Goal: Communication & Community: Answer question/provide support

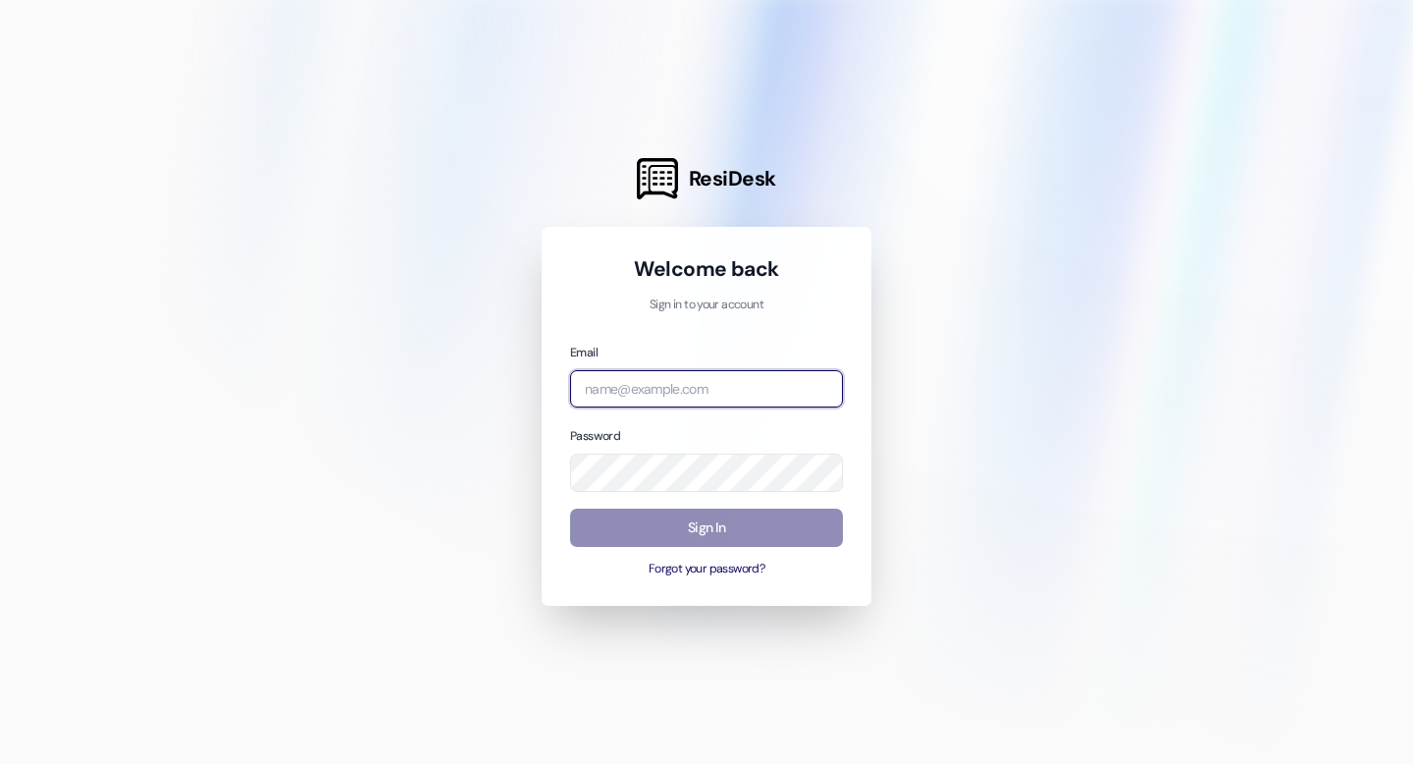
type input "[EMAIL_ADDRESS][DOMAIN_NAME]"
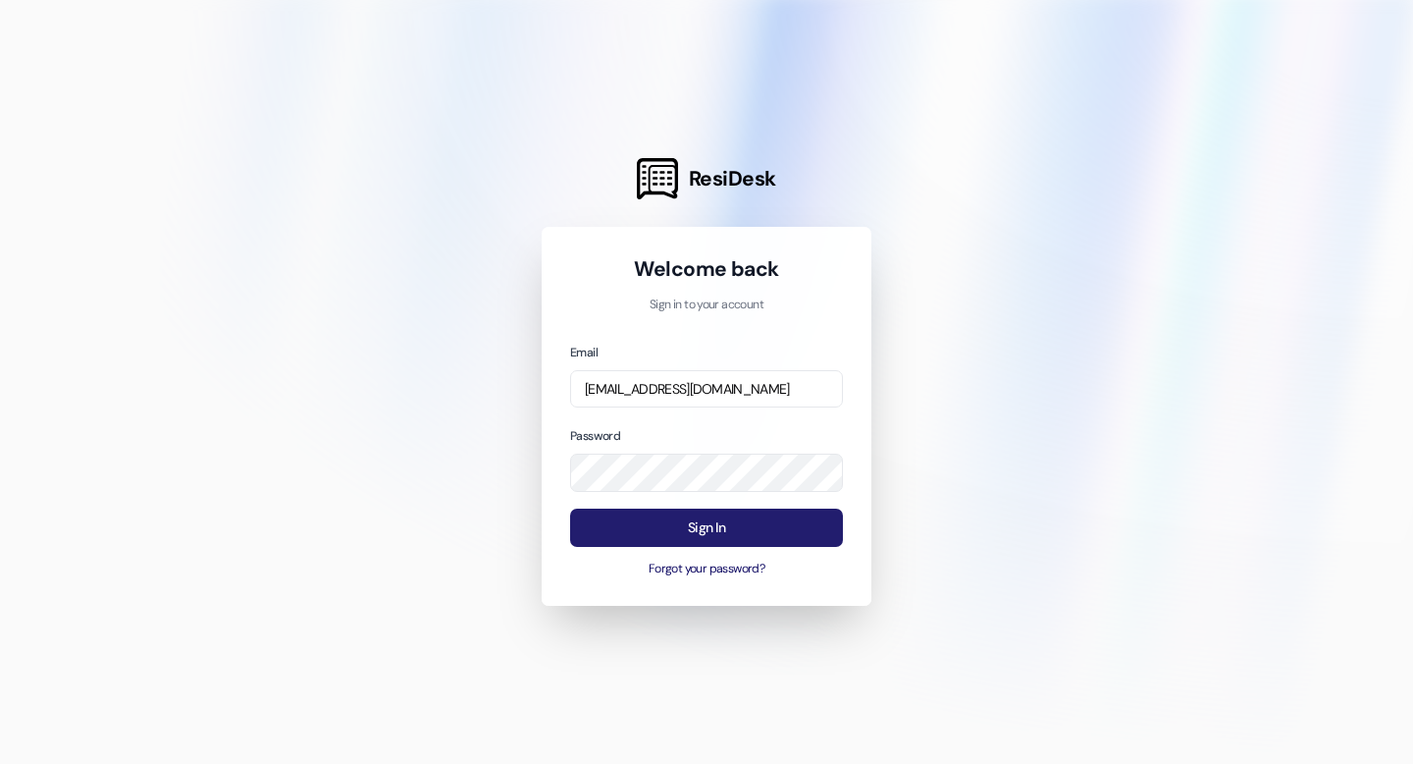
click at [720, 528] on button "Sign In" at bounding box center [706, 527] width 273 height 38
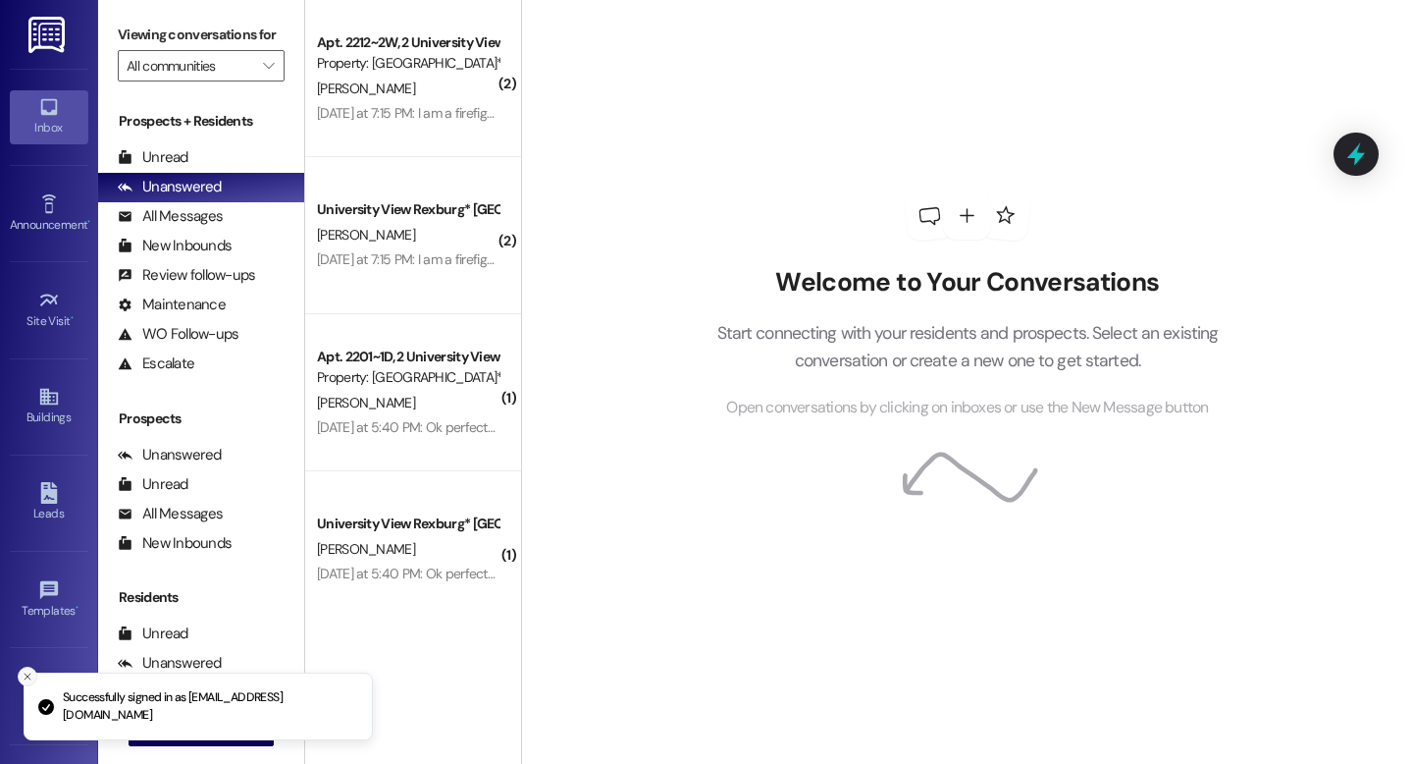
click at [27, 673] on icon "Close toast" at bounding box center [28, 676] width 12 height 12
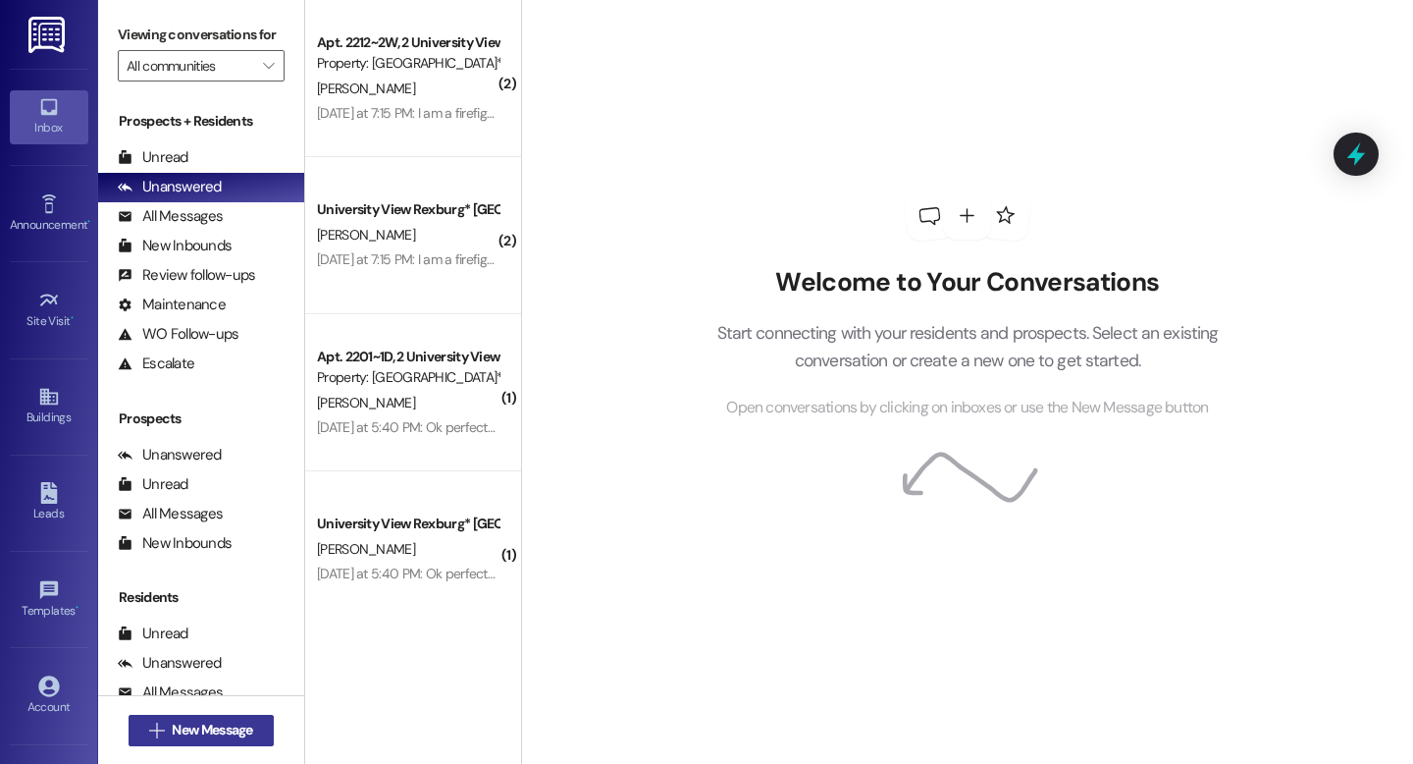
click at [149, 722] on icon "" at bounding box center [156, 730] width 15 height 16
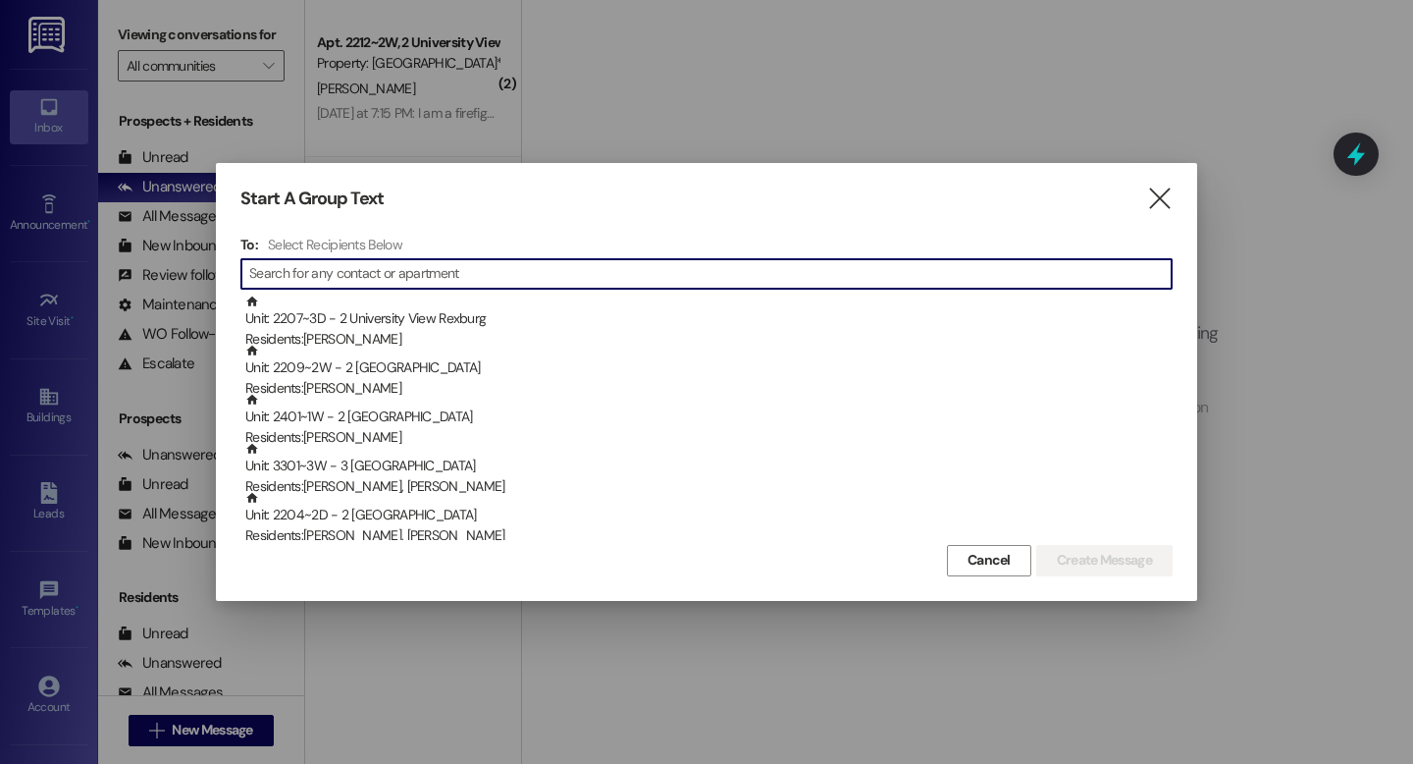
click at [612, 272] on input at bounding box center [710, 273] width 923 height 27
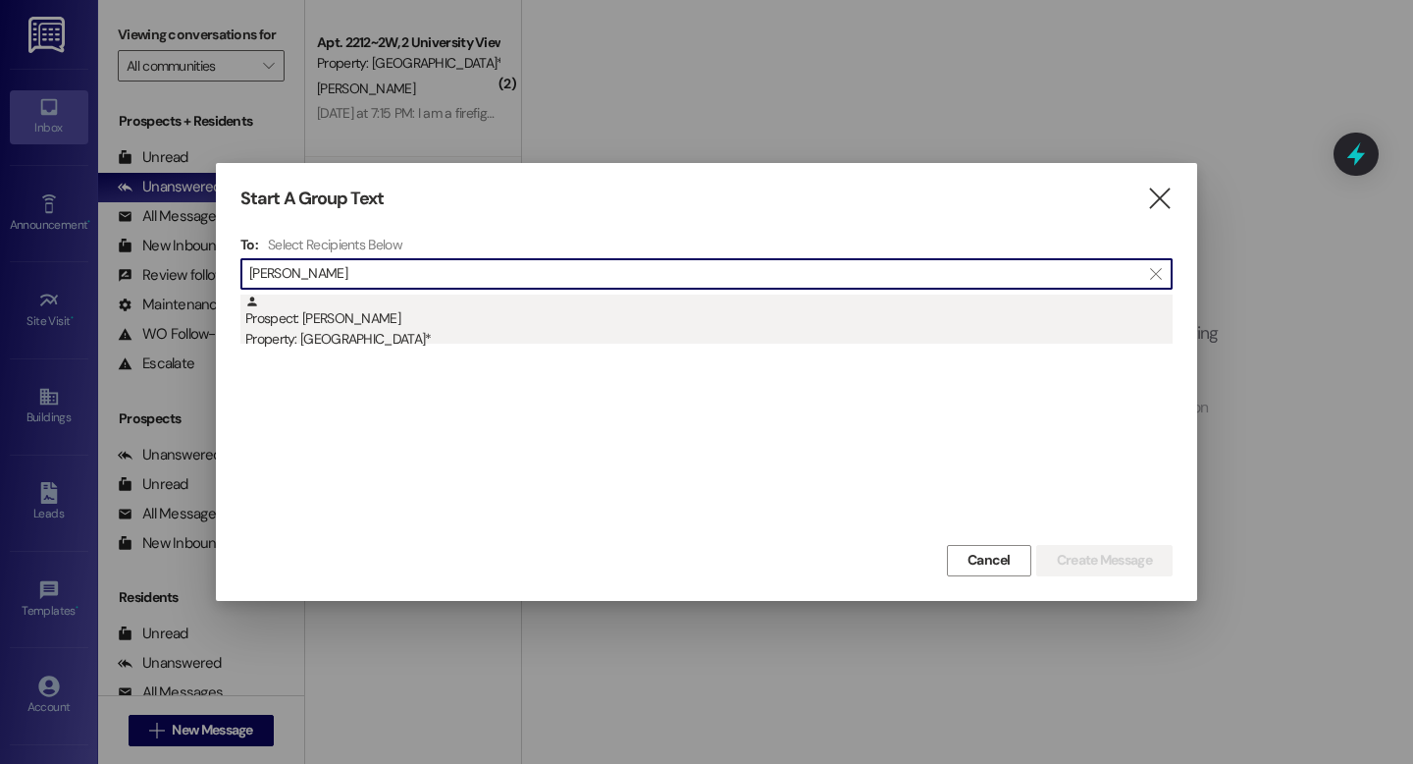
type input "[PERSON_NAME]"
click at [435, 319] on div "Prospect: [PERSON_NAME] Property: University View Rexburg*" at bounding box center [709, 322] width 928 height 56
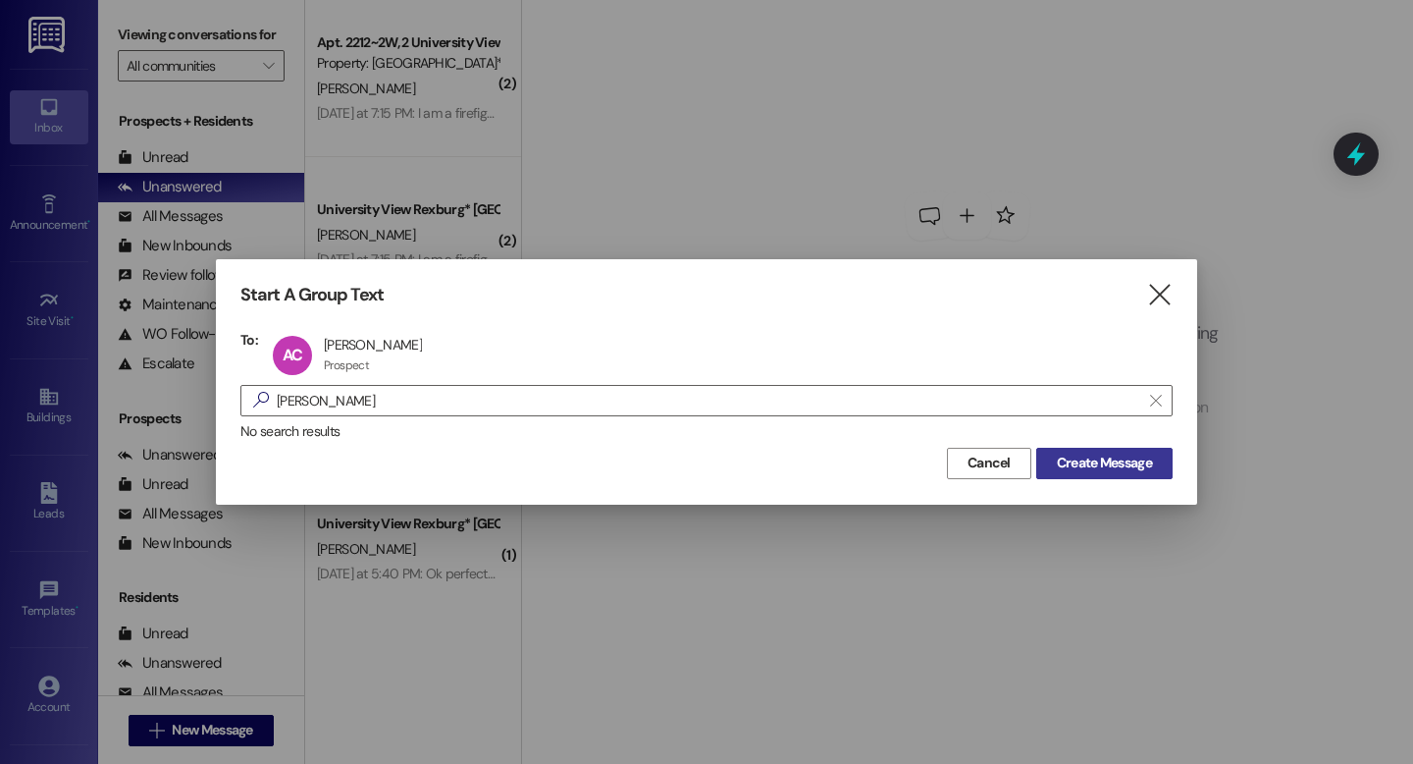
click at [1107, 455] on span "Create Message" at bounding box center [1104, 463] width 95 height 21
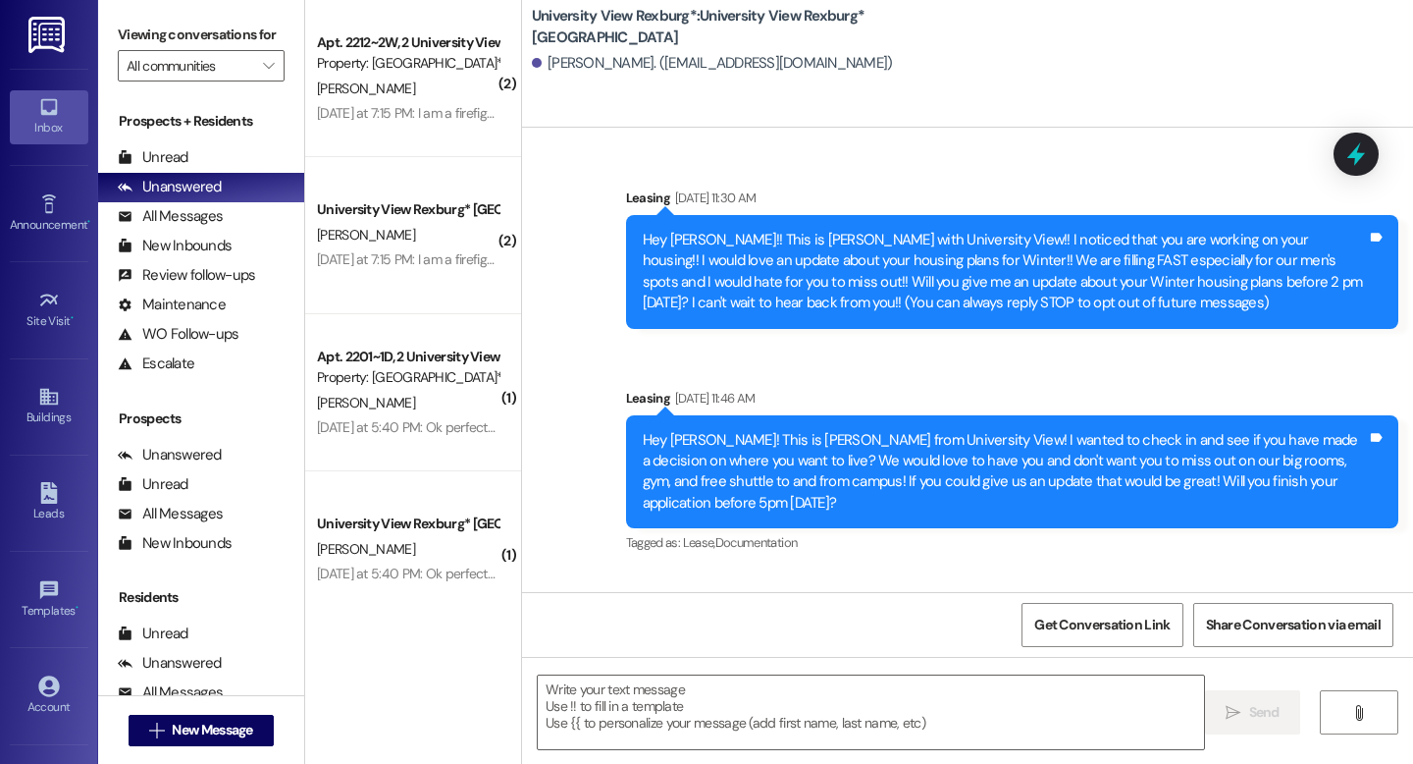
scroll to position [168, 0]
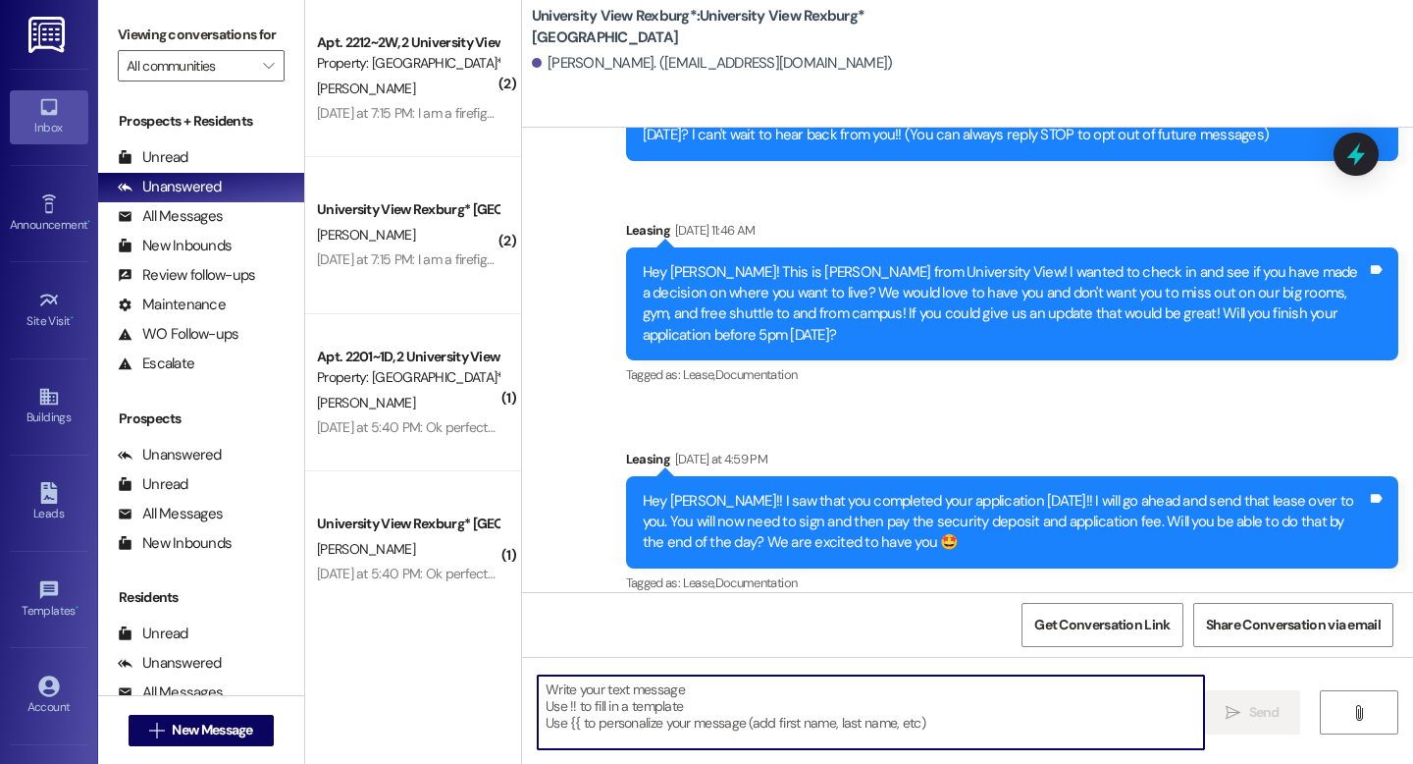
click at [733, 696] on textarea at bounding box center [871, 712] width 666 height 74
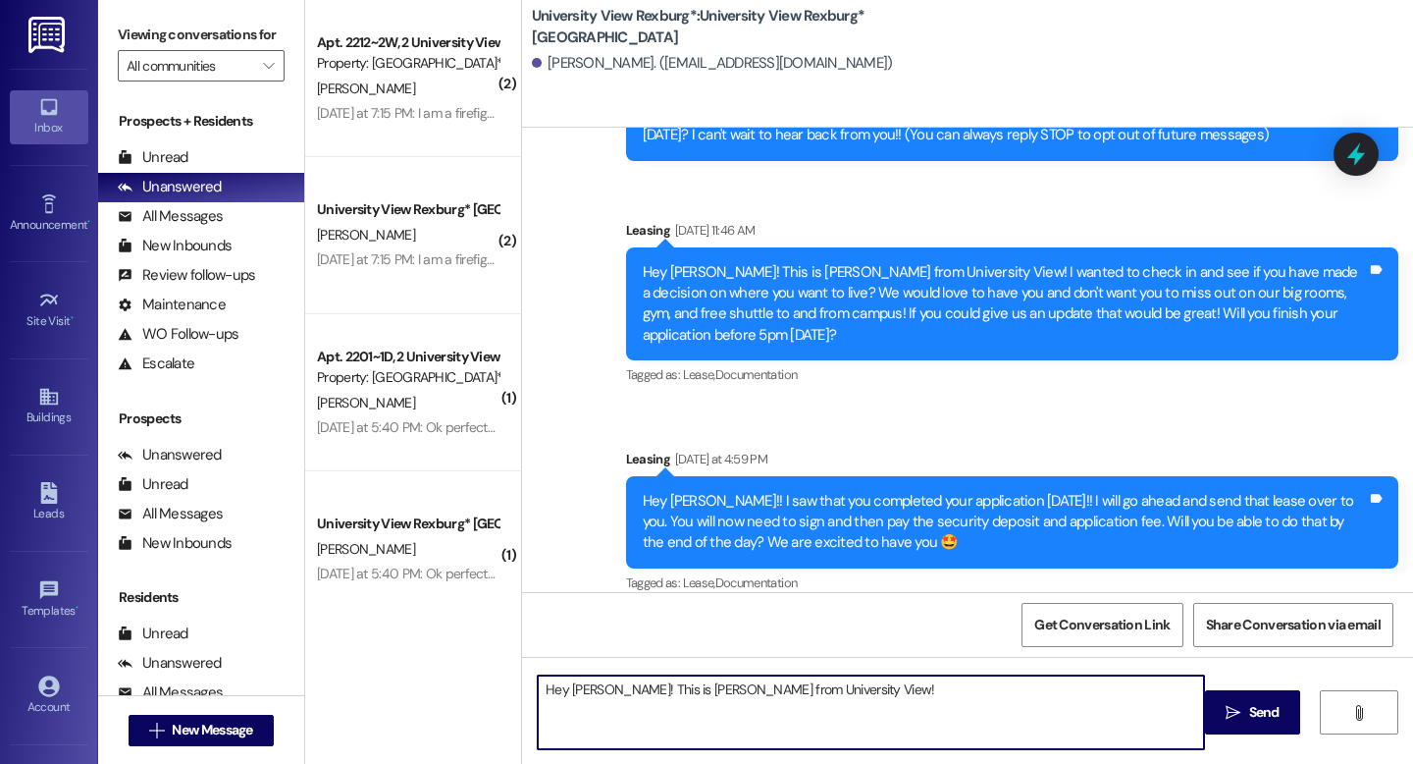
click at [833, 697] on textarea "Hey [PERSON_NAME]! This is [PERSON_NAME] from University View!" at bounding box center [871, 712] width 666 height 74
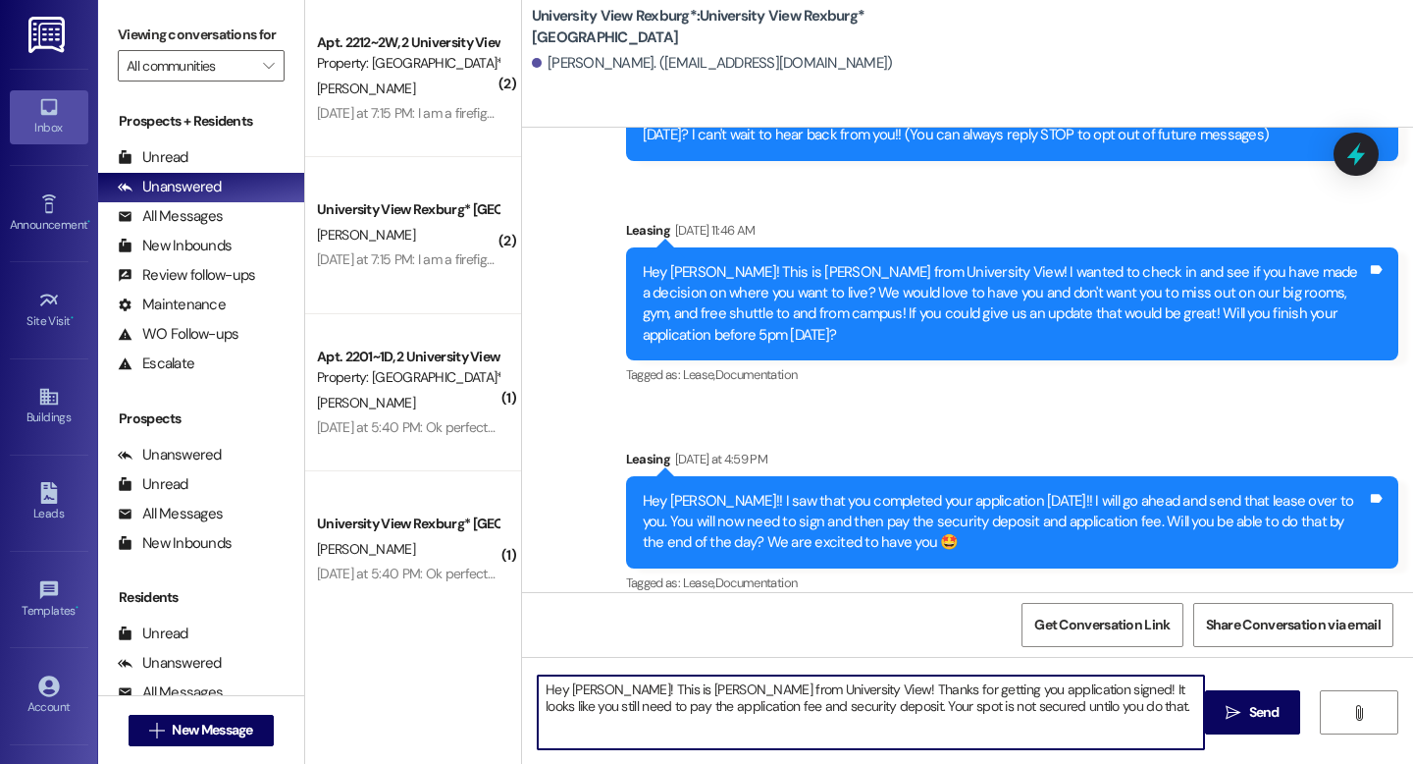
click at [947, 708] on textarea "Hey [PERSON_NAME]! This is [PERSON_NAME] from University View! Thanks for getti…" at bounding box center [871, 712] width 666 height 74
click at [955, 711] on textarea "Hey [PERSON_NAME]! This is [PERSON_NAME] from University View! Thanks for getti…" at bounding box center [871, 712] width 666 height 74
click at [966, 710] on textarea "Hey [PERSON_NAME]! This is [PERSON_NAME] from University View! Thanks for getti…" at bounding box center [871, 712] width 666 height 74
click at [1061, 715] on textarea "Hey [PERSON_NAME]! This is [PERSON_NAME] from University View! Thanks for getti…" at bounding box center [871, 712] width 666 height 74
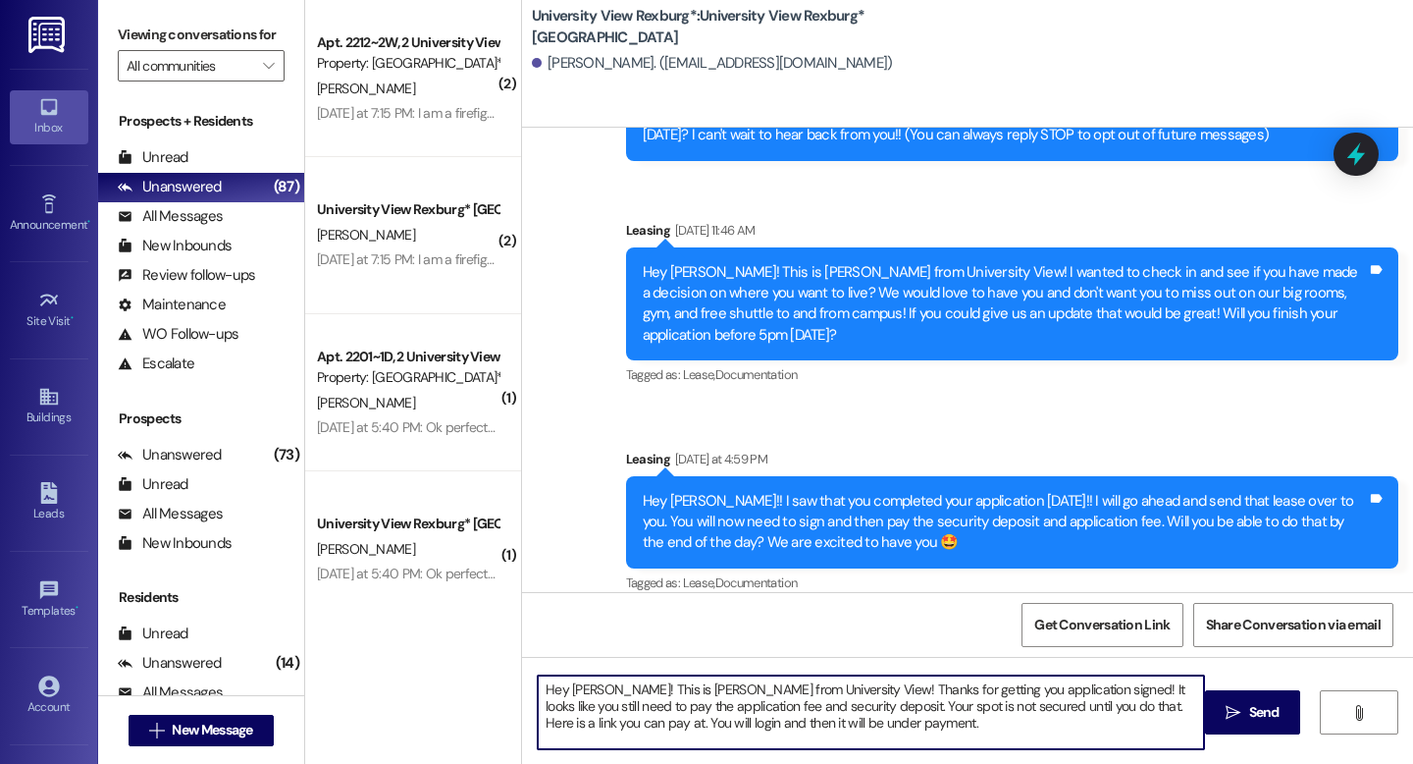
paste textarea "[URL][DOMAIN_NAME]"
drag, startPoint x: 1114, startPoint y: 723, endPoint x: 506, endPoint y: 669, distance: 610.0
click at [506, 669] on div "( 2 ) Apt. 2212~2W, [GEOGRAPHIC_DATA] Property: [GEOGRAPHIC_DATA]* [PERSON_NAME…" at bounding box center [859, 382] width 1108 height 764
type textarea "Hey [PERSON_NAME]! This is [PERSON_NAME] from University View! Thanks for getti…"
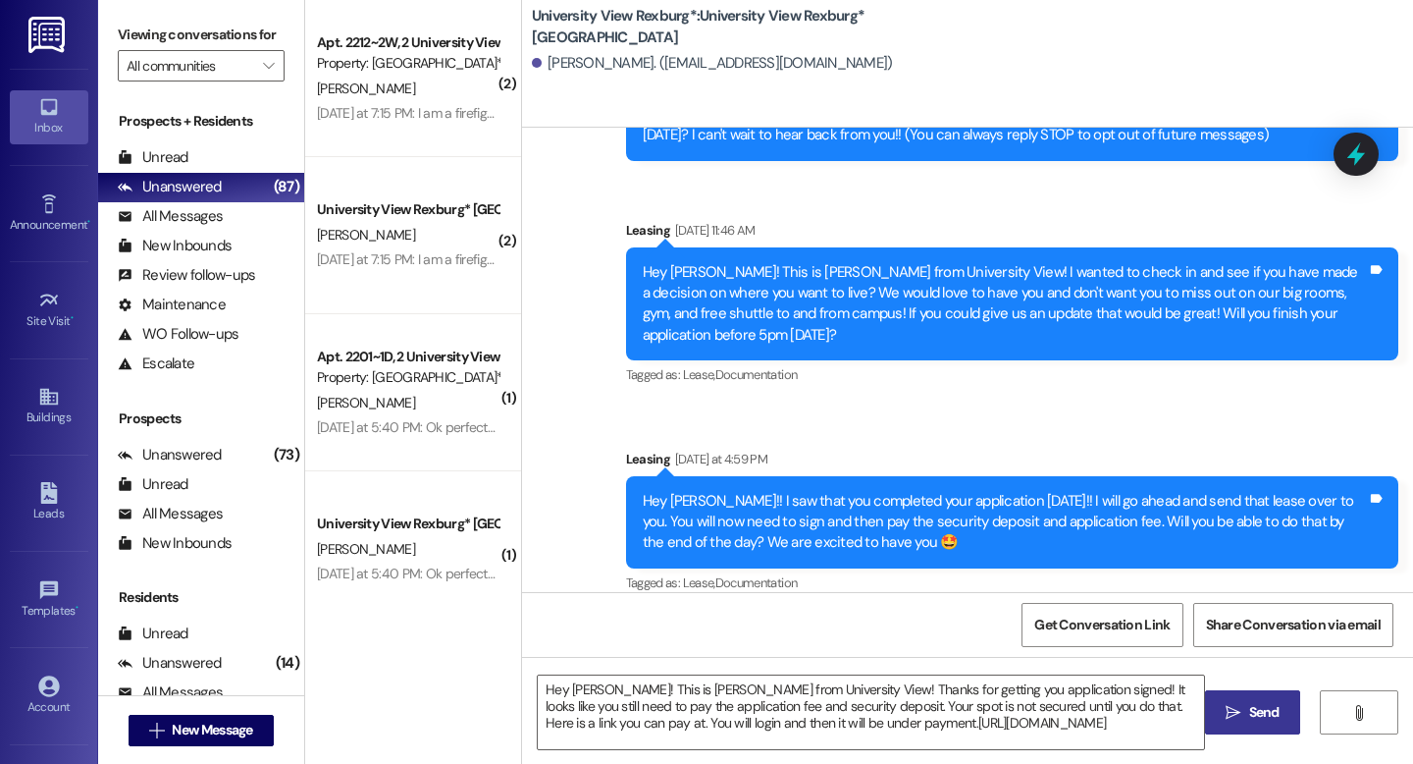
click at [1262, 719] on span "Send" at bounding box center [1265, 712] width 30 height 21
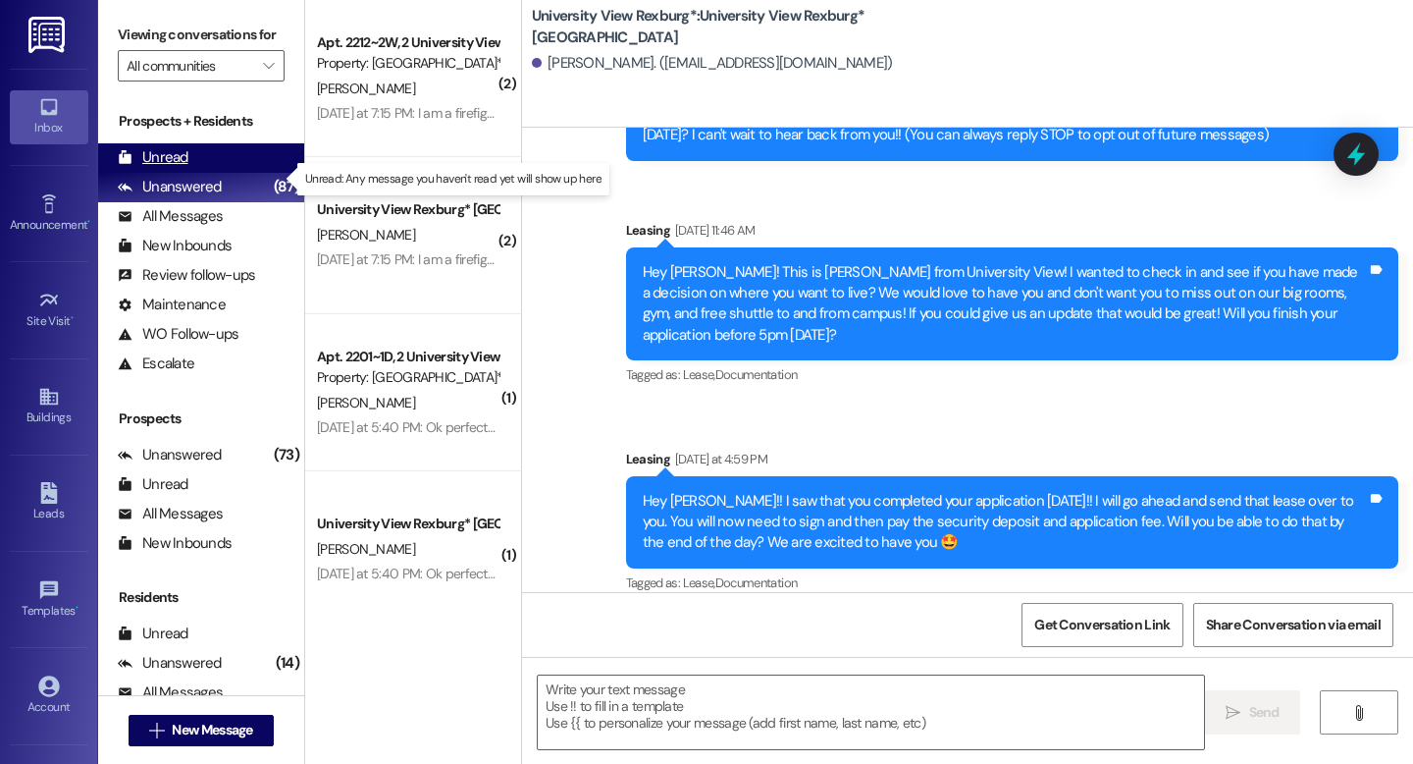
click at [205, 173] on div "Unread (0)" at bounding box center [201, 157] width 206 height 29
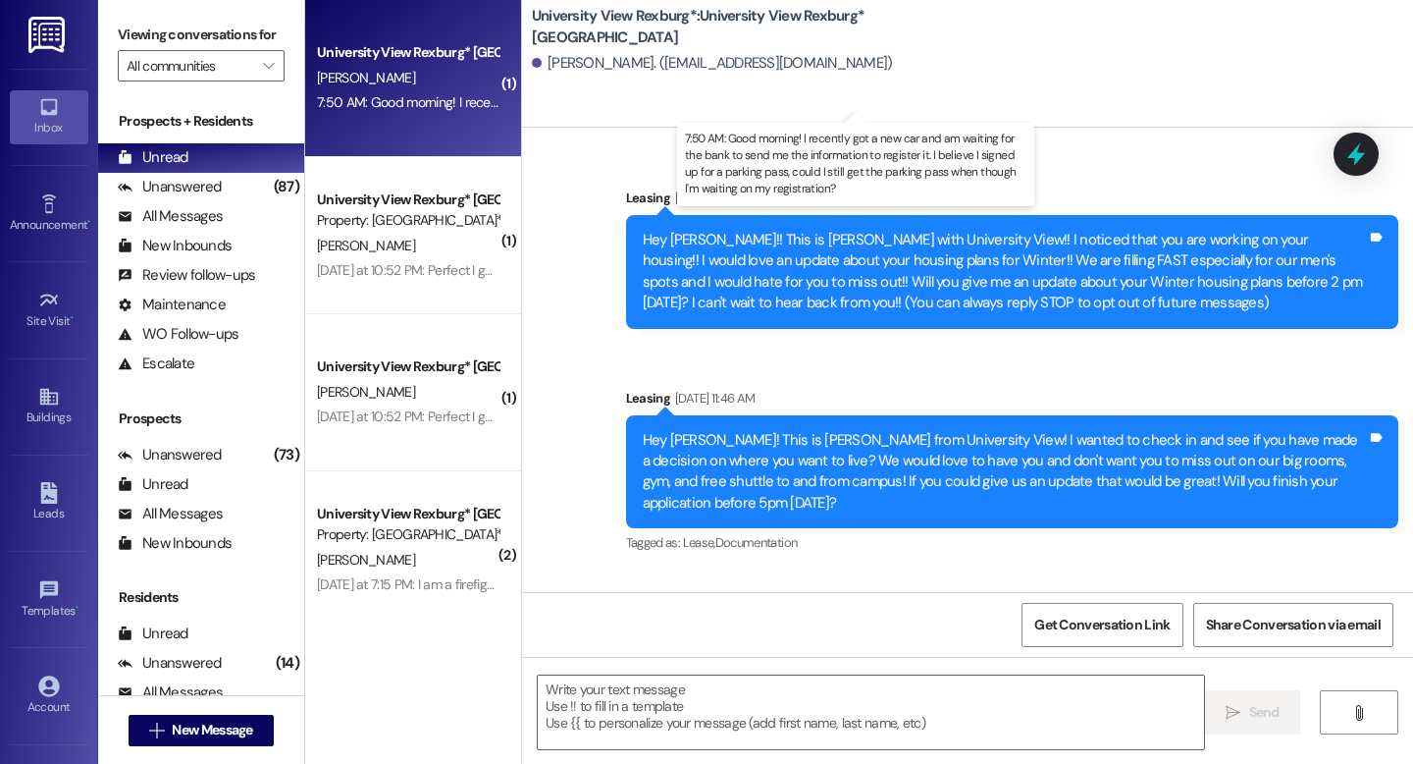
click at [422, 100] on div "7:50 AM: Good morning! I recently got a new car and am waiting for the bank to …" at bounding box center [979, 102] width 1324 height 18
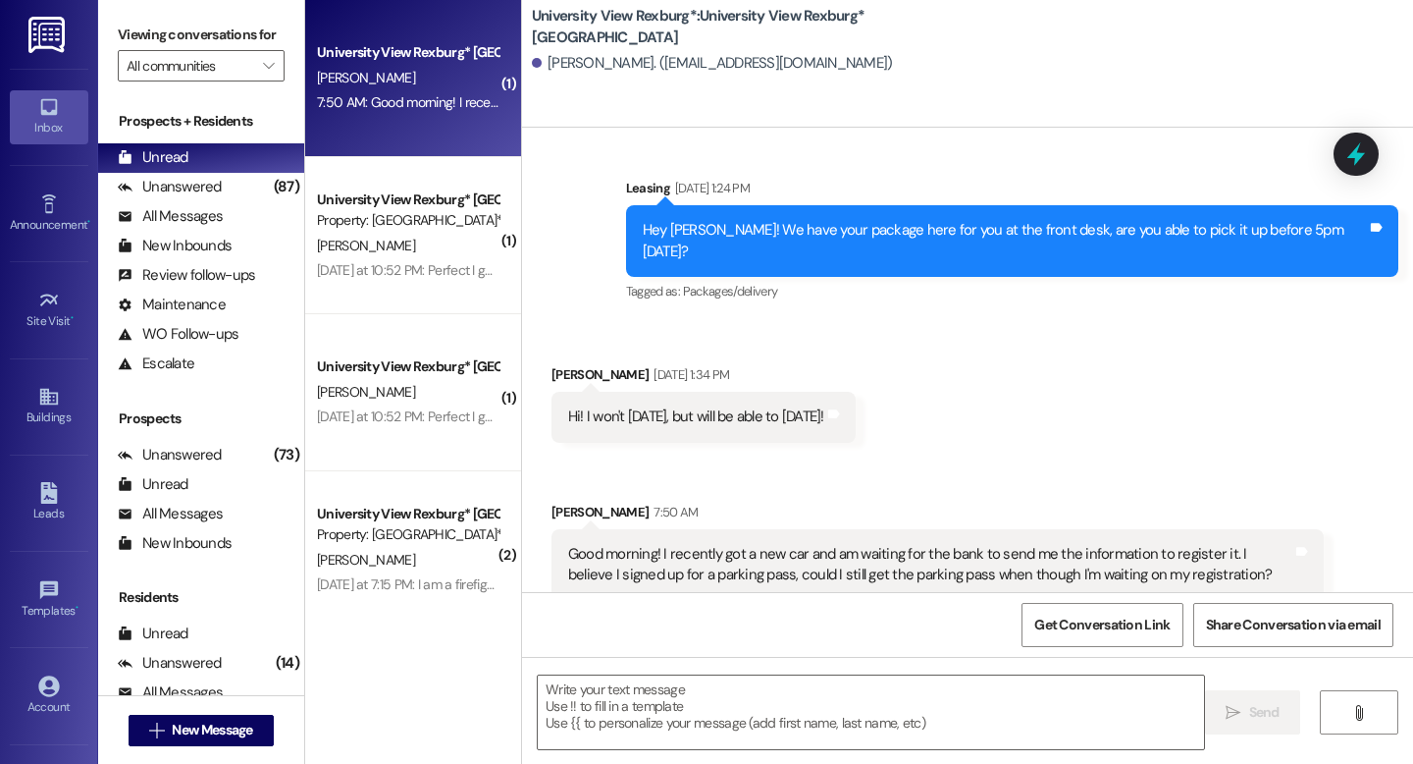
scroll to position [1248, 0]
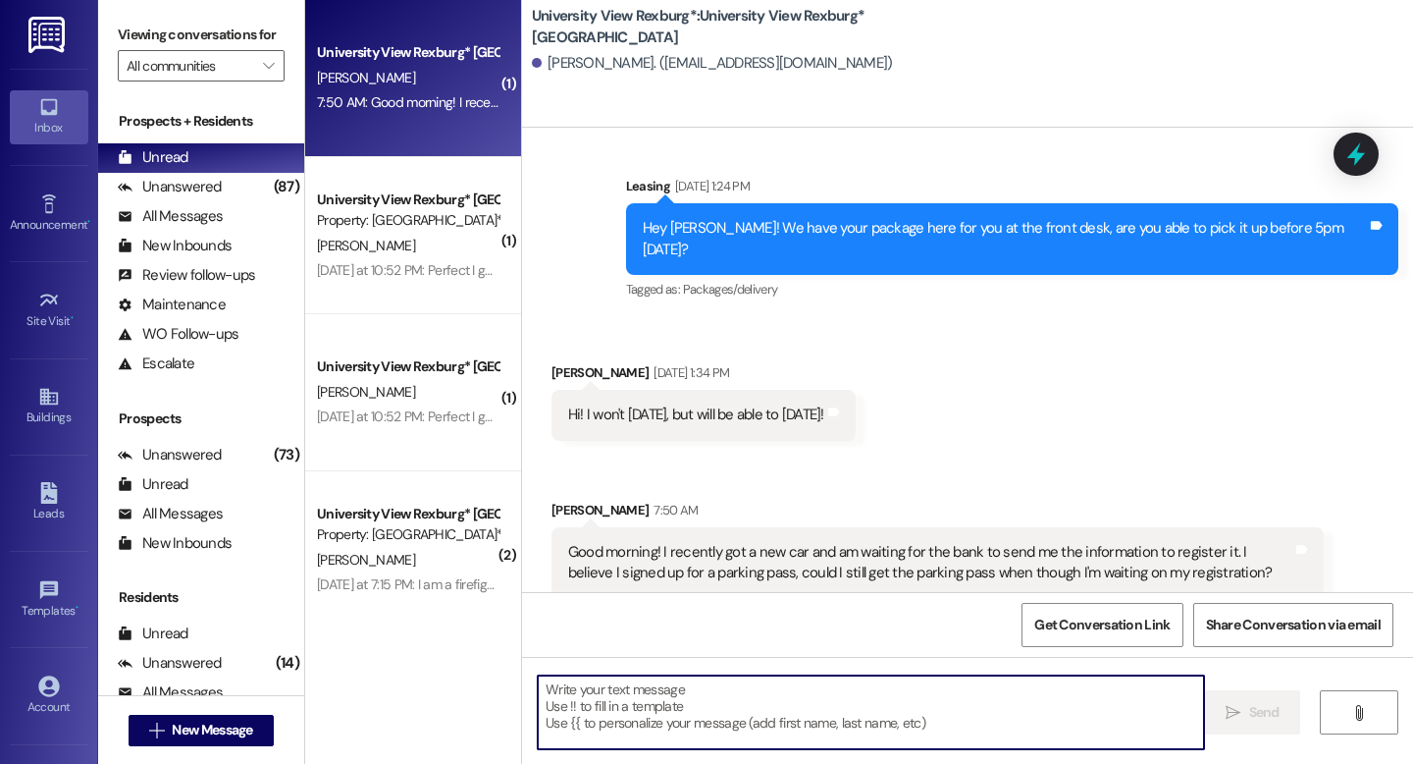
click at [735, 700] on textarea at bounding box center [871, 712] width 666 height 74
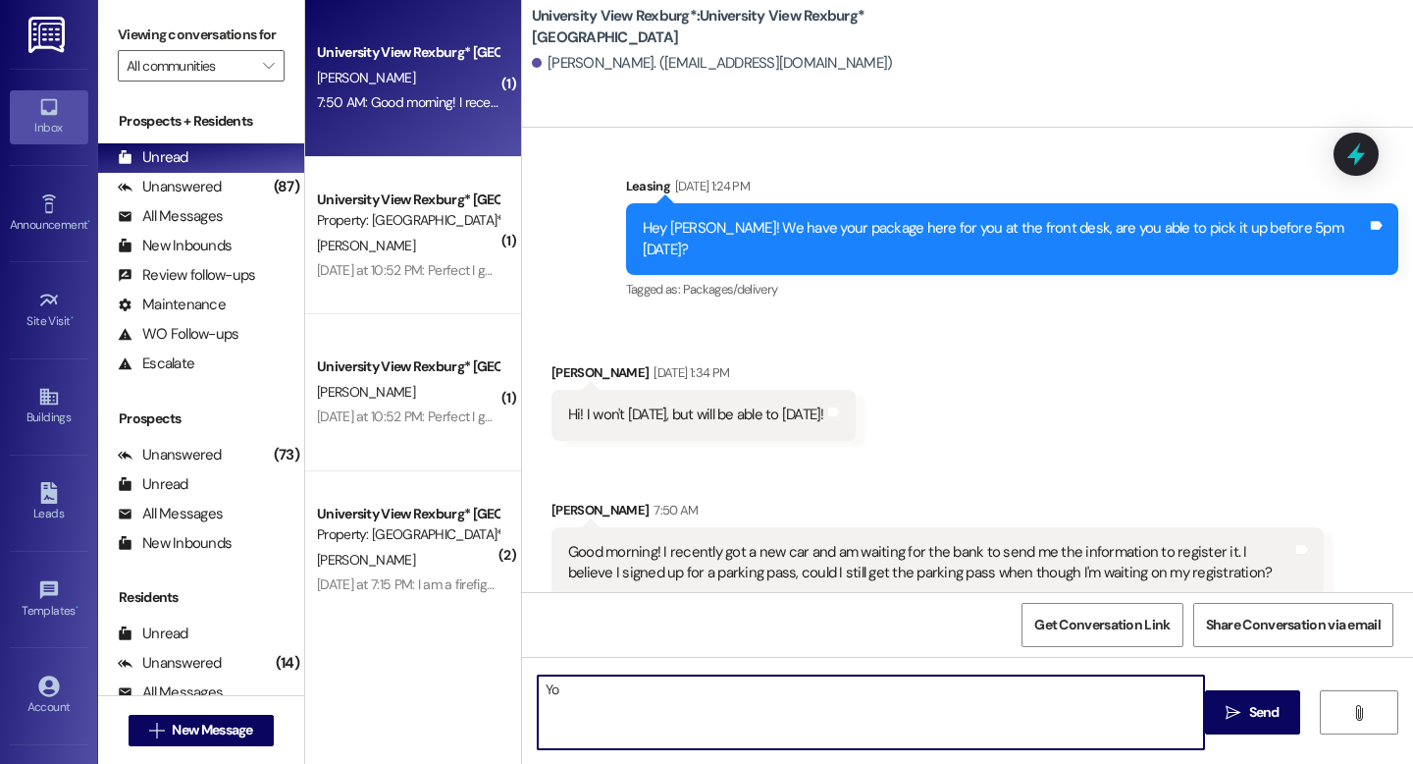
type textarea "Y"
type textarea "W"
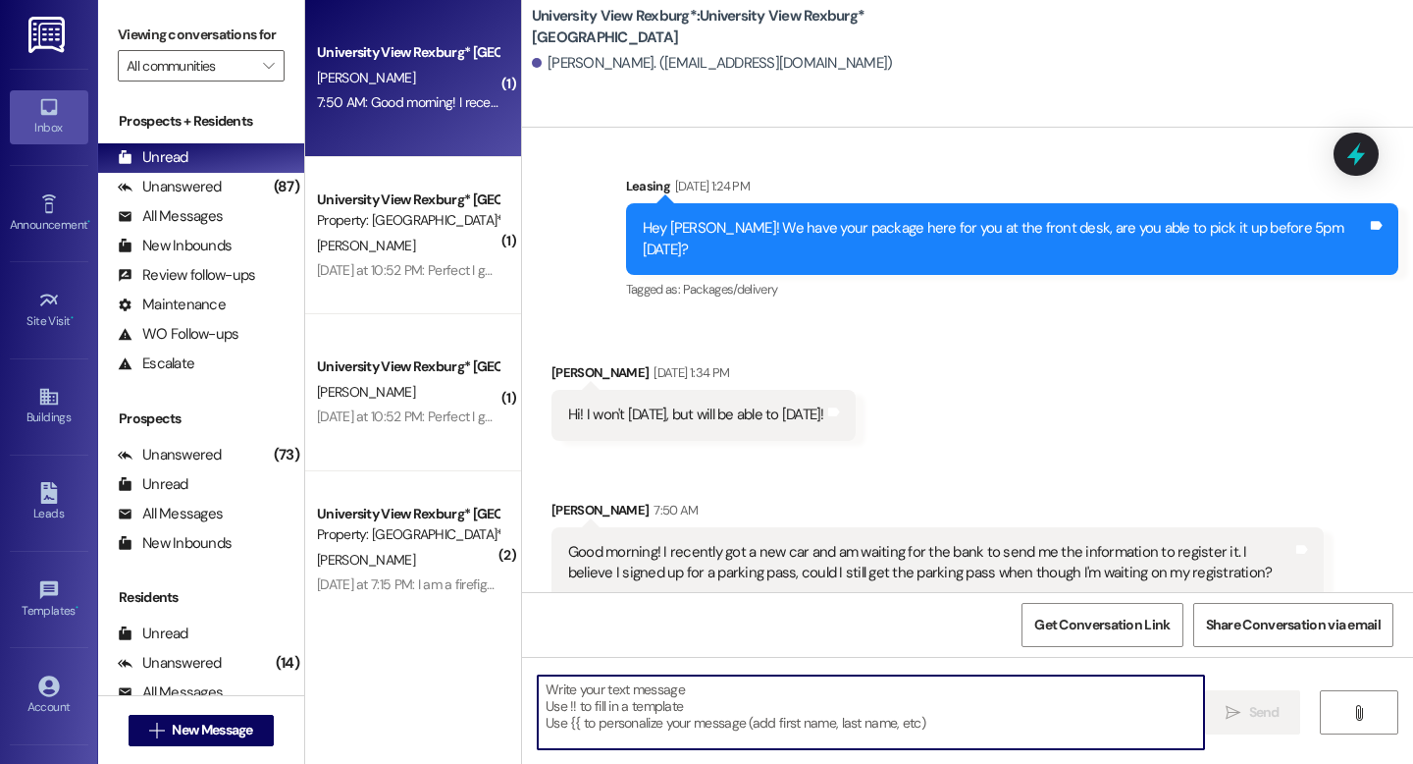
click at [695, 695] on textarea at bounding box center [871, 712] width 666 height 74
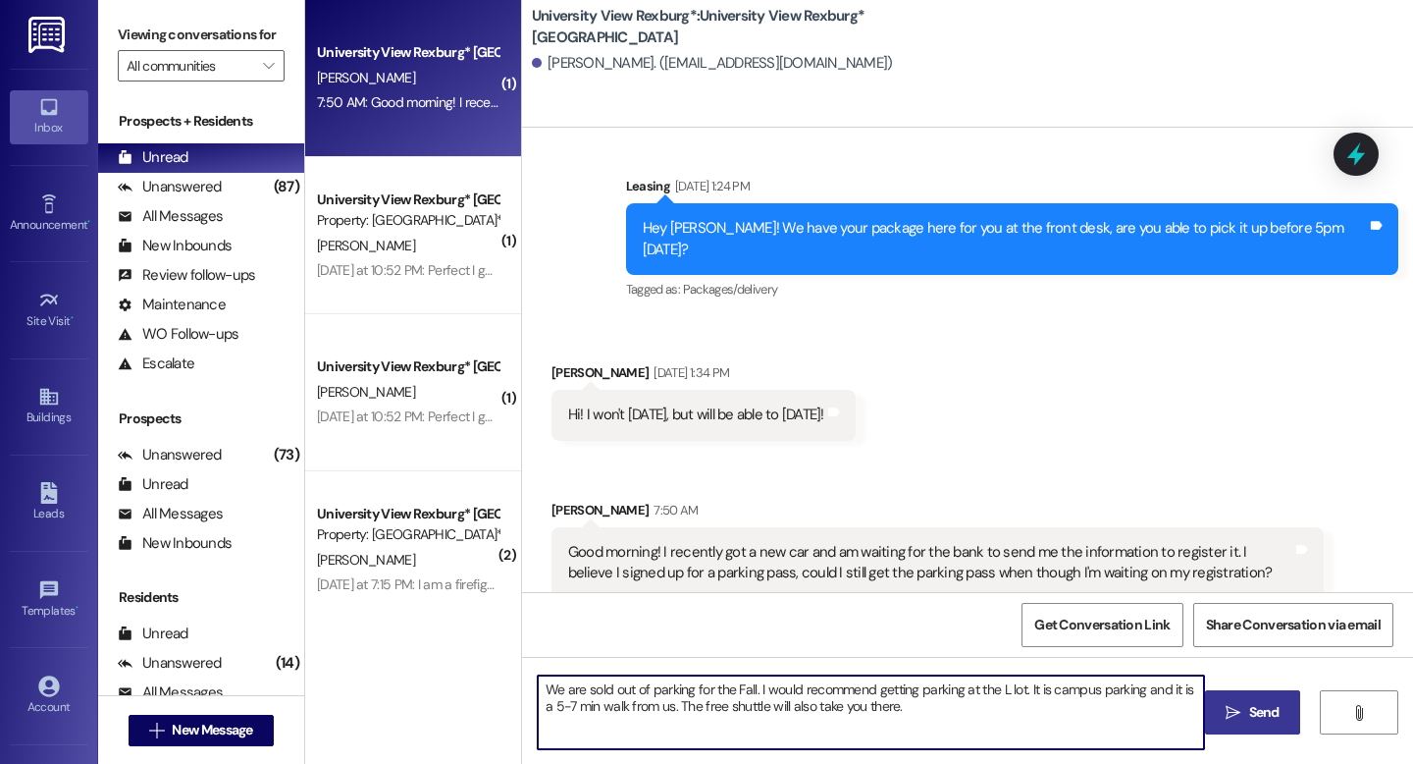
type textarea "We are sold out of parking for the Fall. I would recommend getting parking at t…"
click at [1239, 715] on icon "" at bounding box center [1233, 713] width 15 height 16
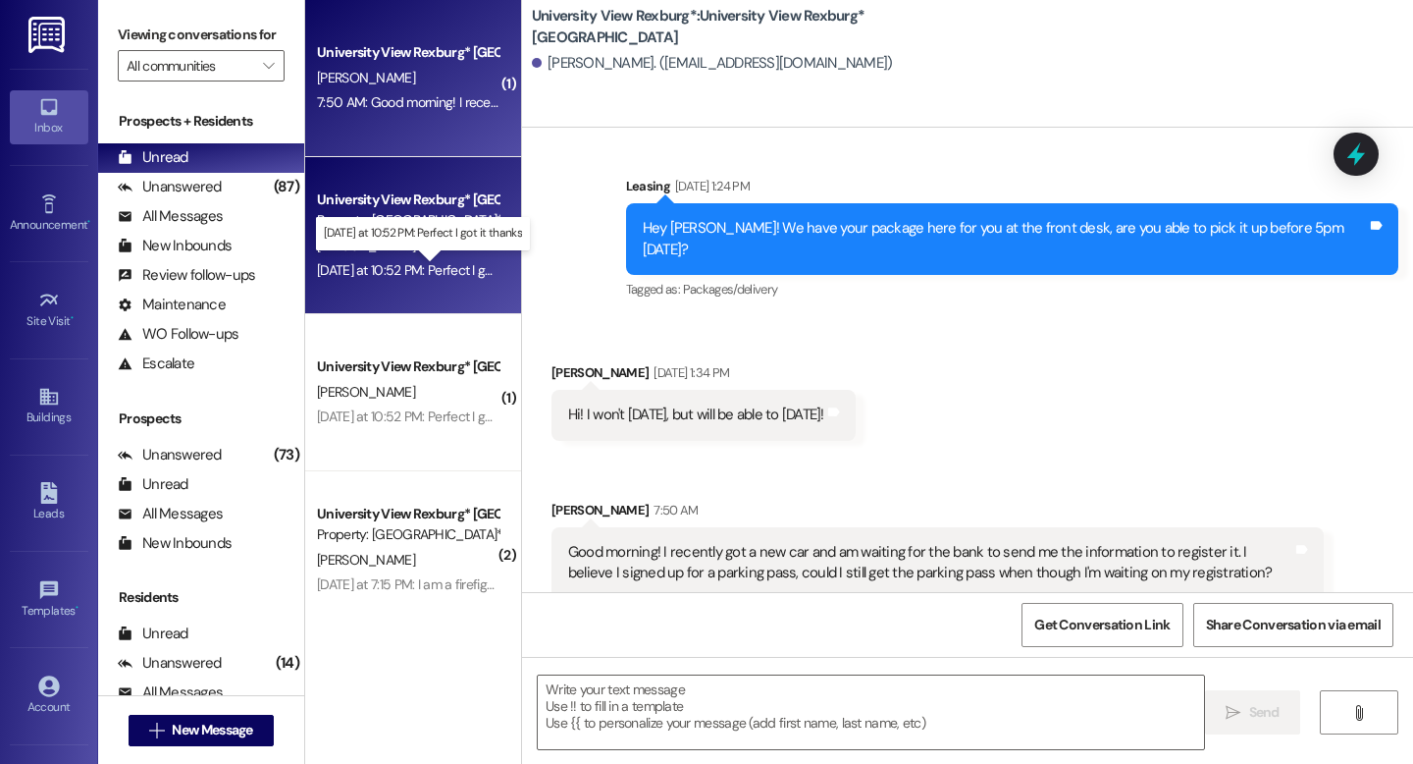
click at [416, 275] on div "[DATE] at 10:52 PM: Perfect I got it thanks [DATE] at 10:52 PM: Perfect I got i…" at bounding box center [432, 270] width 231 height 18
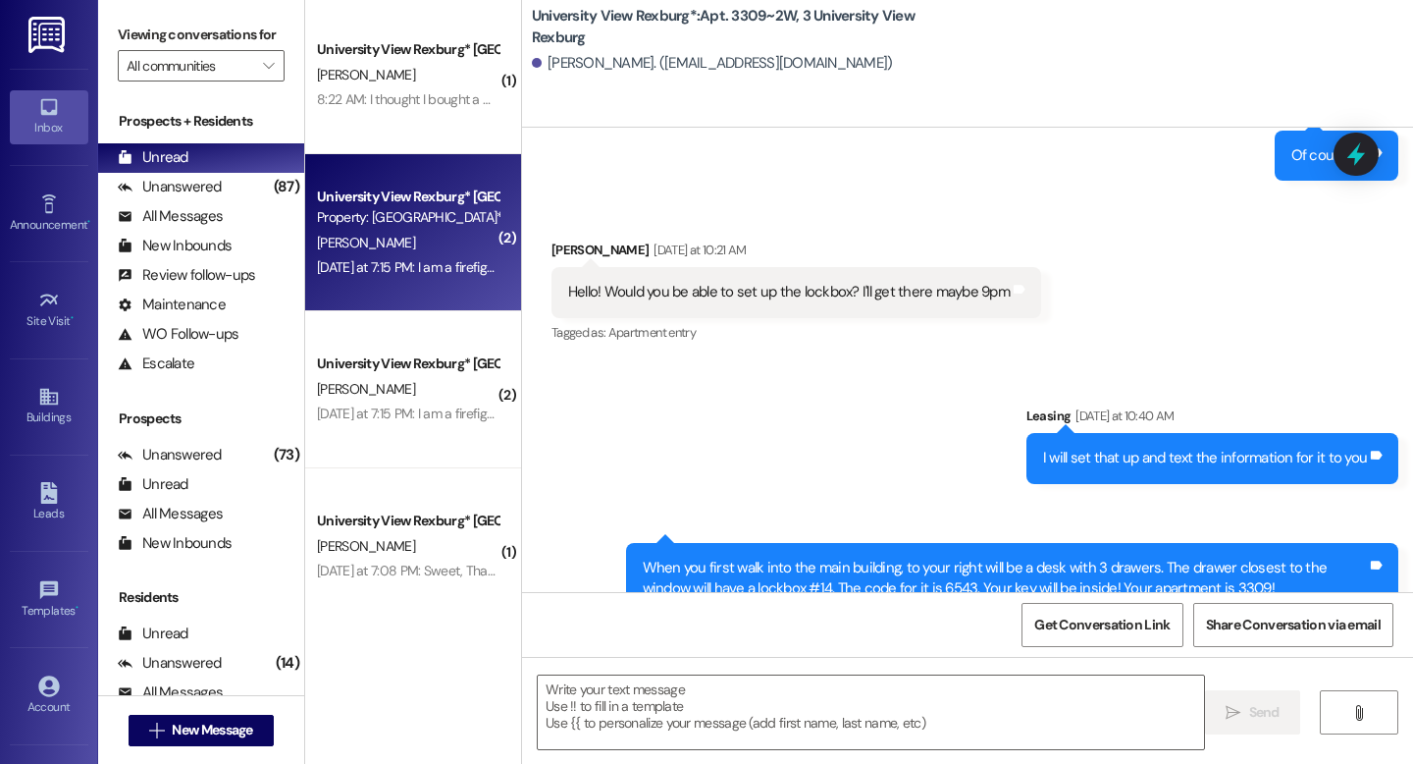
scroll to position [0, 0]
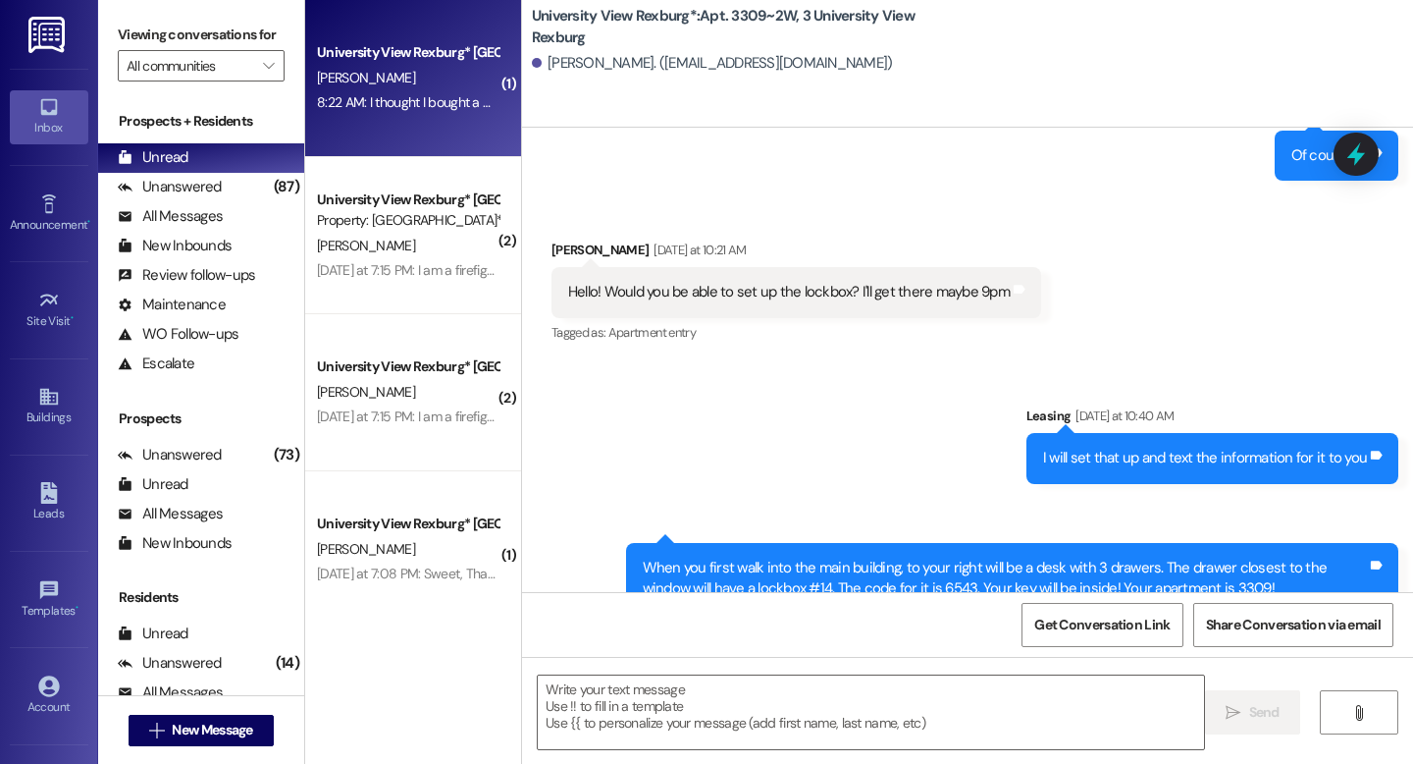
click at [359, 104] on div "8:22 AM: I thought I bought a parking pass when I bought the contract? 8:22 AM:…" at bounding box center [518, 102] width 403 height 18
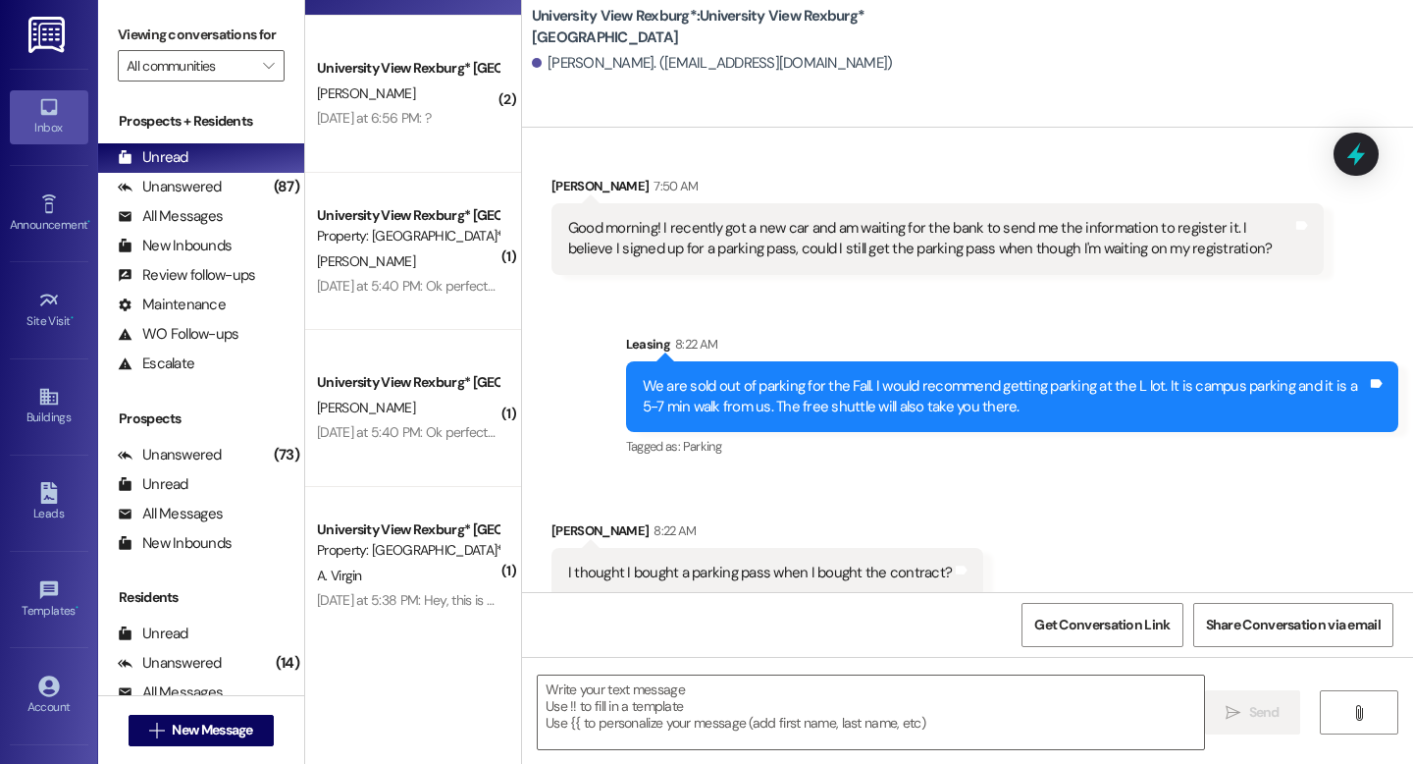
scroll to position [1417, 0]
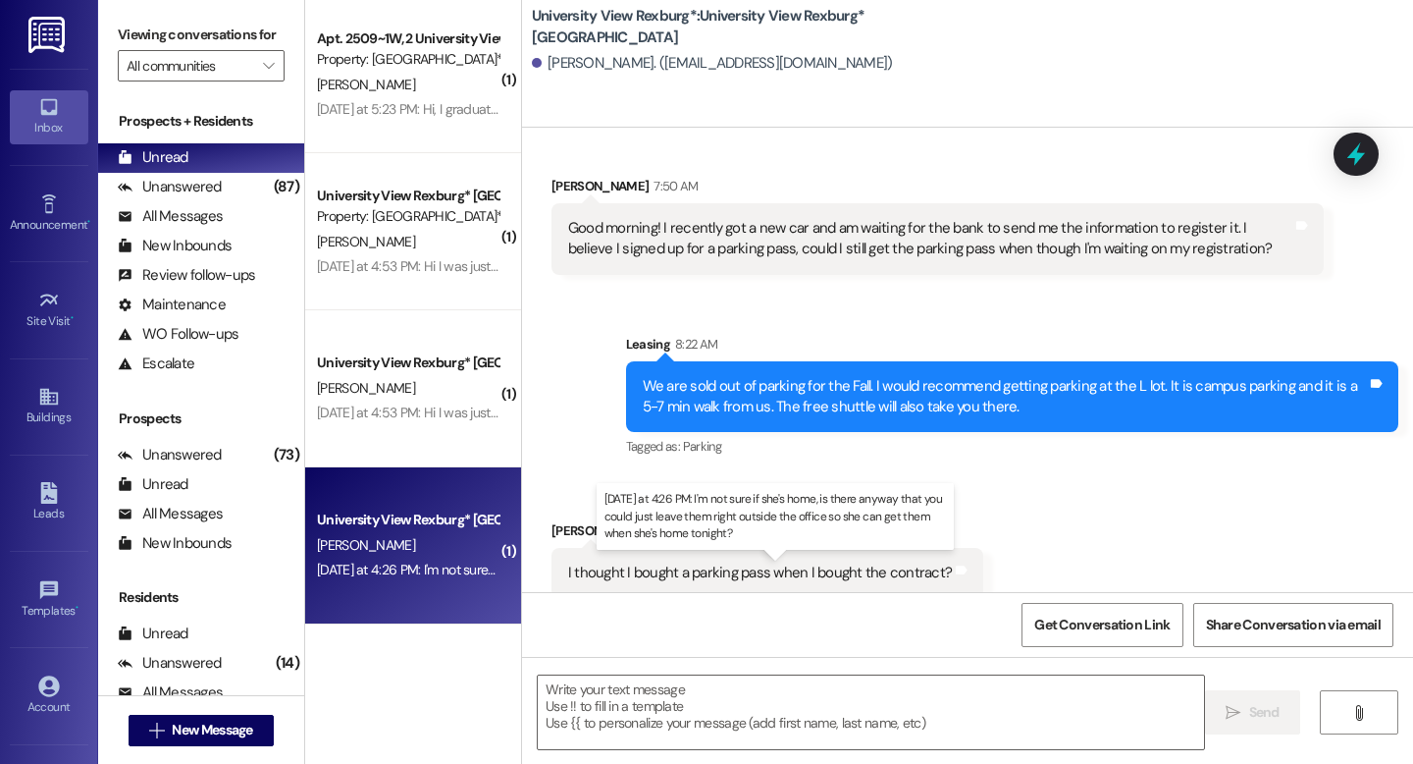
click at [404, 568] on div "[DATE] at 4:26 PM: I'm not sure if she's home, is there anyway that you could j…" at bounding box center [776, 569] width 918 height 18
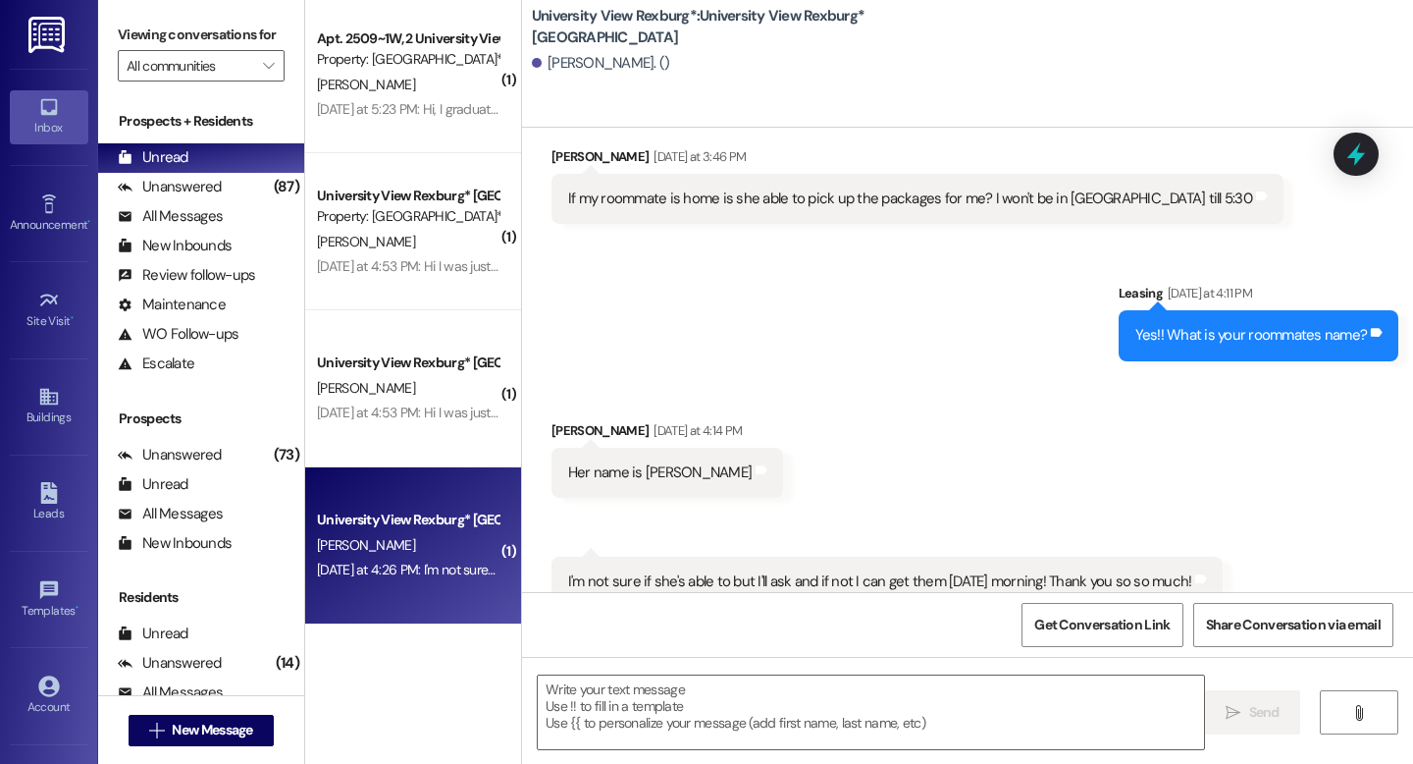
scroll to position [3109, 0]
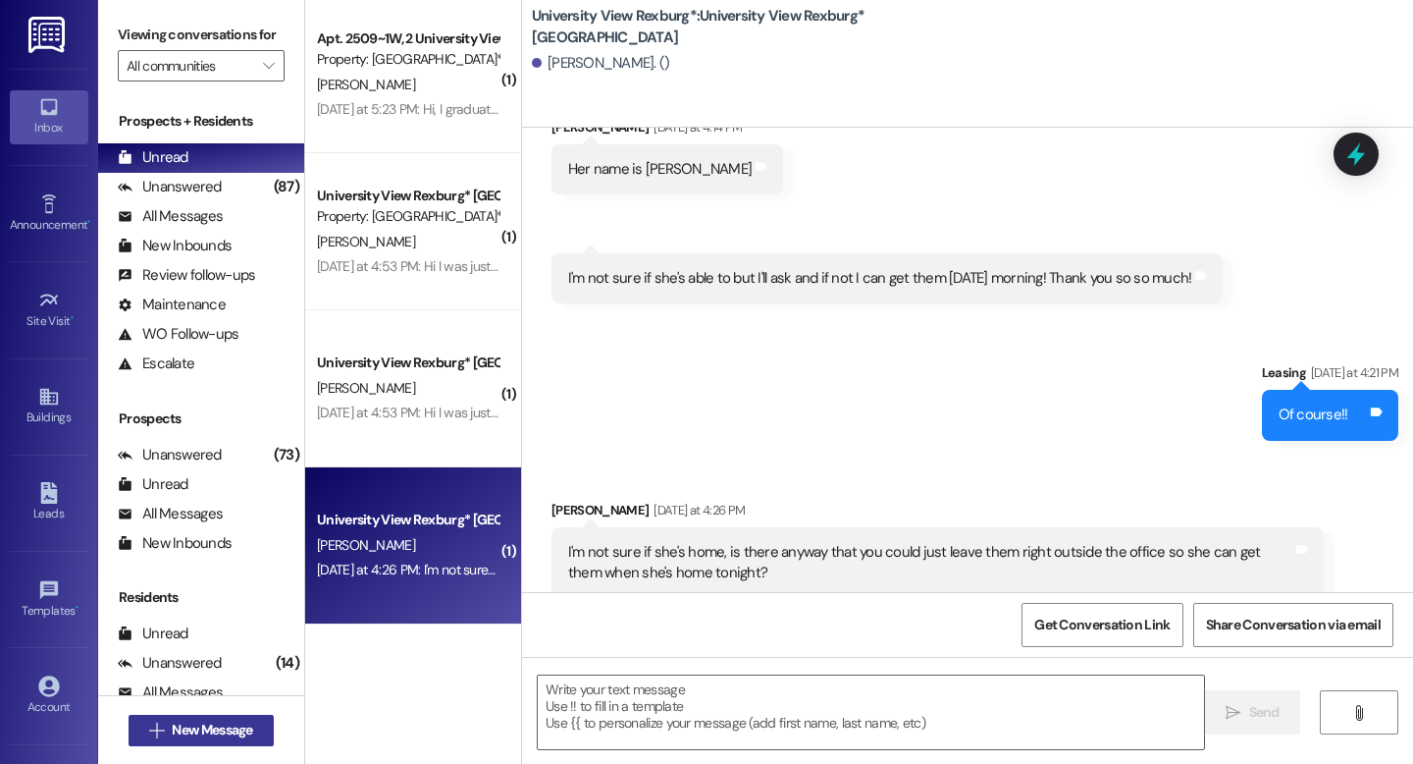
click at [208, 728] on span "New Message" at bounding box center [212, 729] width 80 height 21
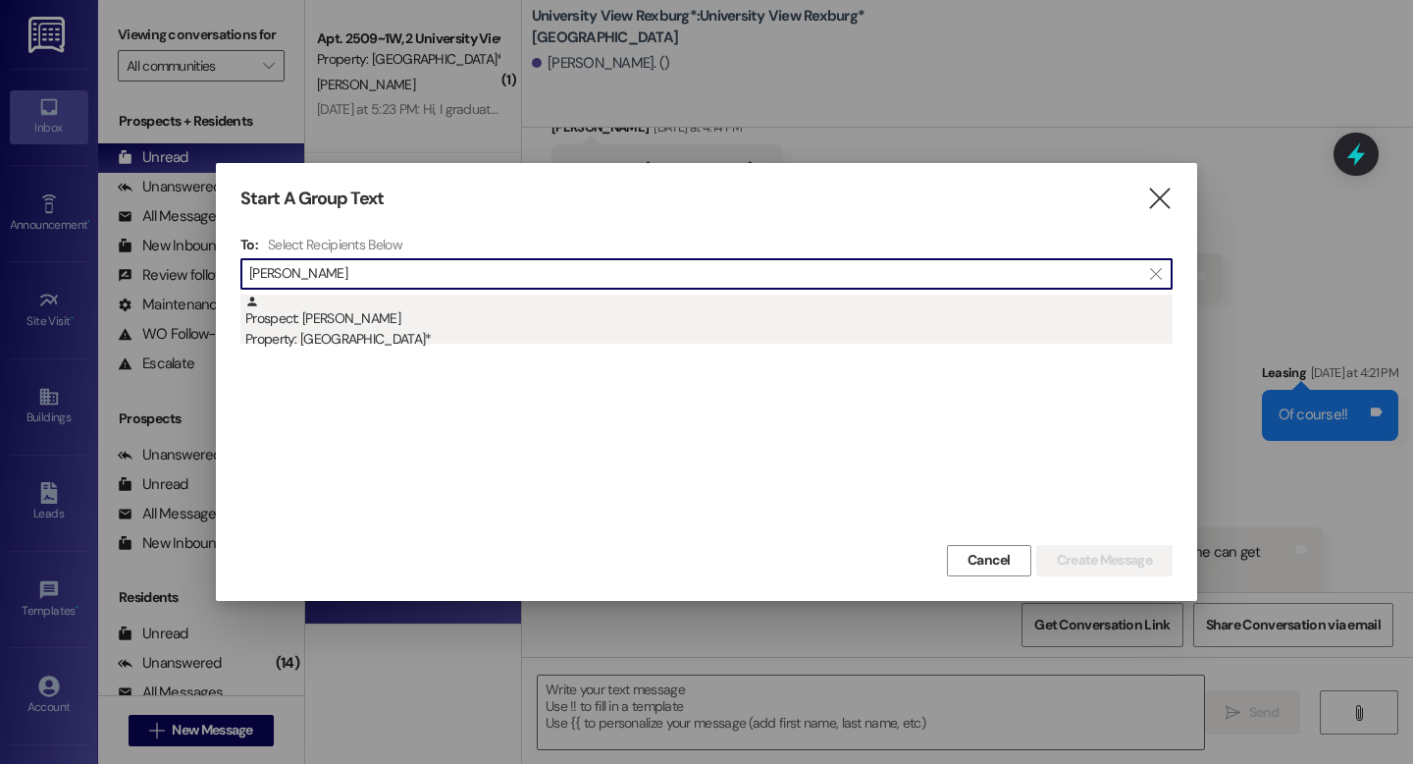
type input "[PERSON_NAME]"
click at [369, 324] on div "Prospect: [PERSON_NAME] Property: [GEOGRAPHIC_DATA]*" at bounding box center [709, 322] width 928 height 56
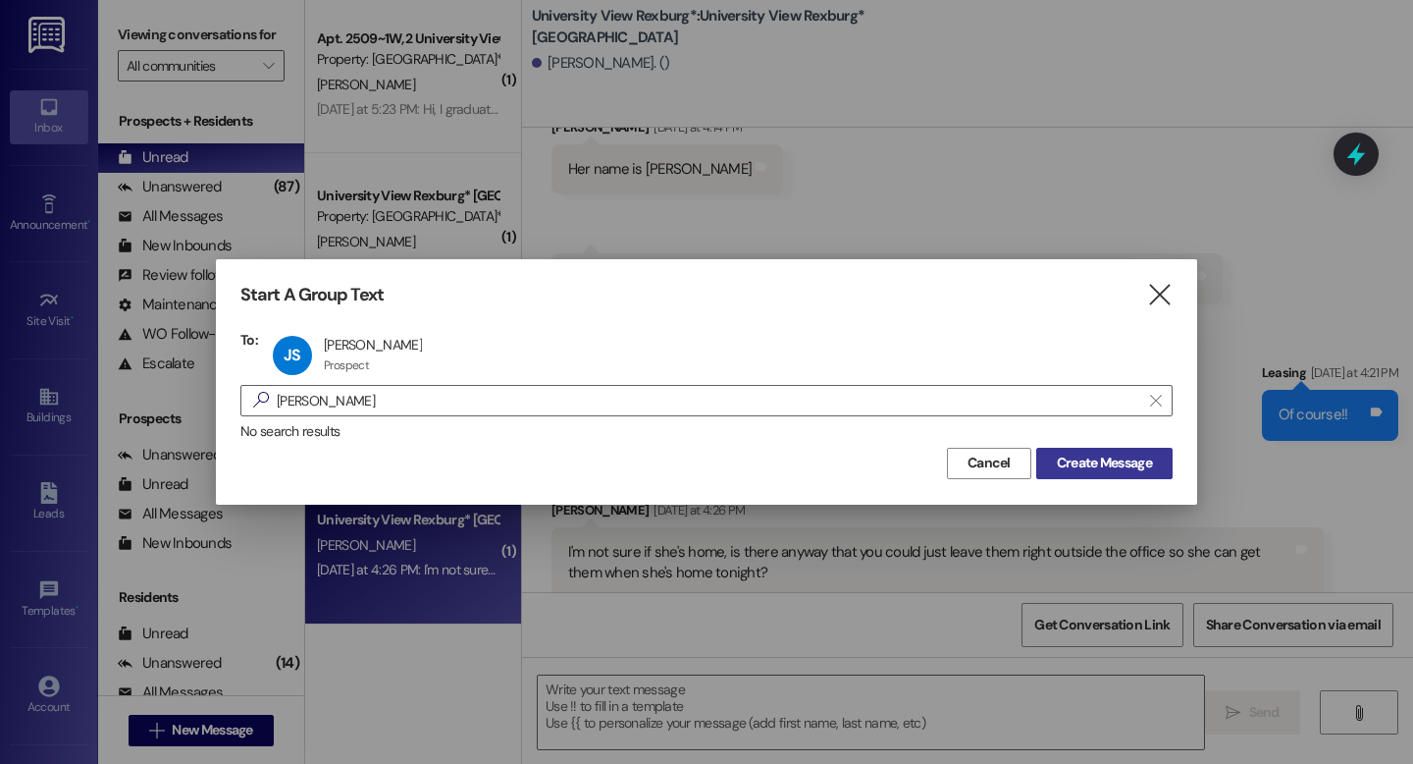
click at [1121, 463] on span "Create Message" at bounding box center [1104, 463] width 95 height 21
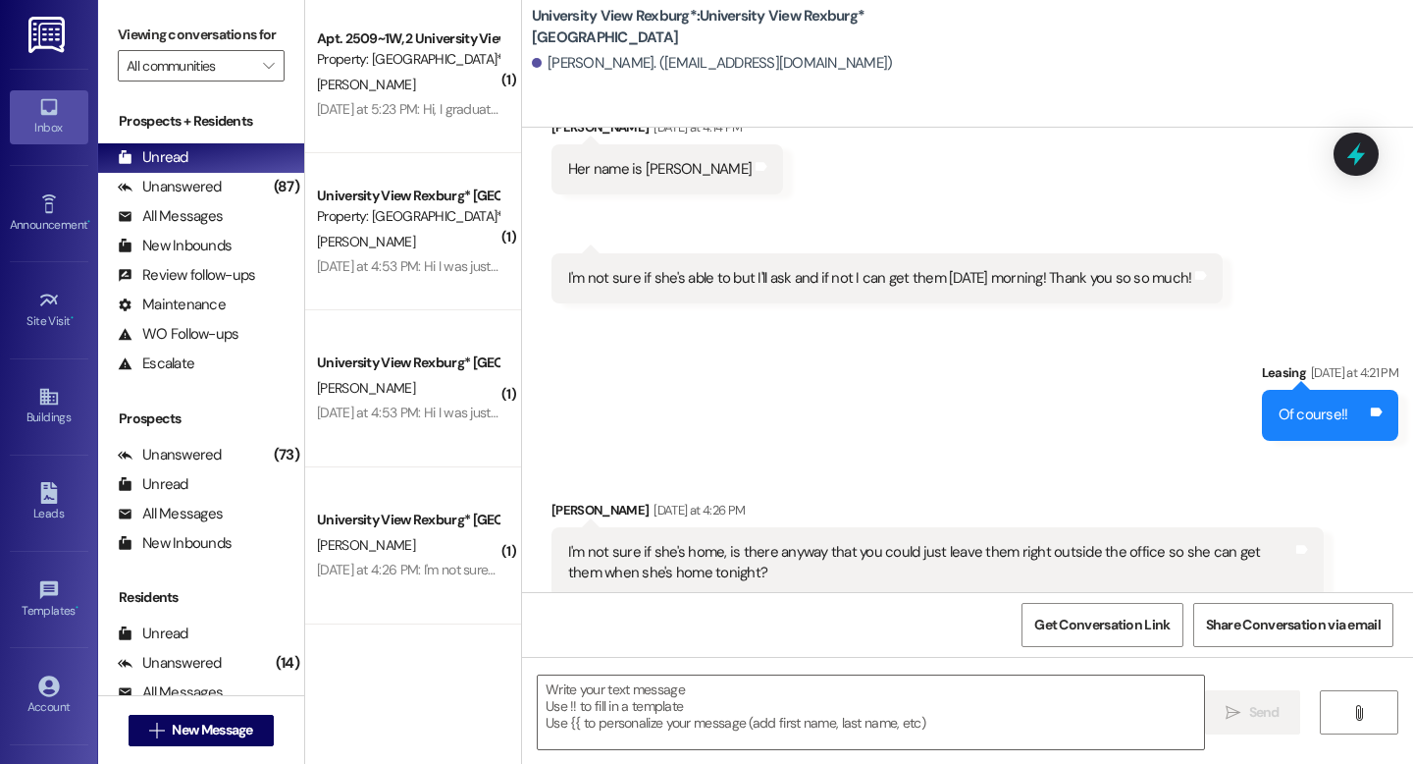
scroll to position [5, 0]
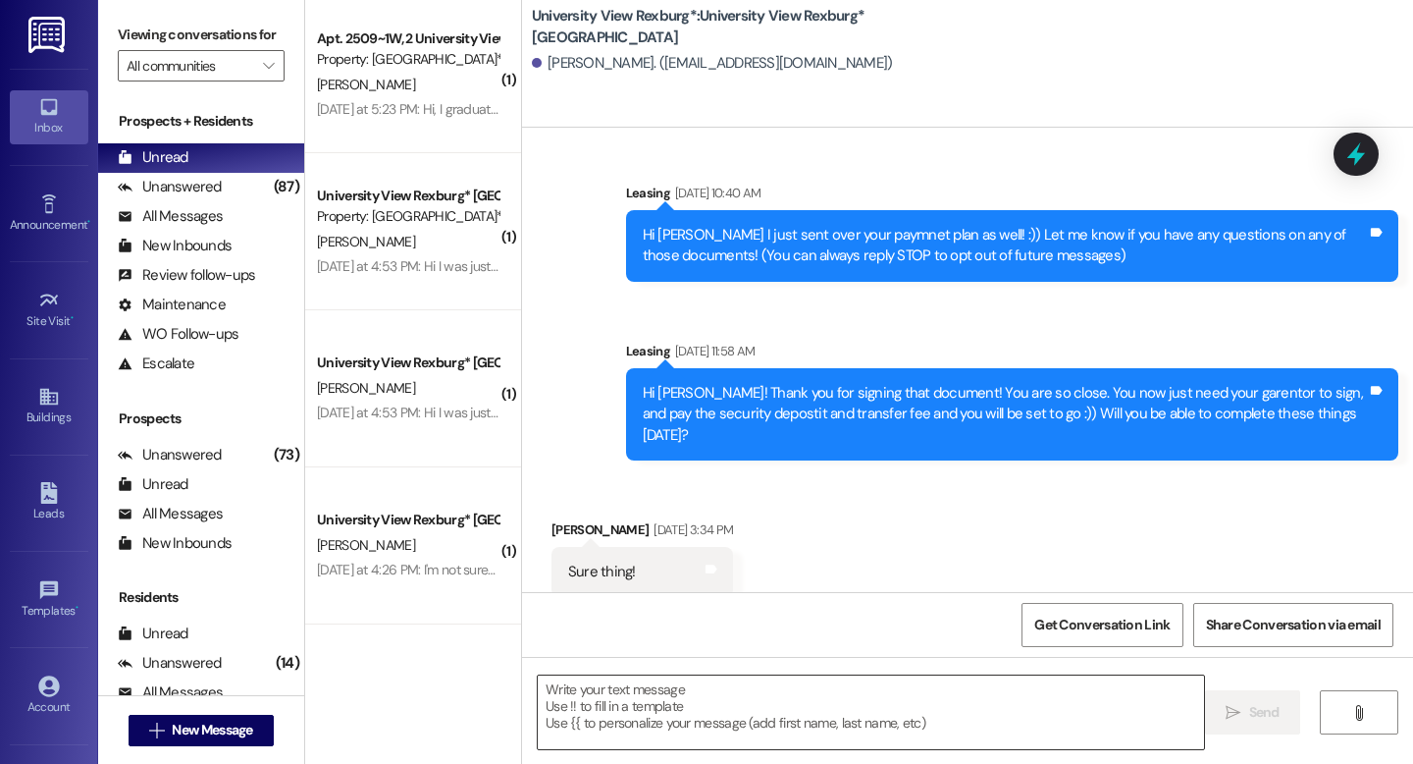
click at [675, 719] on textarea at bounding box center [871, 712] width 666 height 74
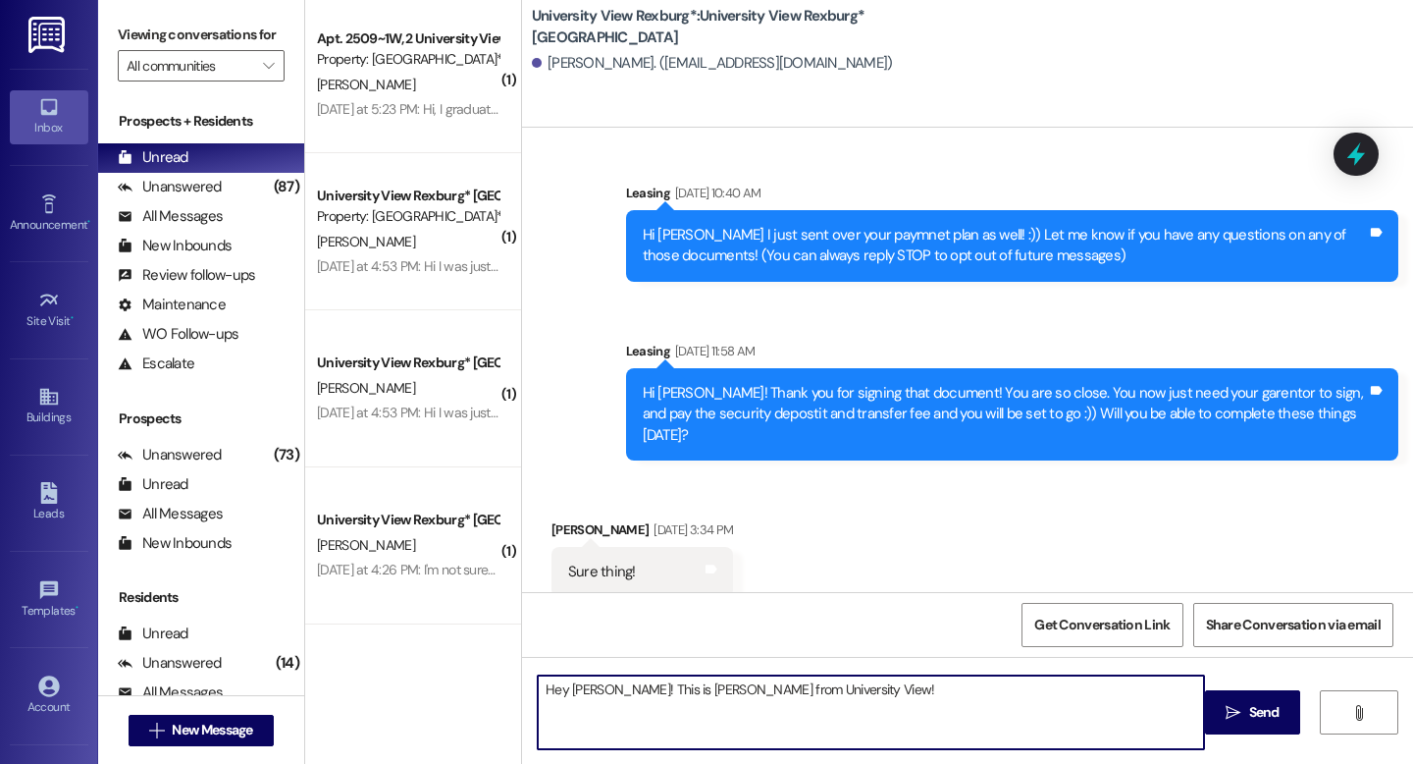
click at [874, 694] on textarea "Hey [PERSON_NAME]! This is [PERSON_NAME] from University View!" at bounding box center [871, 712] width 666 height 74
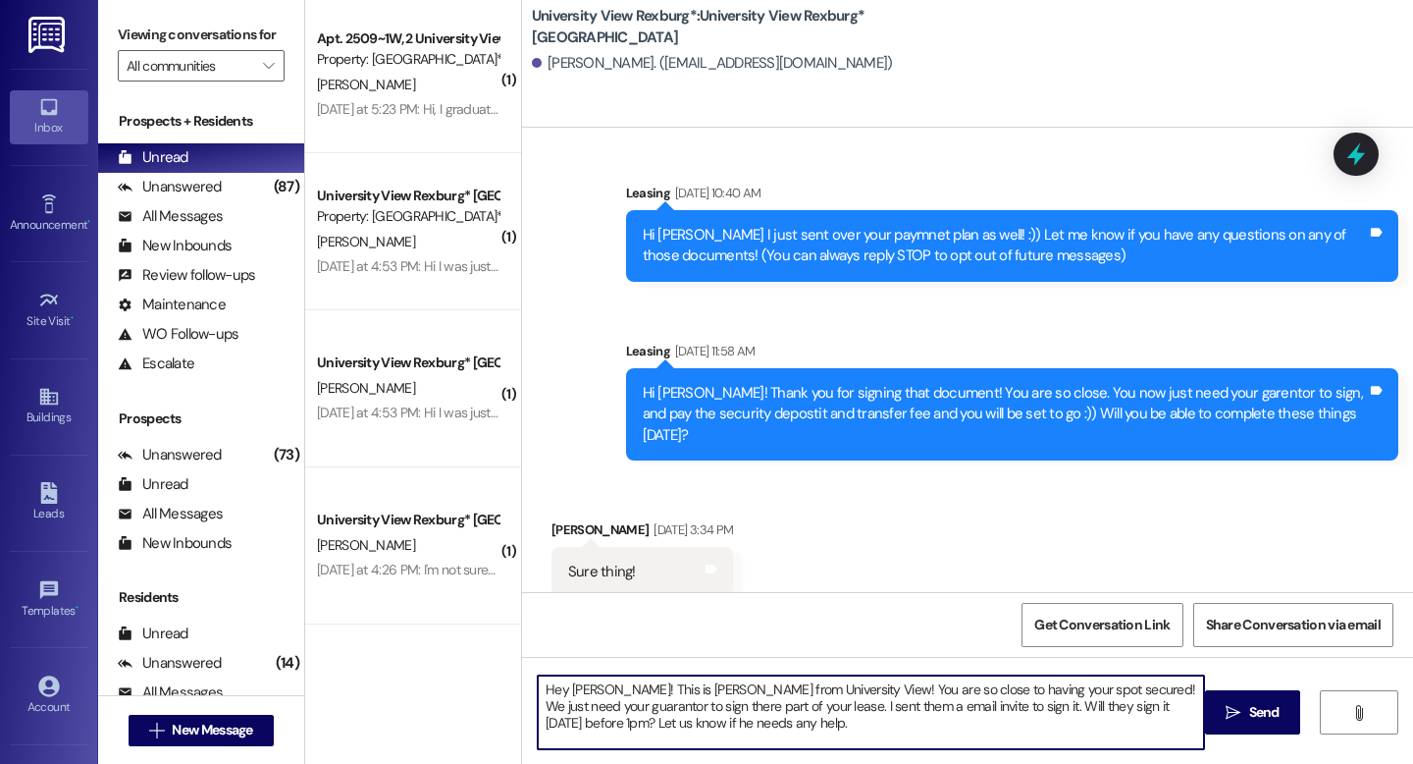
drag, startPoint x: 715, startPoint y: 724, endPoint x: 507, endPoint y: 668, distance: 214.5
click at [507, 668] on div "( 1 ) [GEOGRAPHIC_DATA]* Prospect Property: [GEOGRAPHIC_DATA]* A. Virgin [DATE]…" at bounding box center [859, 382] width 1108 height 764
type textarea "Hey [PERSON_NAME]! This is [PERSON_NAME] from University View! You are so close…"
click at [1242, 718] on span " Send" at bounding box center [1253, 712] width 62 height 21
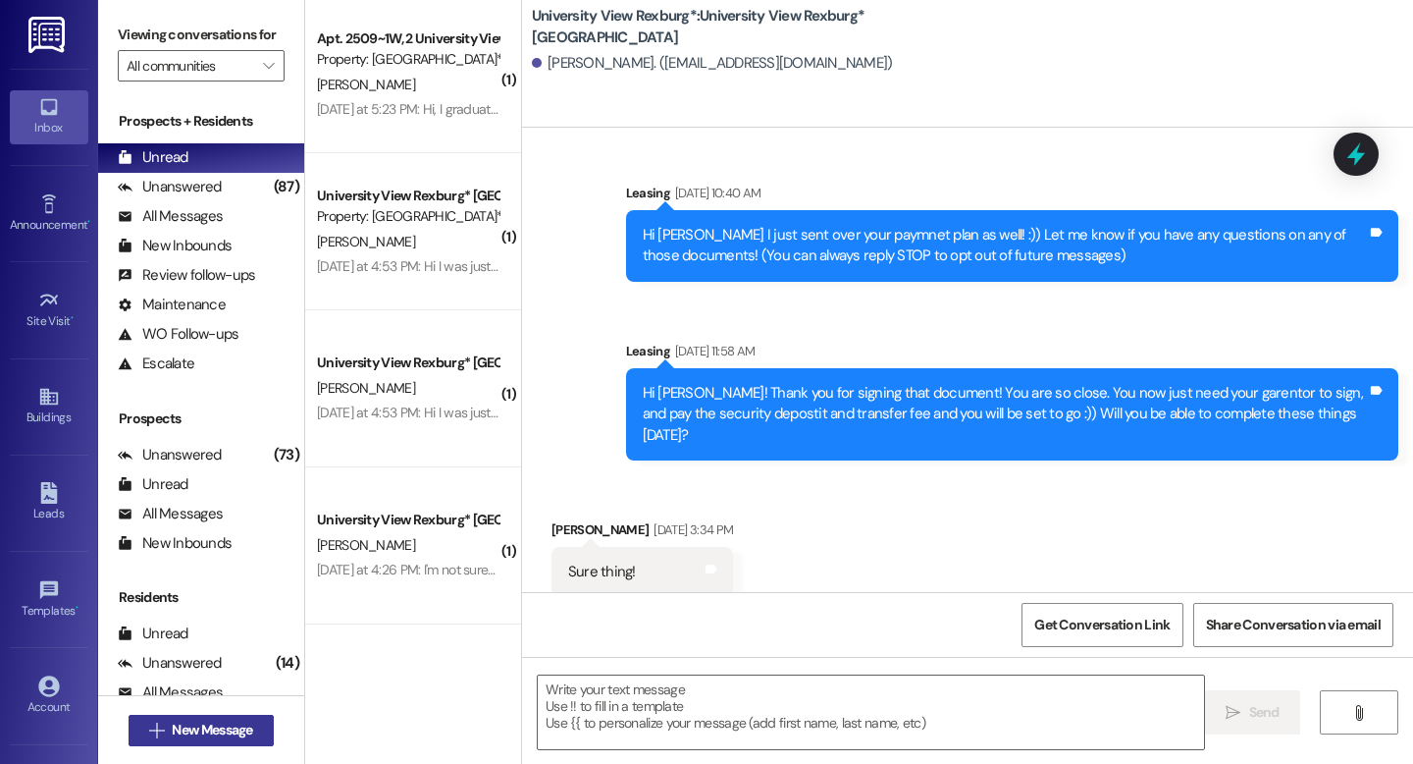
click at [204, 723] on span "New Message" at bounding box center [212, 729] width 80 height 21
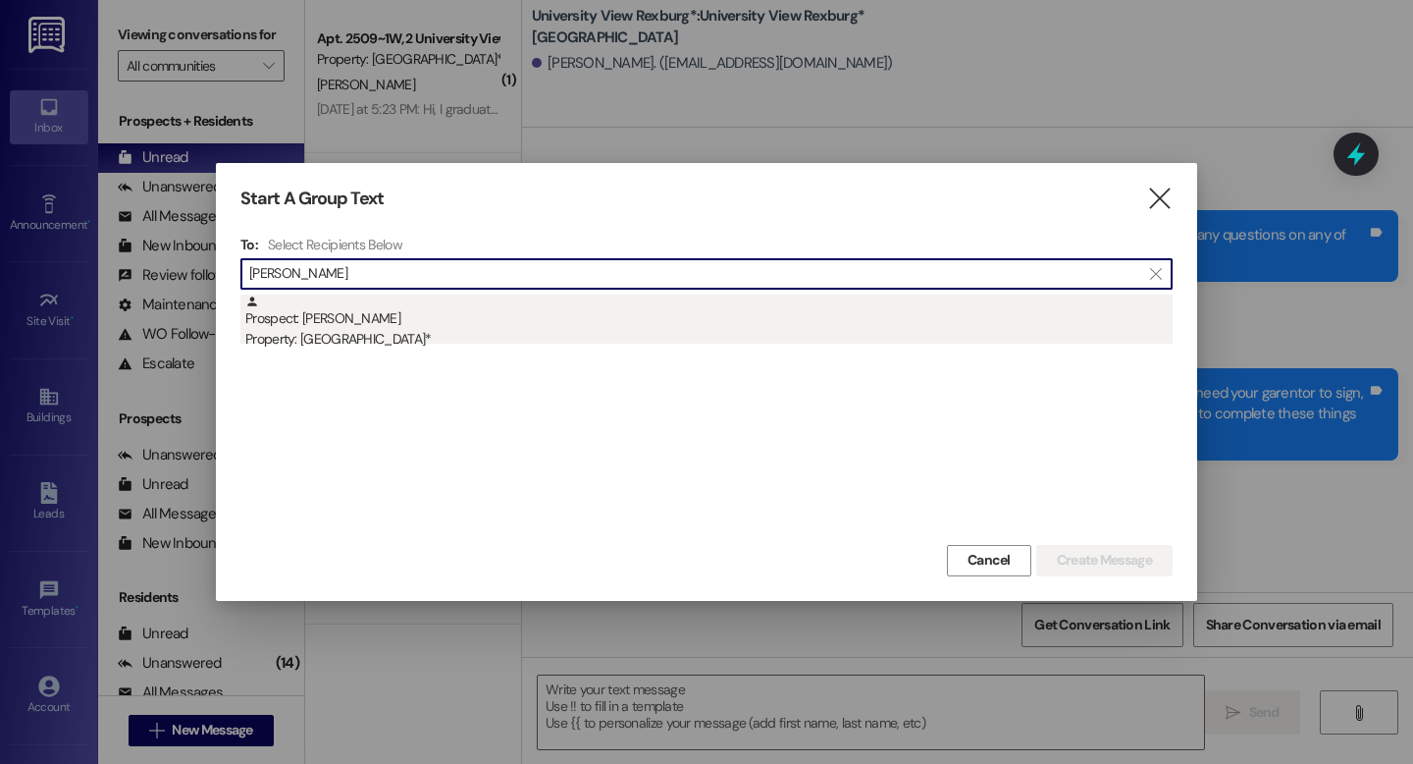
type input "[PERSON_NAME]"
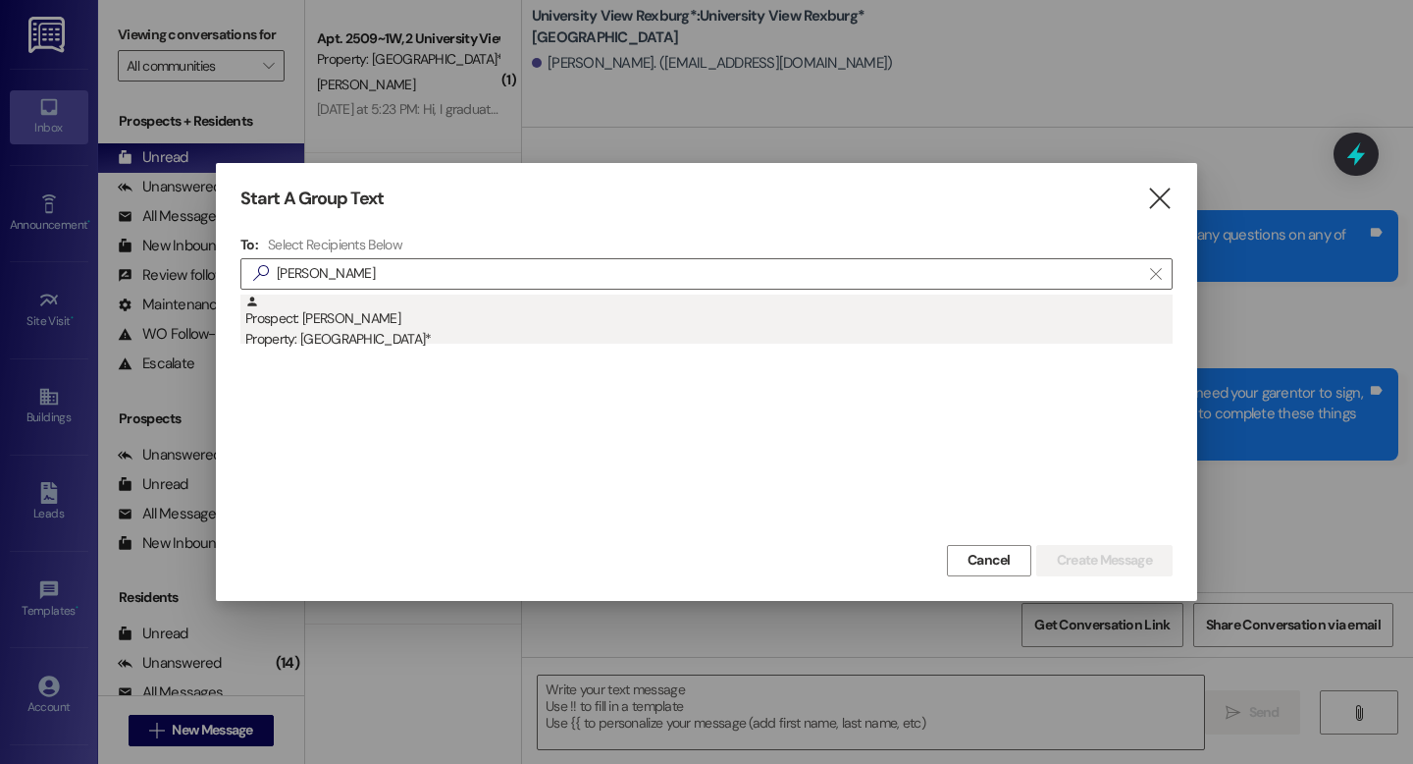
click at [394, 322] on div "Prospect: [PERSON_NAME] Property: [GEOGRAPHIC_DATA]*" at bounding box center [709, 322] width 928 height 56
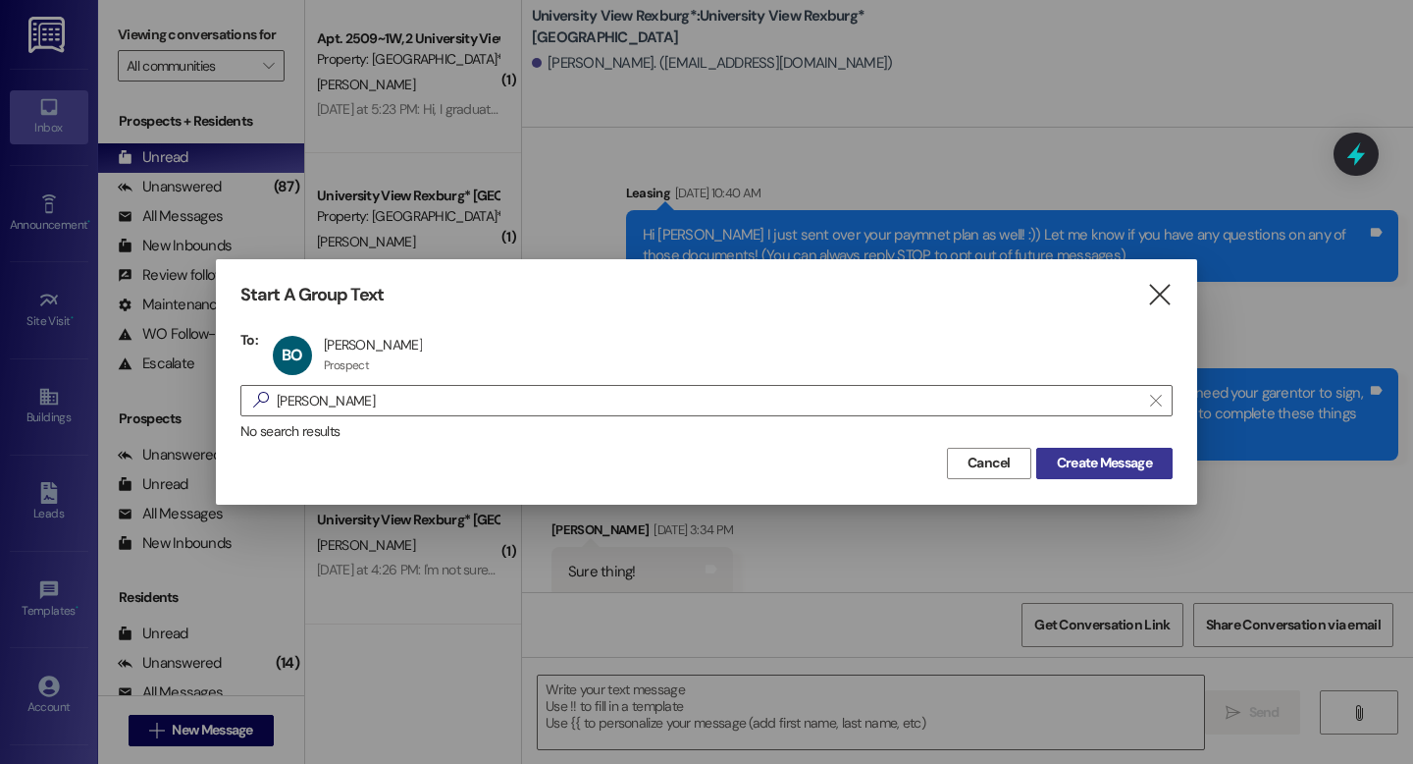
click at [1141, 457] on span "Create Message" at bounding box center [1104, 463] width 95 height 21
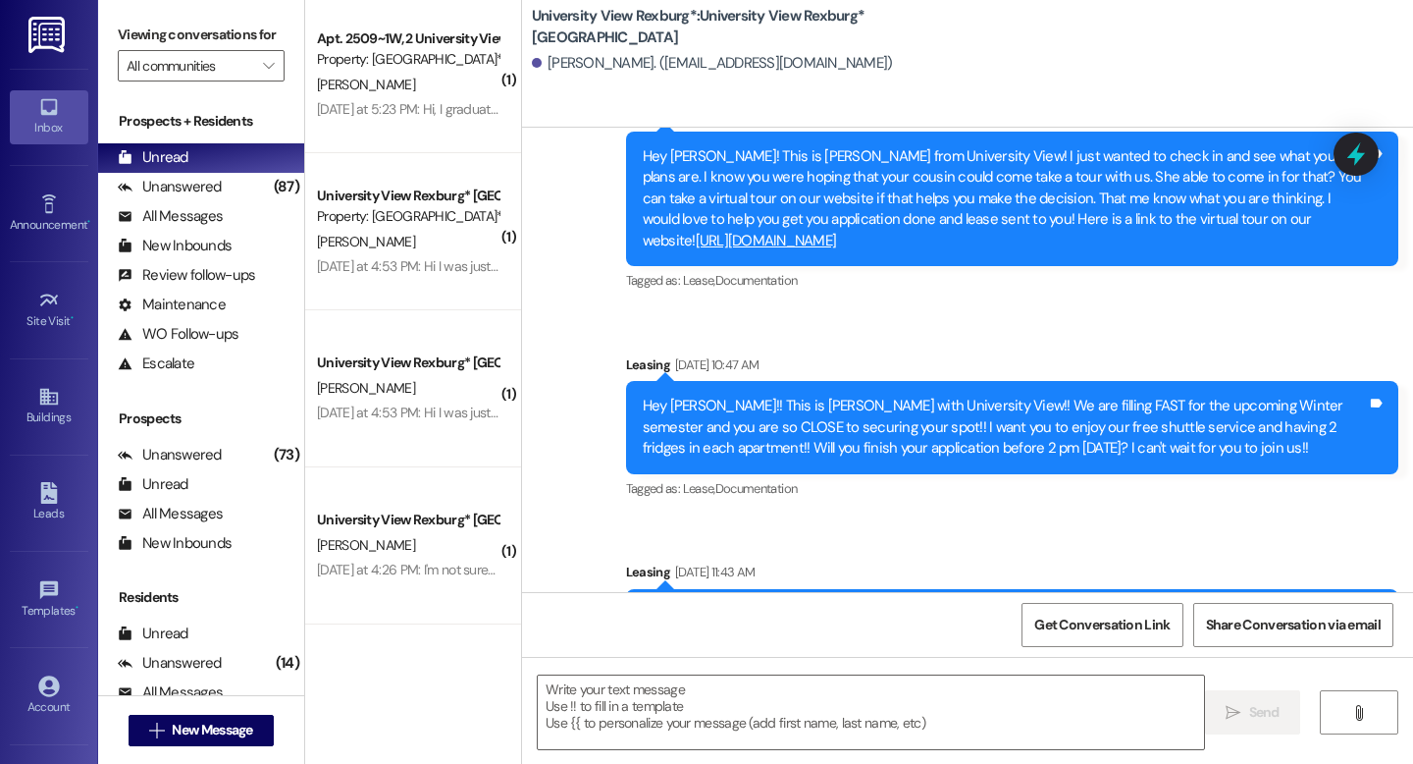
scroll to position [904, 0]
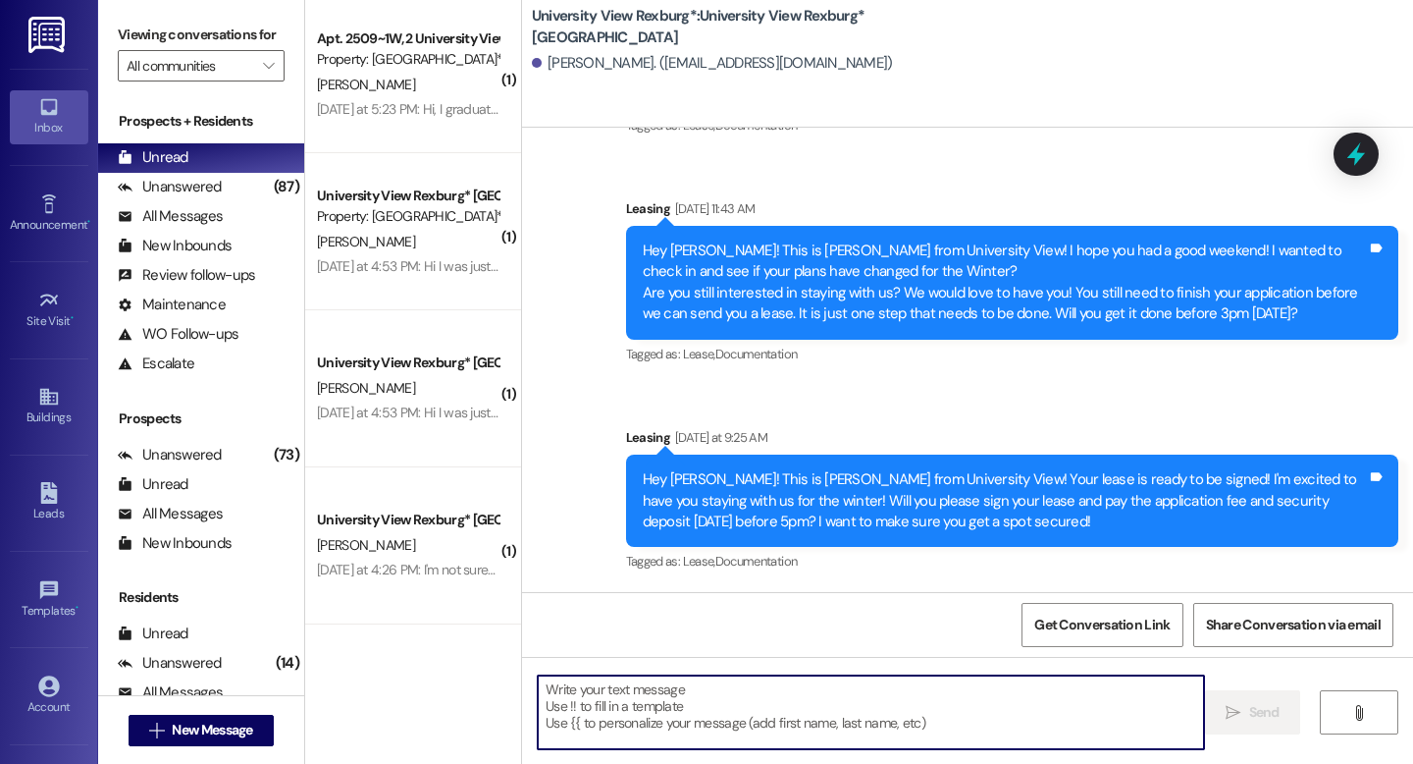
click at [683, 718] on textarea at bounding box center [871, 712] width 666 height 74
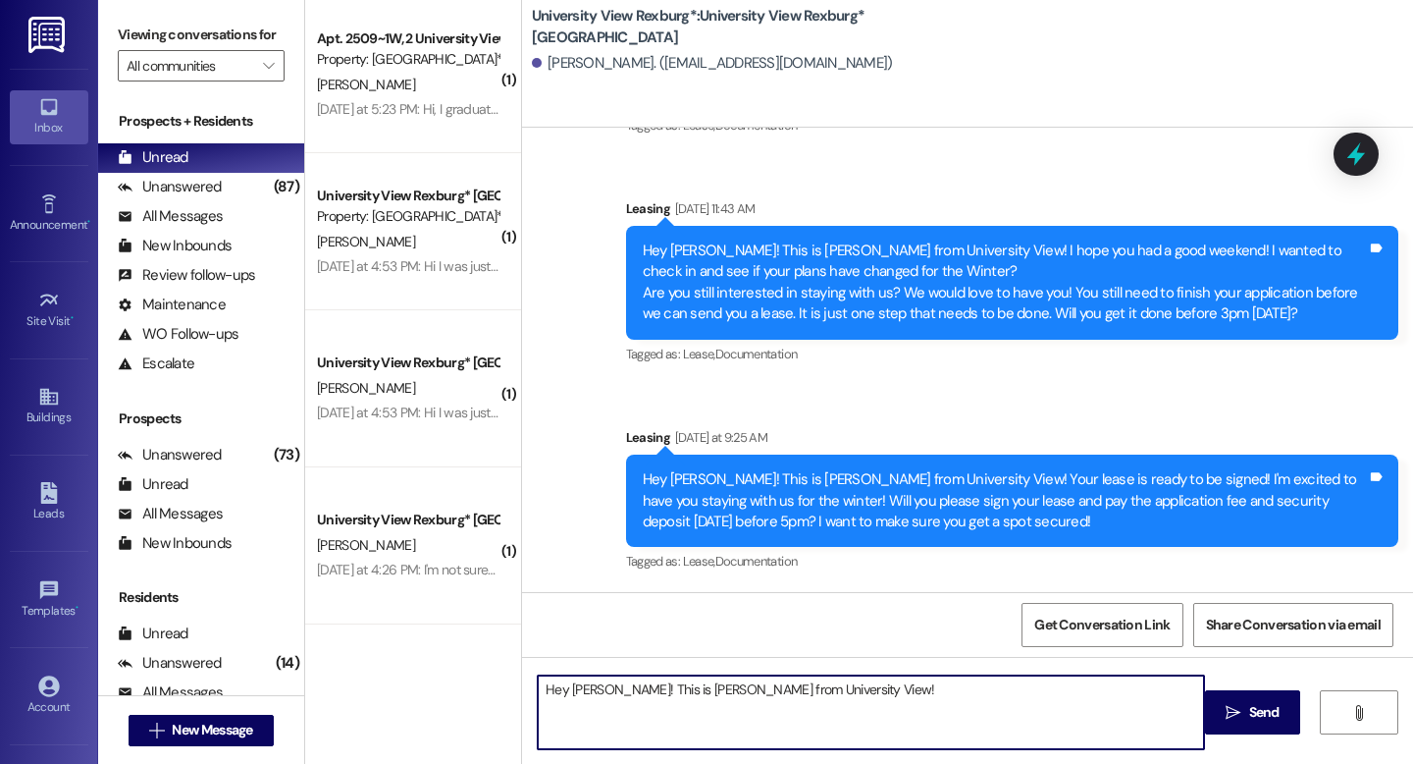
click at [909, 698] on textarea "Hey [PERSON_NAME]! This is [PERSON_NAME] from University View!" at bounding box center [871, 712] width 666 height 74
click at [1141, 698] on textarea "Hey [PERSON_NAME]! This is [PERSON_NAME] from University View! Are you still in…" at bounding box center [871, 712] width 666 height 74
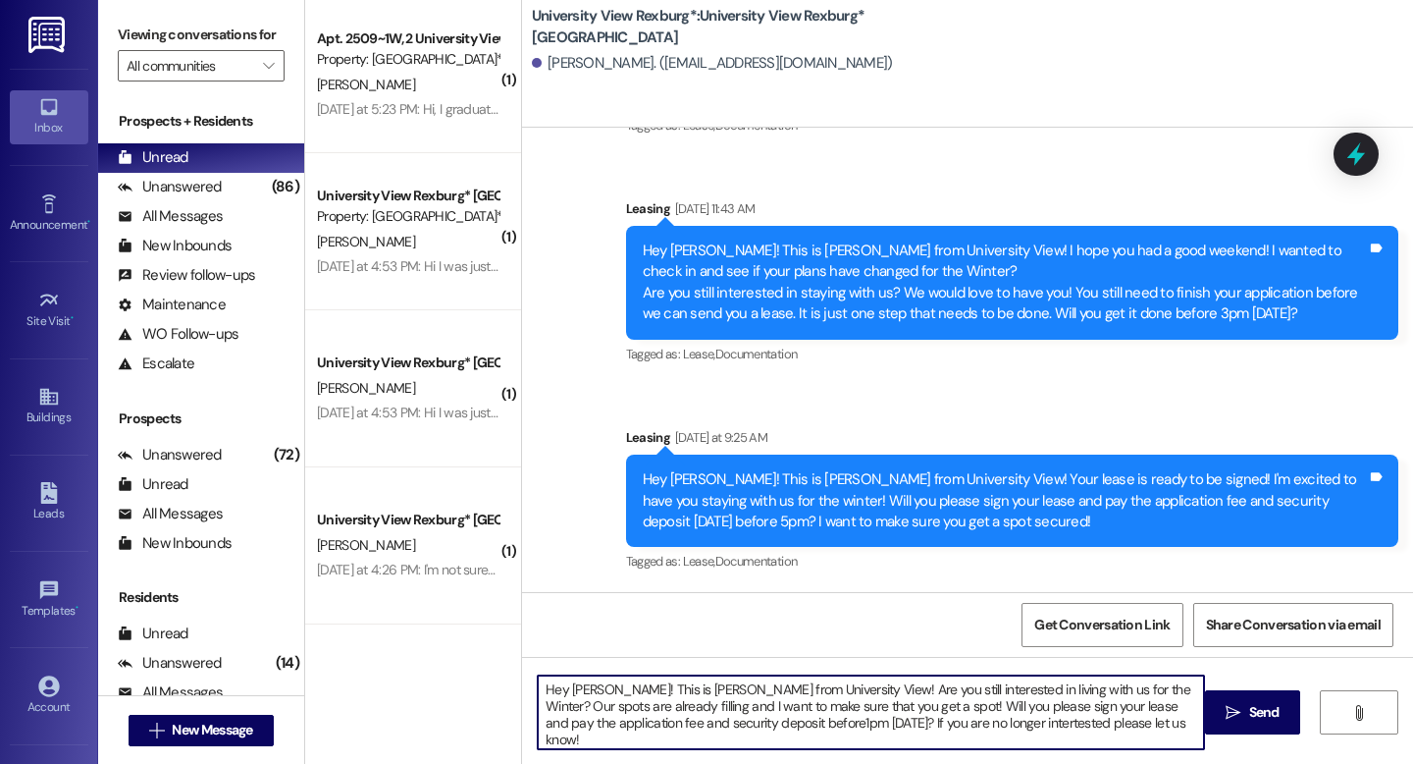
drag, startPoint x: 1086, startPoint y: 732, endPoint x: 1022, endPoint y: 724, distance: 64.3
click at [1023, 725] on textarea "Hey [PERSON_NAME]! This is [PERSON_NAME] from University View! Are you still in…" at bounding box center [871, 712] width 666 height 74
click at [932, 725] on textarea "Hey [PERSON_NAME]! This is [PERSON_NAME] from University View! Are you still in…" at bounding box center [871, 712] width 666 height 74
type textarea "Hey [PERSON_NAME]! This is [PERSON_NAME] from University View! Are you still in…"
drag, startPoint x: 1077, startPoint y: 726, endPoint x: 508, endPoint y: 666, distance: 571.5
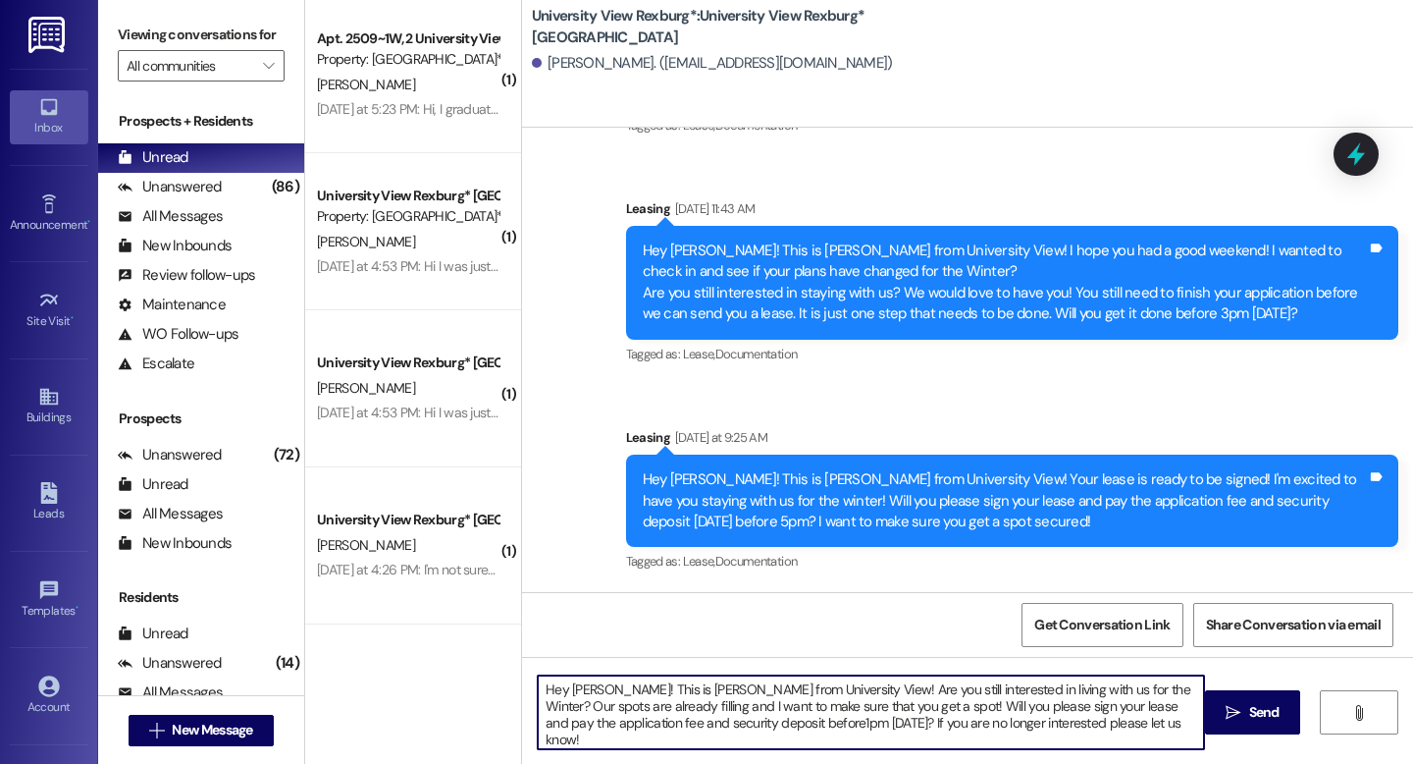
click at [508, 666] on div "( 1 ) [GEOGRAPHIC_DATA]* Prospect Property: [GEOGRAPHIC_DATA]* A. Virgin [DATE]…" at bounding box center [859, 382] width 1108 height 764
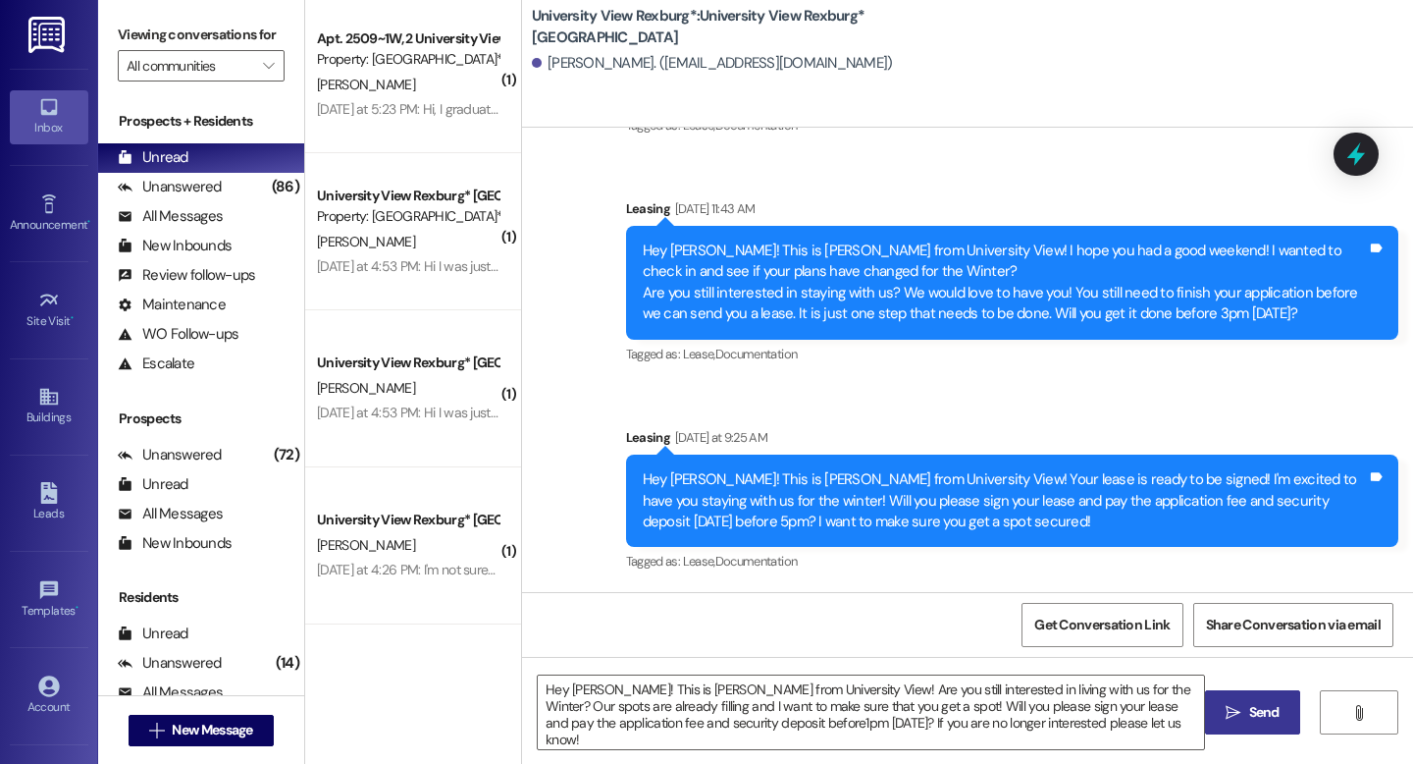
click at [1233, 712] on icon "" at bounding box center [1233, 713] width 15 height 16
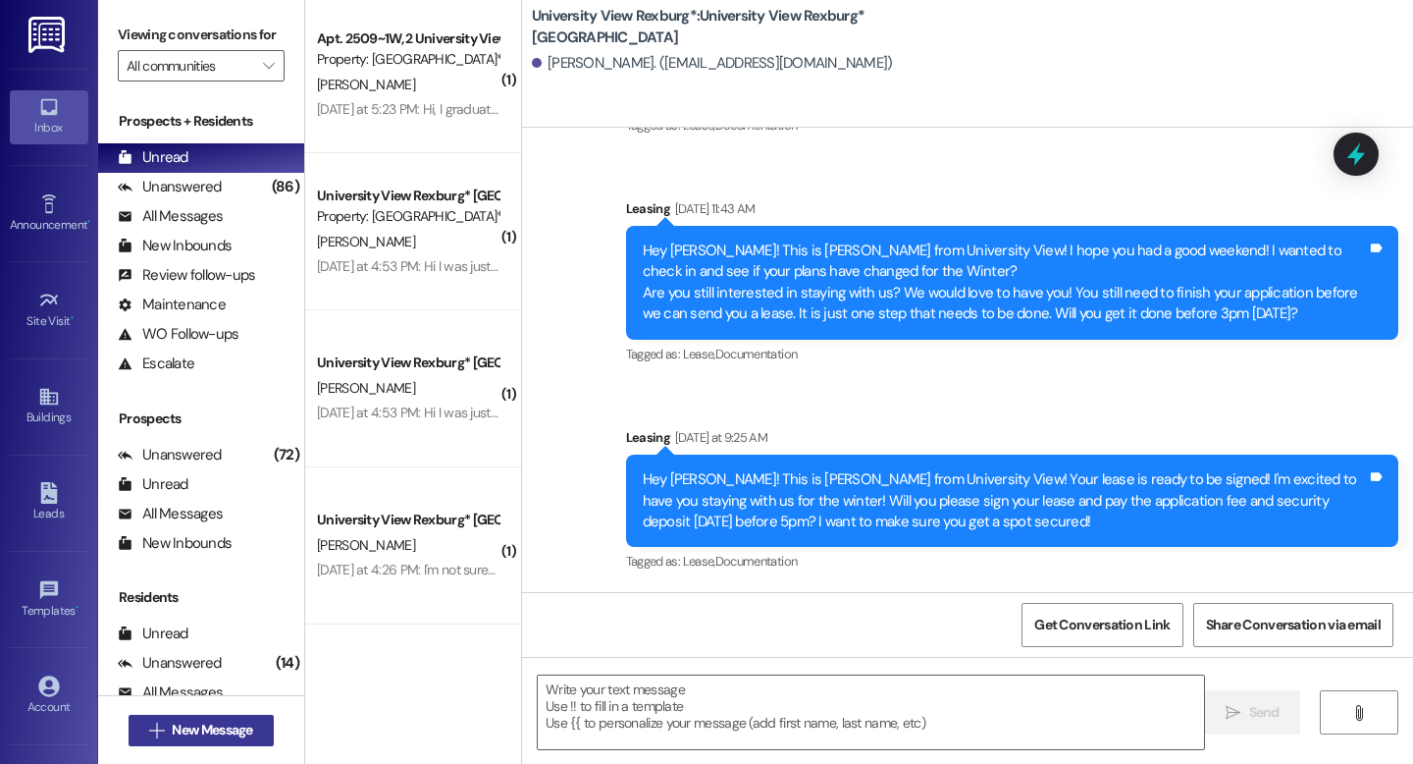
click at [175, 733] on span "New Message" at bounding box center [212, 729] width 80 height 21
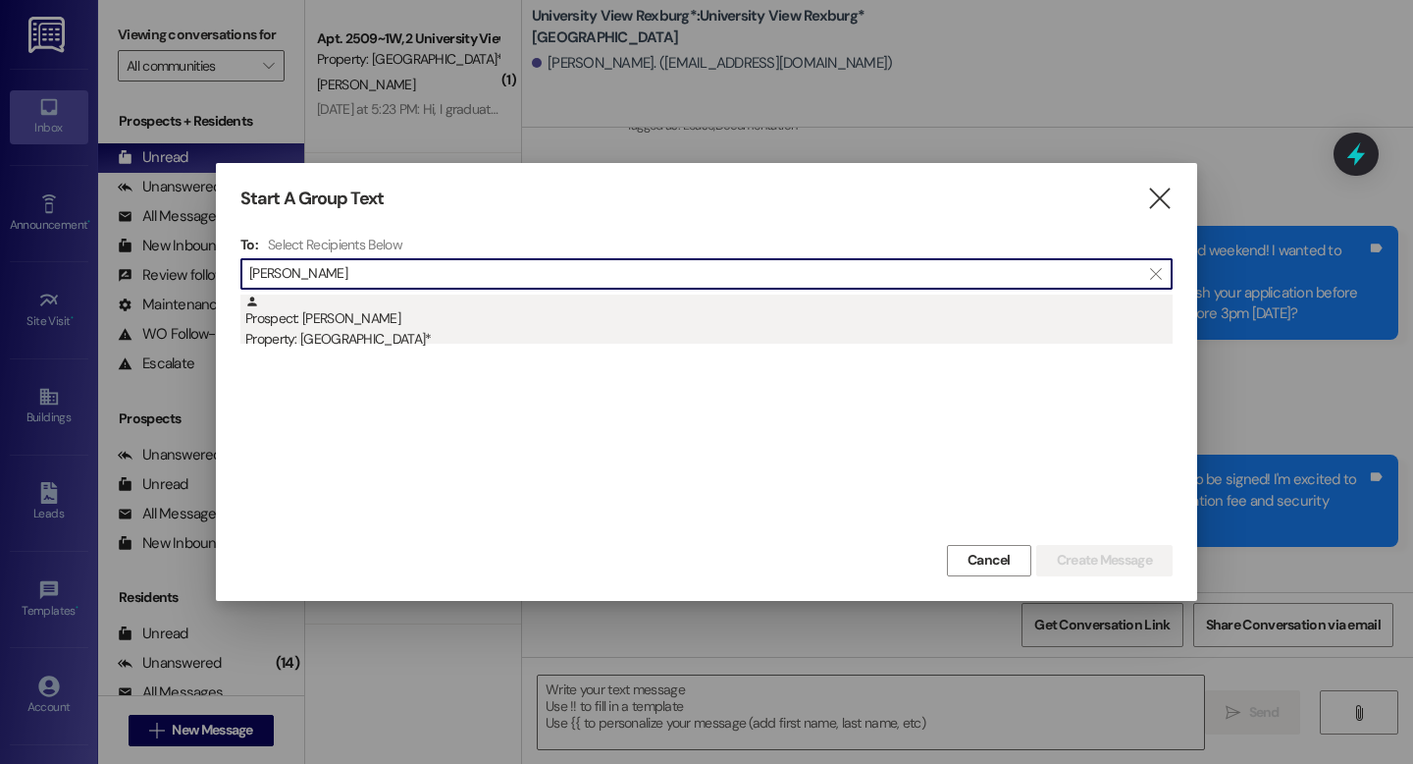
type input "[PERSON_NAME]"
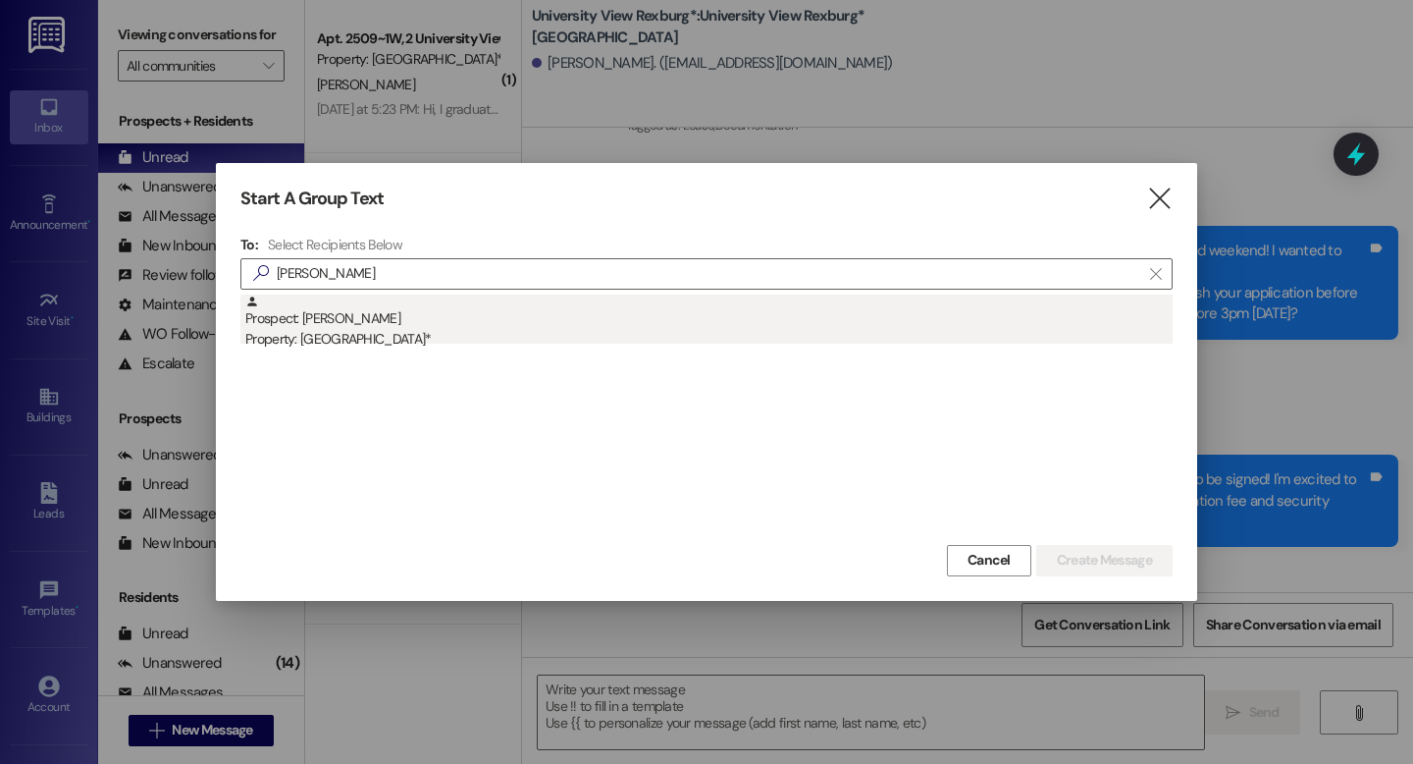
click at [358, 329] on div "Property: [GEOGRAPHIC_DATA]*" at bounding box center [709, 339] width 928 height 21
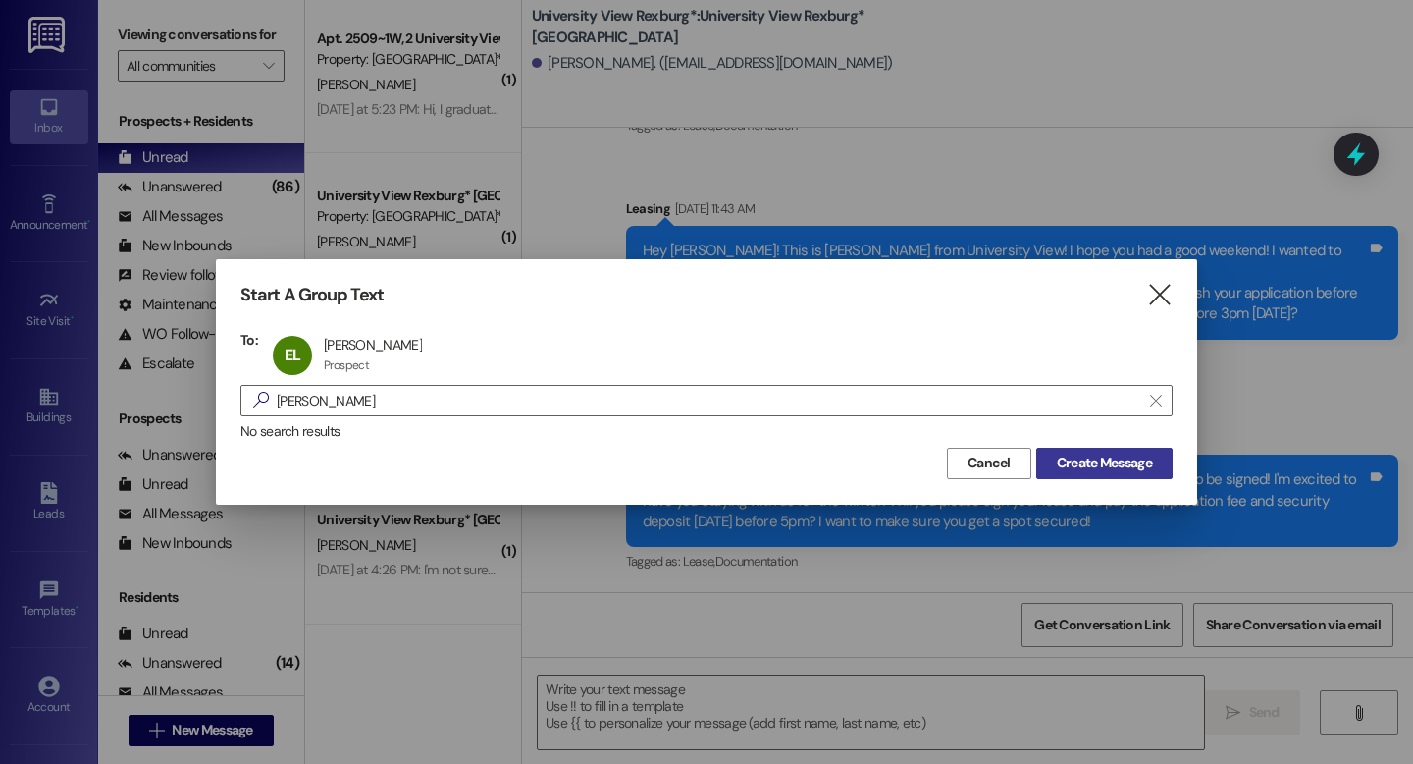
click at [1102, 457] on span "Create Message" at bounding box center [1104, 463] width 95 height 21
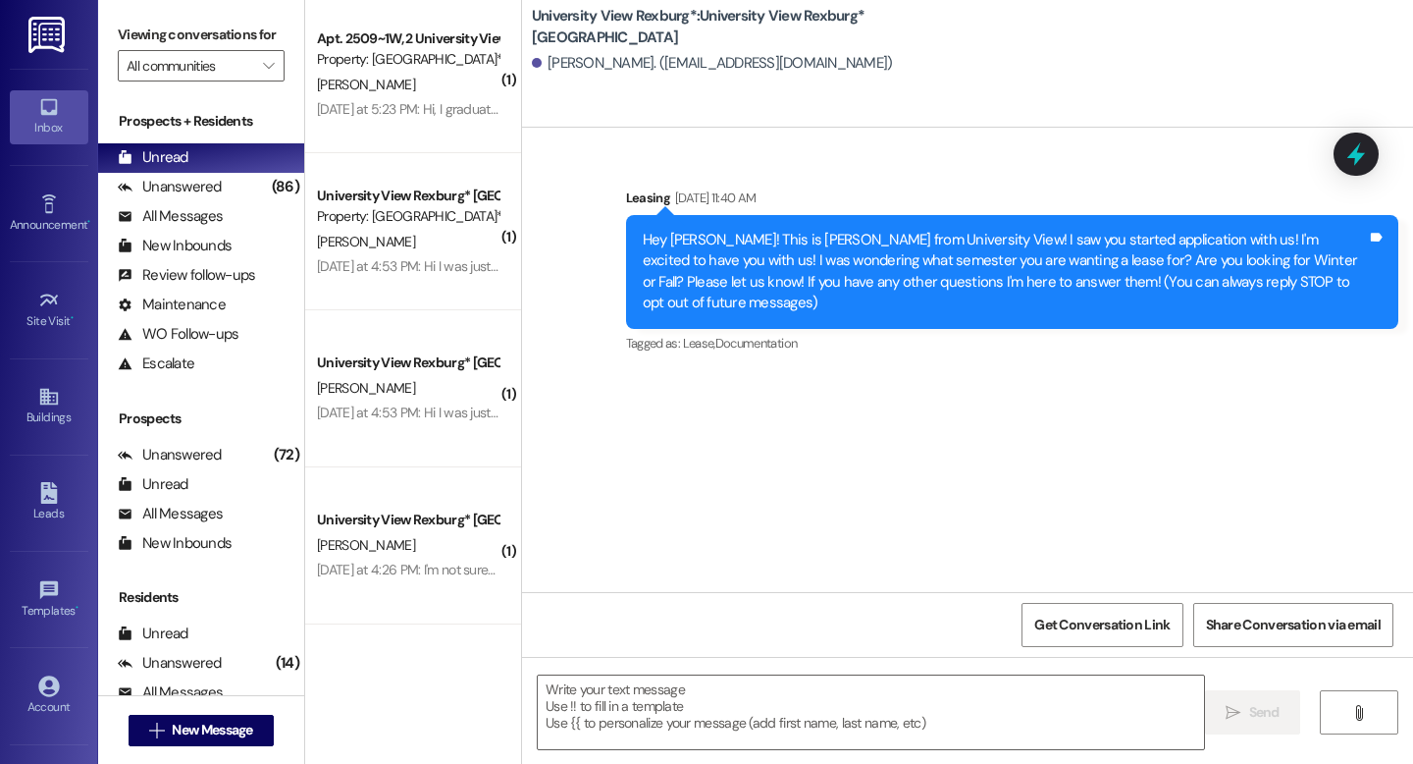
scroll to position [0, 0]
click at [676, 703] on textarea at bounding box center [871, 712] width 666 height 74
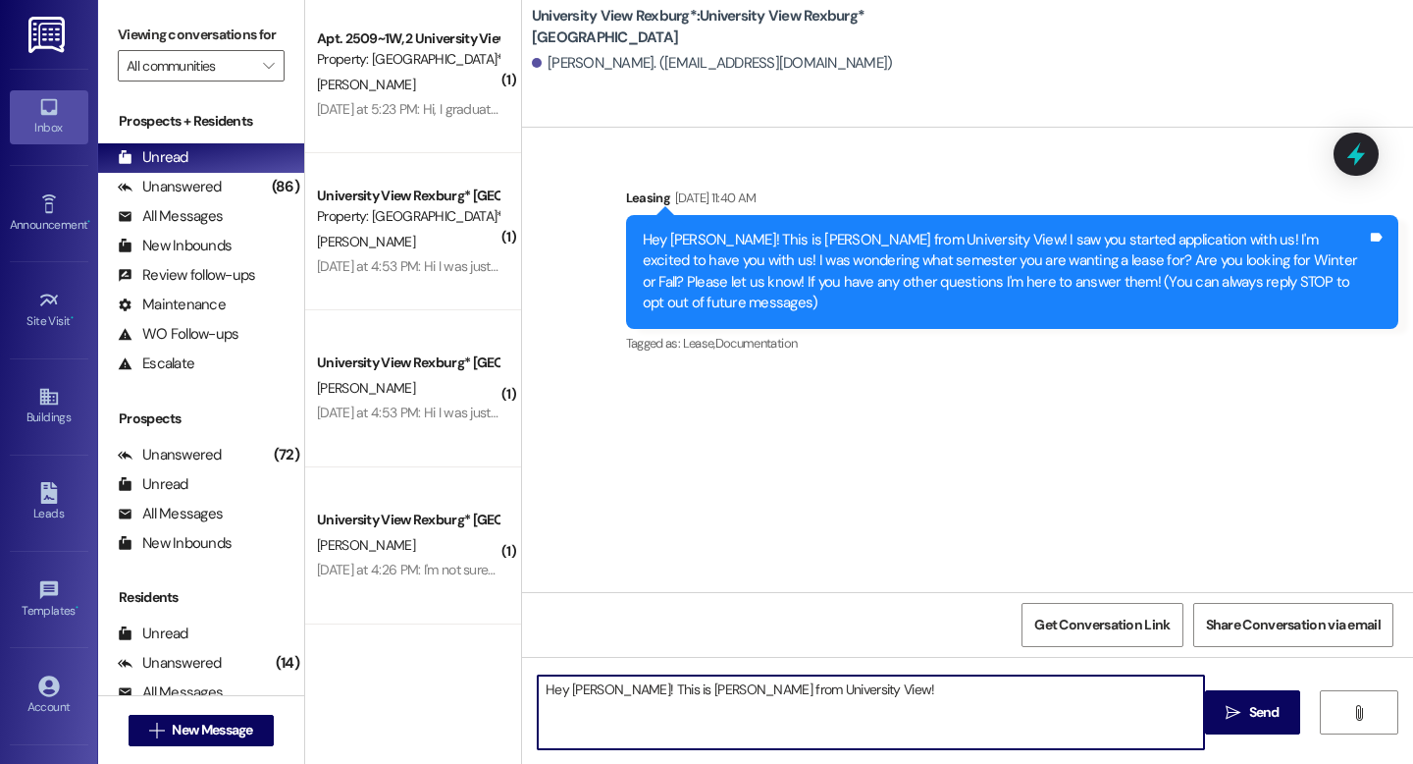
click at [834, 696] on textarea "Hey [PERSON_NAME]! This is [PERSON_NAME] from University View!" at bounding box center [871, 712] width 666 height 74
click at [816, 690] on textarea "Hey [PERSON_NAME]! This is [PERSON_NAME] from University View! WE have a lot of…" at bounding box center [871, 712] width 666 height 74
click at [1189, 689] on textarea "Hey [PERSON_NAME]! This is [PERSON_NAME] from University View! We have a lot of…" at bounding box center [871, 712] width 666 height 74
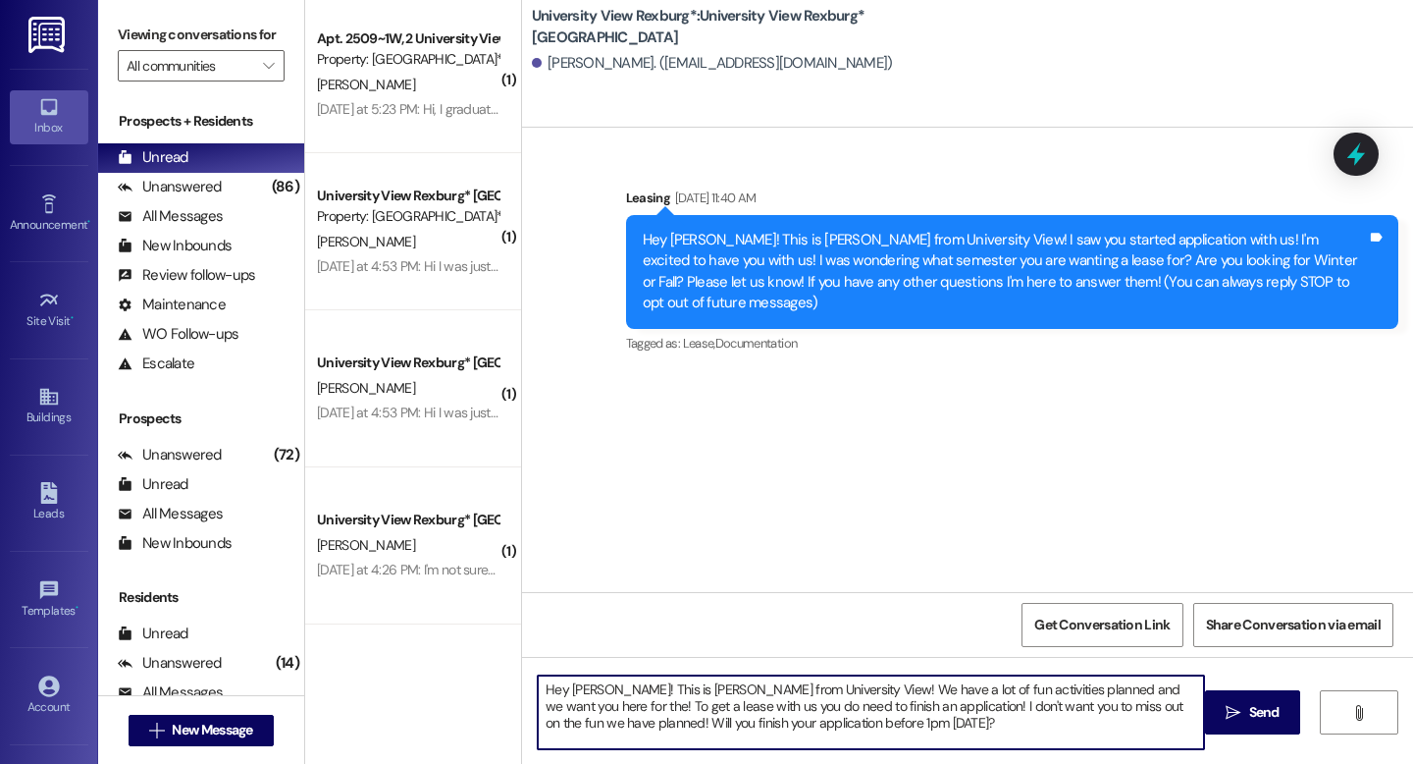
drag, startPoint x: 825, startPoint y: 726, endPoint x: 519, endPoint y: 673, distance: 310.8
click at [522, 673] on div "Hey [PERSON_NAME]! This is [PERSON_NAME] from University View! We have a lot of…" at bounding box center [967, 730] width 891 height 147
type textarea "Hey [PERSON_NAME]! This is [PERSON_NAME] from University View! We have a lot of…"
click at [1246, 714] on span "Send" at bounding box center [1265, 712] width 38 height 21
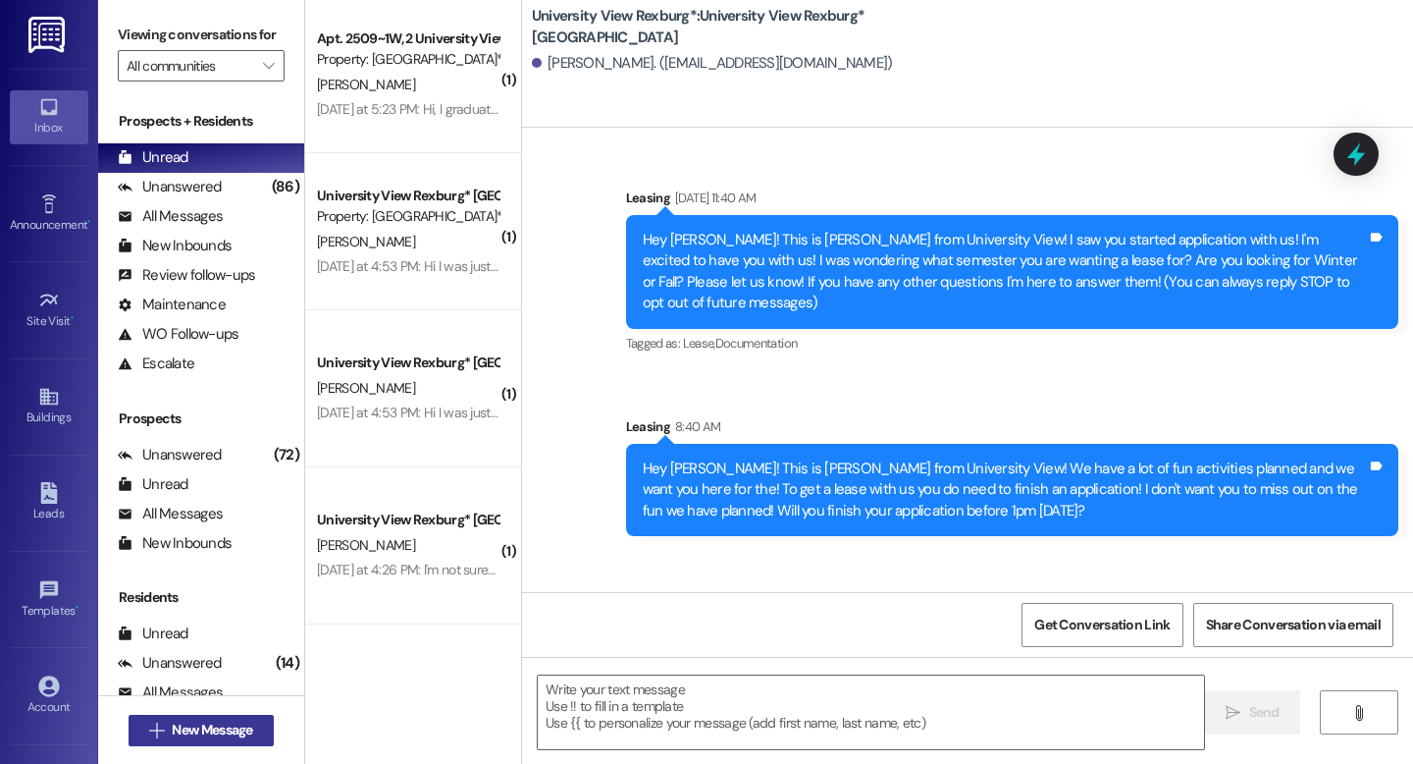
click at [191, 729] on span "New Message" at bounding box center [212, 729] width 80 height 21
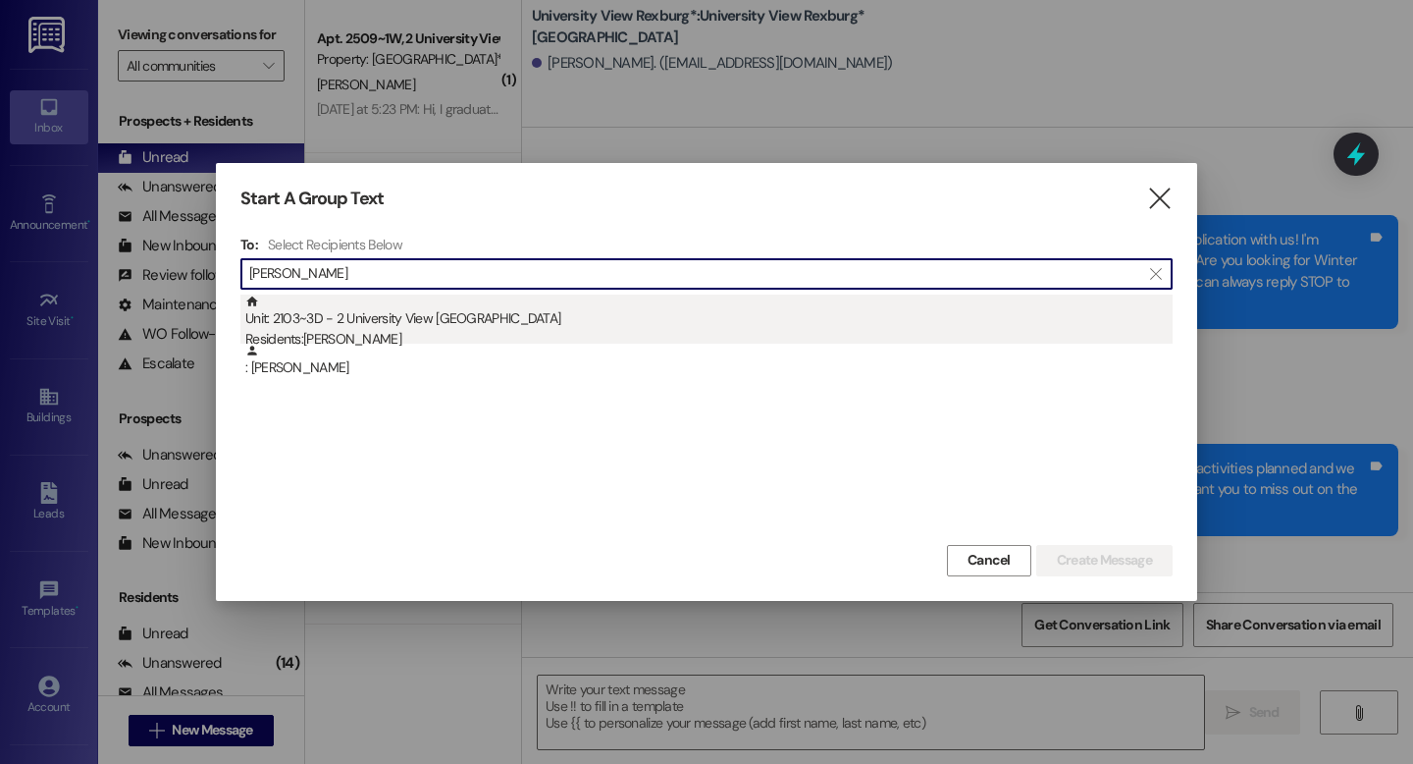
type input "[PERSON_NAME]"
click at [318, 323] on div "Unit: 2103~3D - 2 University View Rexburg Residents: [PERSON_NAME]" at bounding box center [709, 322] width 928 height 56
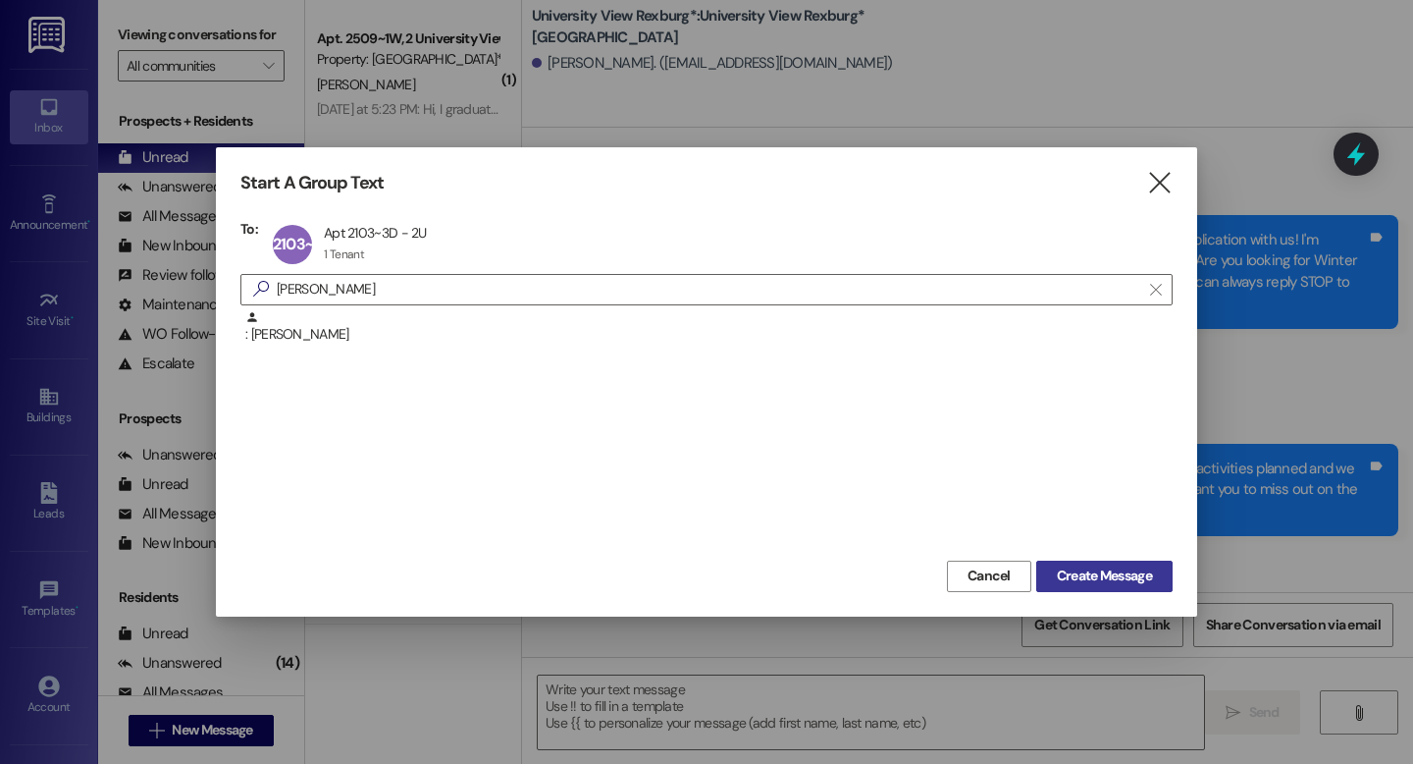
click at [1132, 583] on span "Create Message" at bounding box center [1104, 575] width 95 height 21
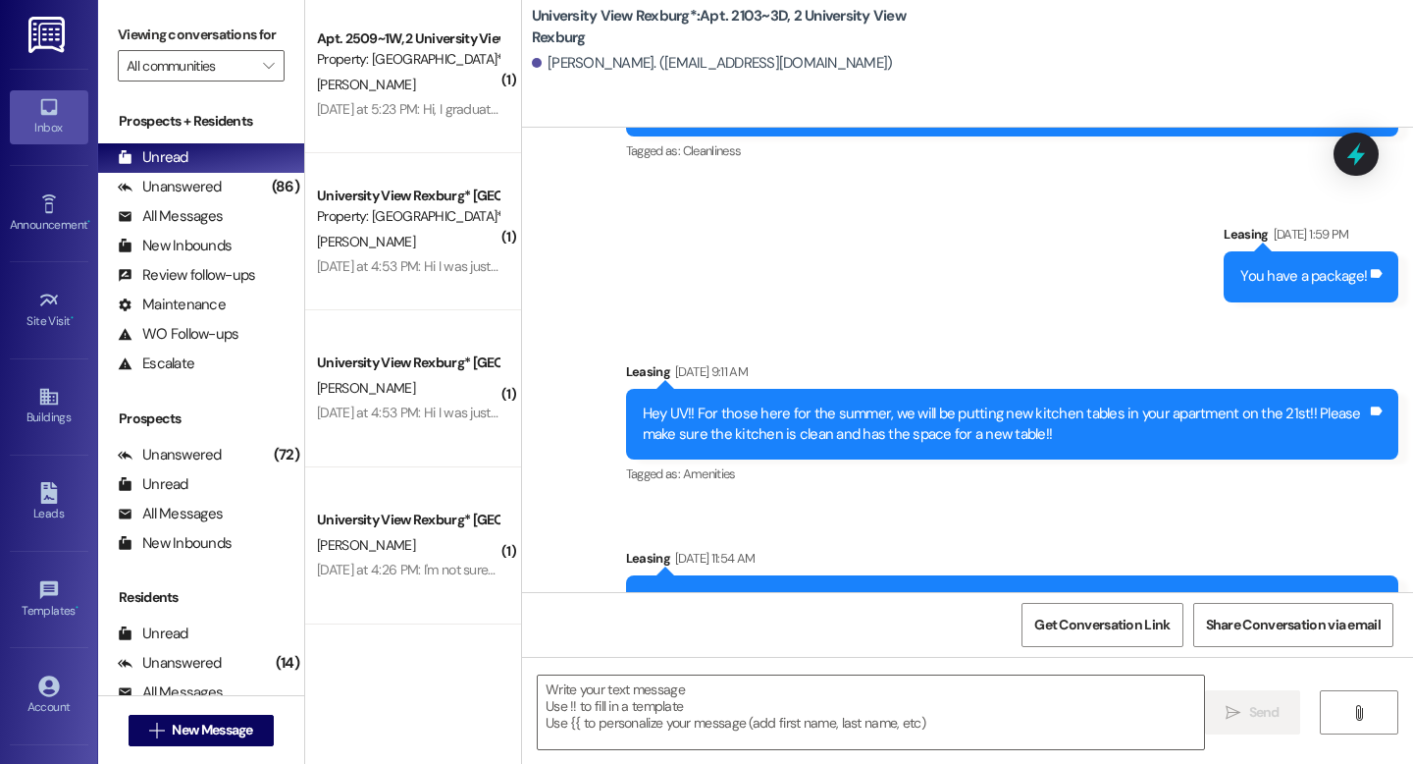
scroll to position [53959, 0]
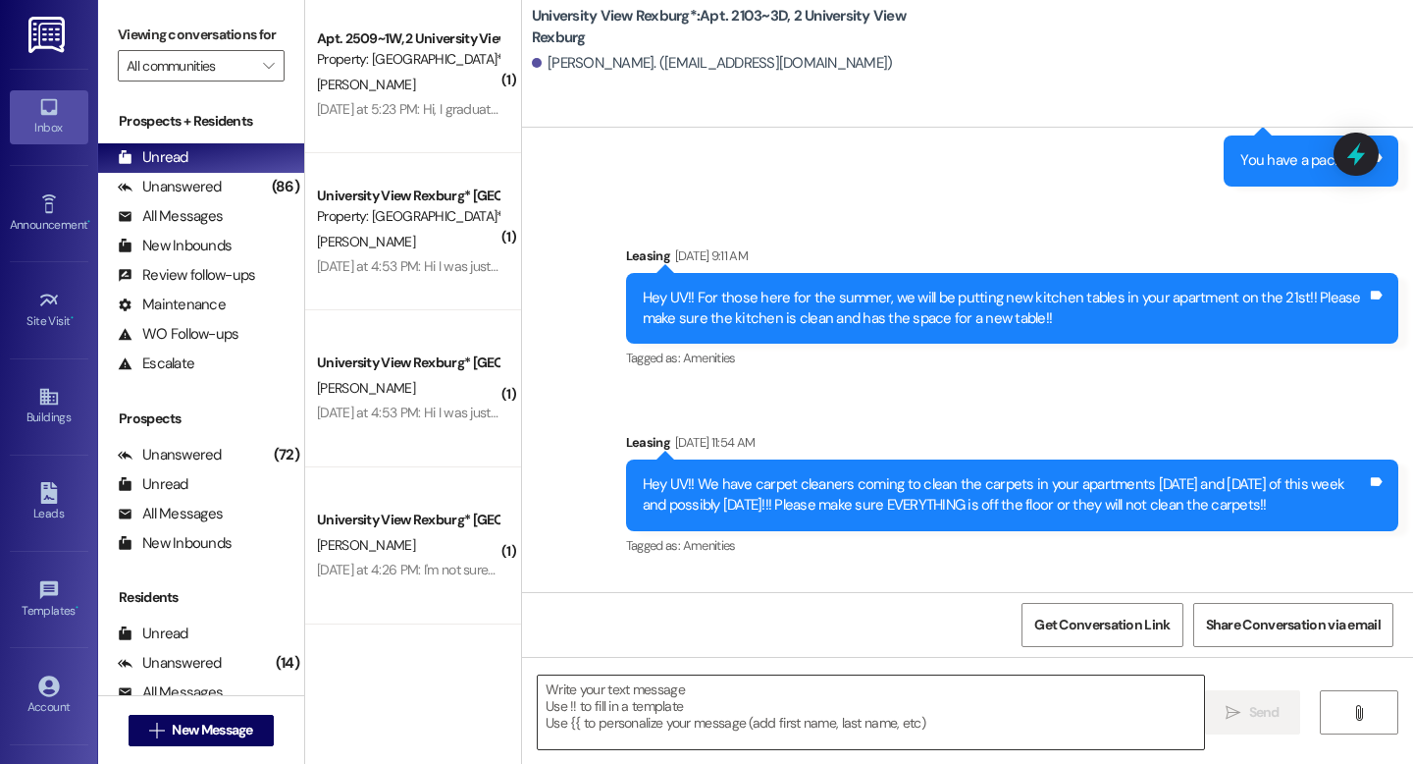
click at [721, 719] on textarea at bounding box center [871, 712] width 666 height 74
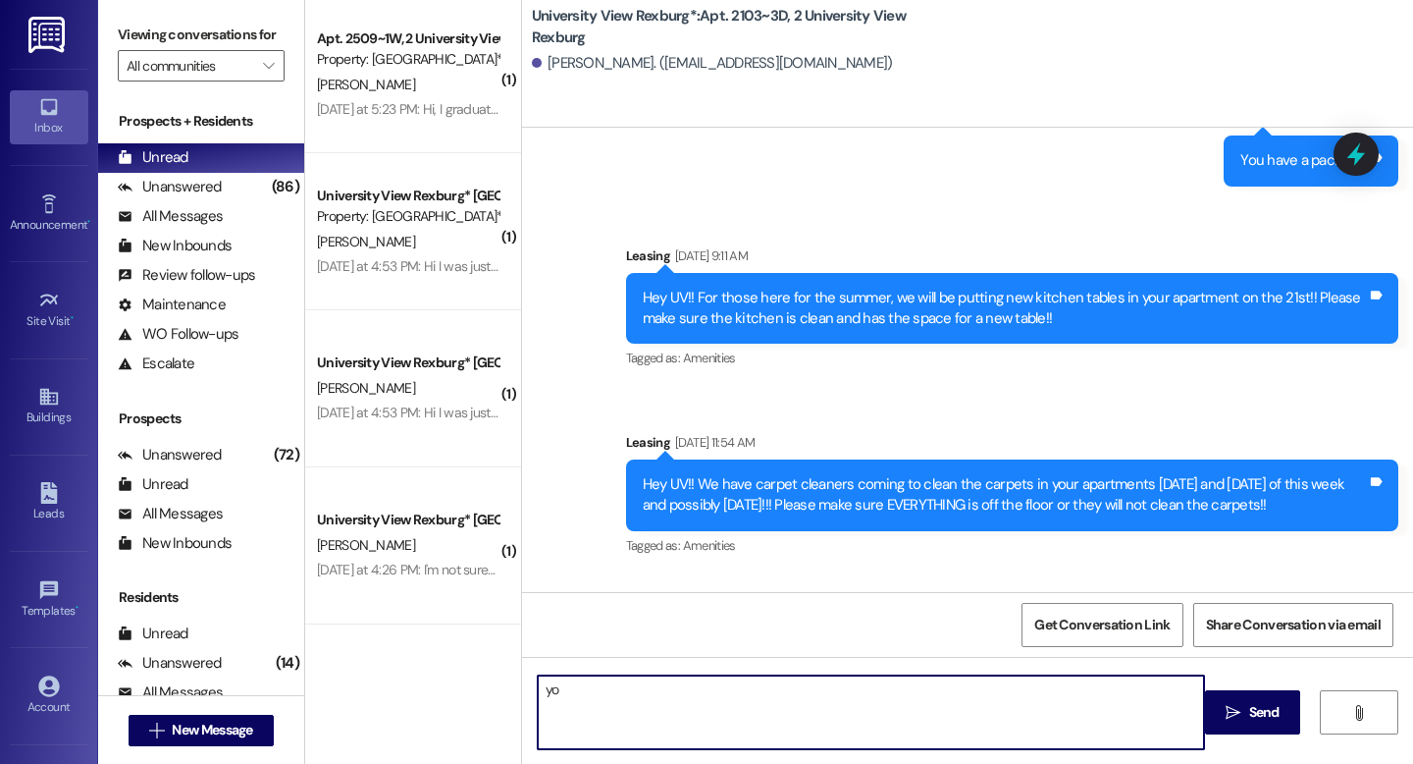
type textarea "y"
type textarea "You have a letter at the front!"
click at [1276, 714] on span "Send" at bounding box center [1265, 712] width 30 height 21
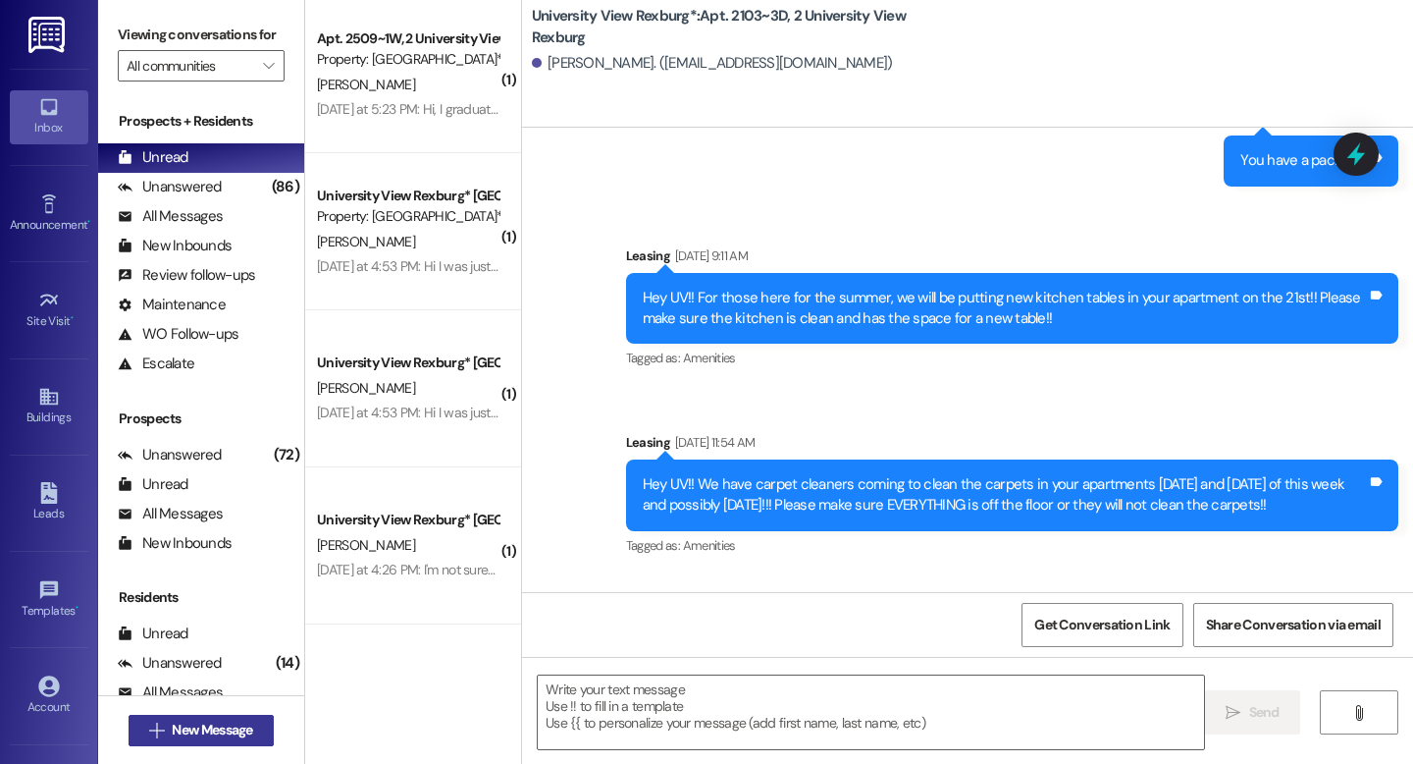
click at [219, 735] on span "New Message" at bounding box center [212, 729] width 80 height 21
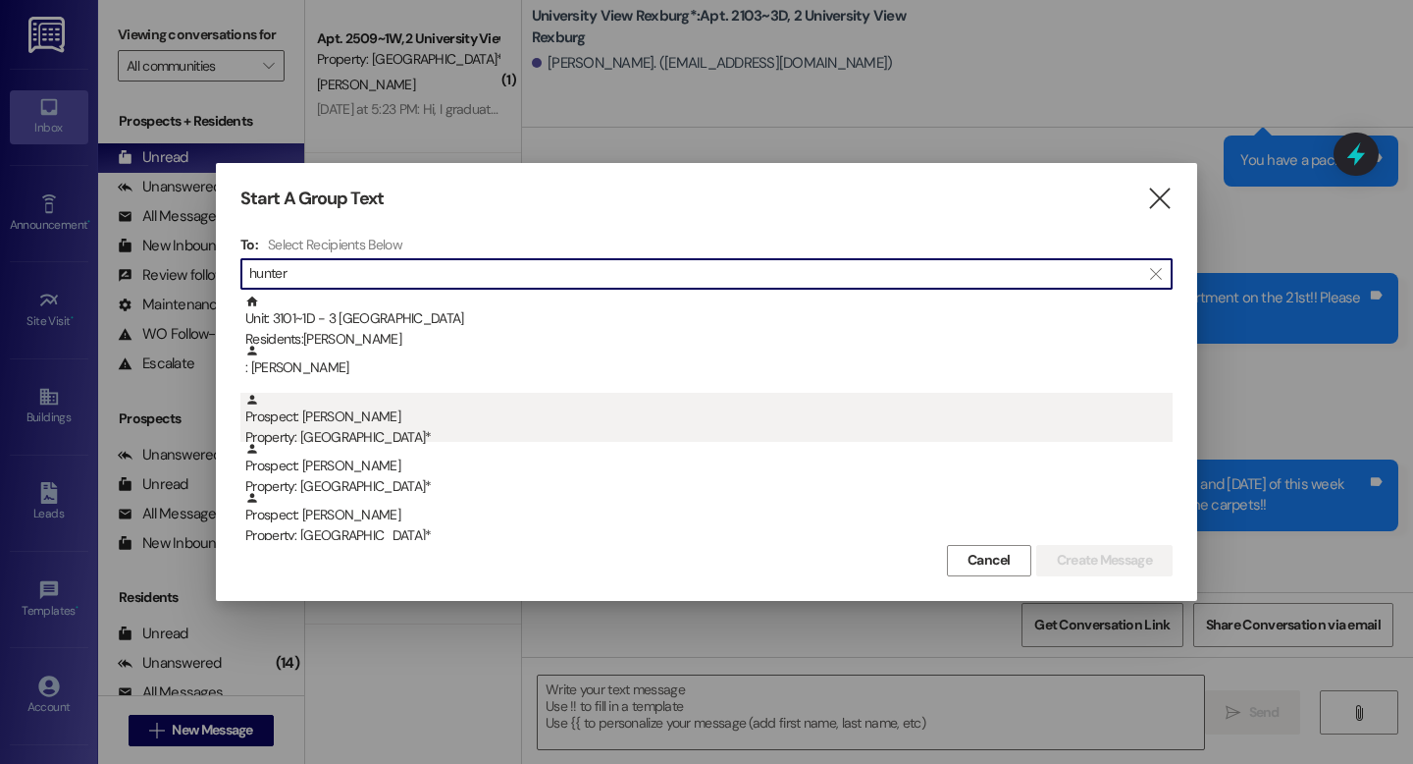
type input "hunter"
click at [365, 434] on div "Property: [GEOGRAPHIC_DATA]*" at bounding box center [709, 437] width 928 height 21
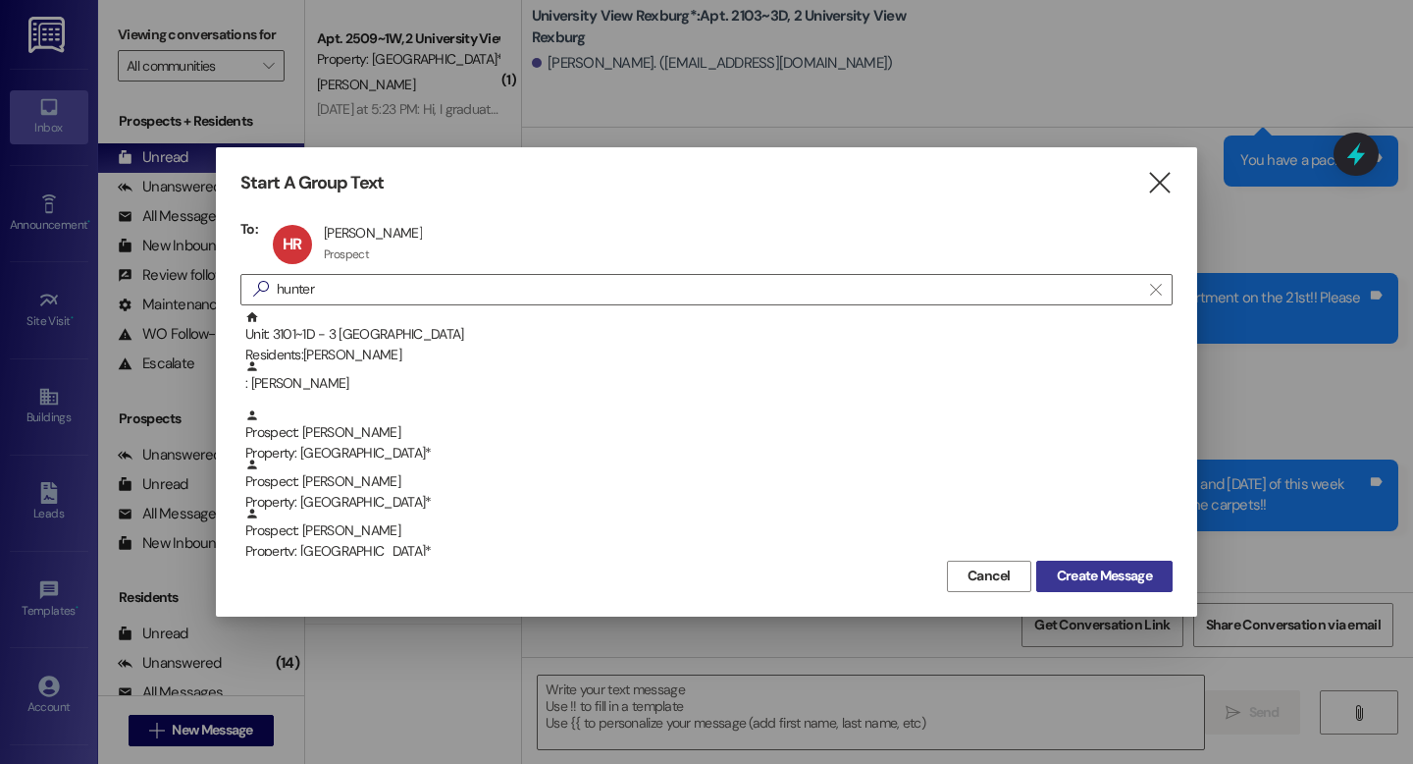
click at [1098, 583] on span "Create Message" at bounding box center [1104, 575] width 95 height 21
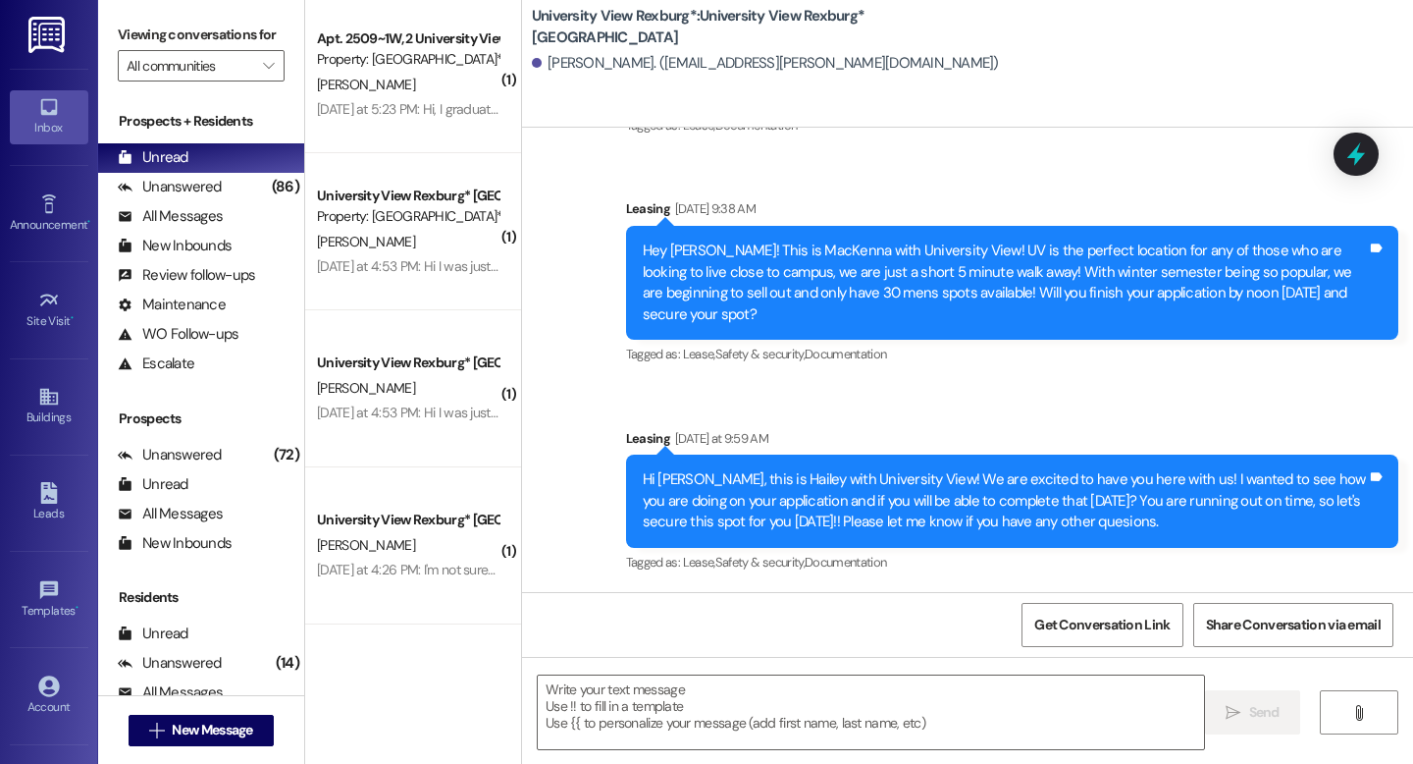
scroll to position [1028, 0]
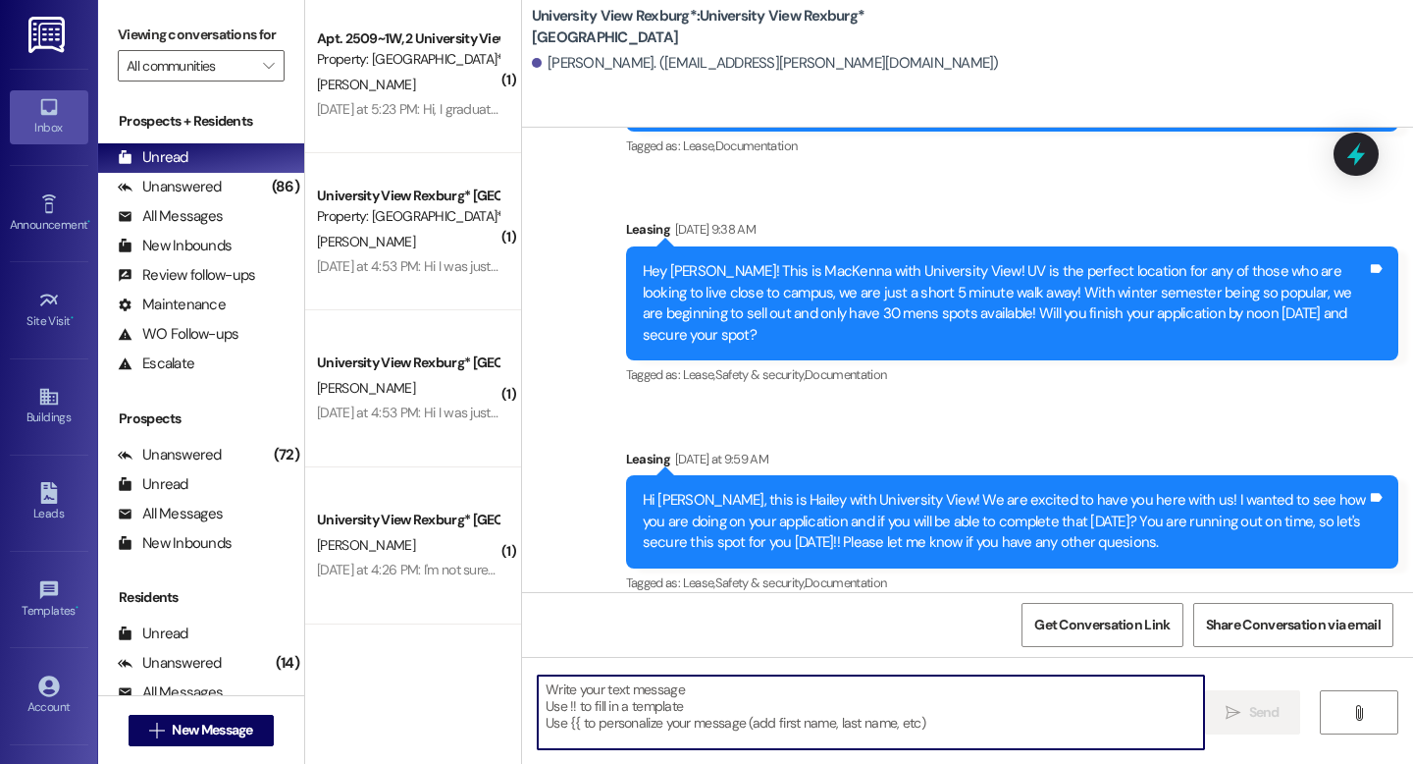
click at [701, 708] on textarea at bounding box center [871, 712] width 666 height 74
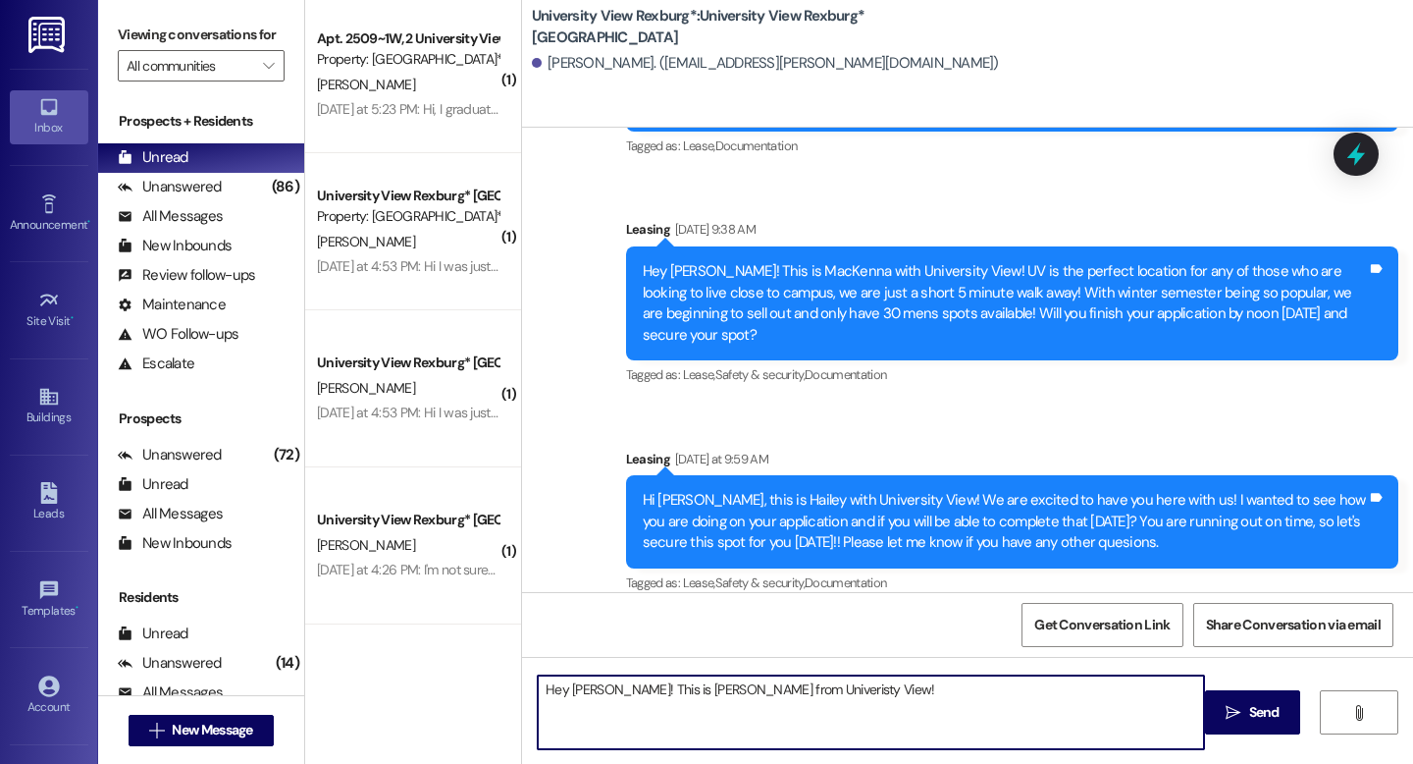
click at [749, 688] on textarea "Hey [PERSON_NAME]! This is [PERSON_NAME] from Univeristy View!" at bounding box center [871, 712] width 666 height 74
click at [845, 687] on textarea "Hey [PERSON_NAME]! This is [PERSON_NAME] from University View!" at bounding box center [871, 712] width 666 height 74
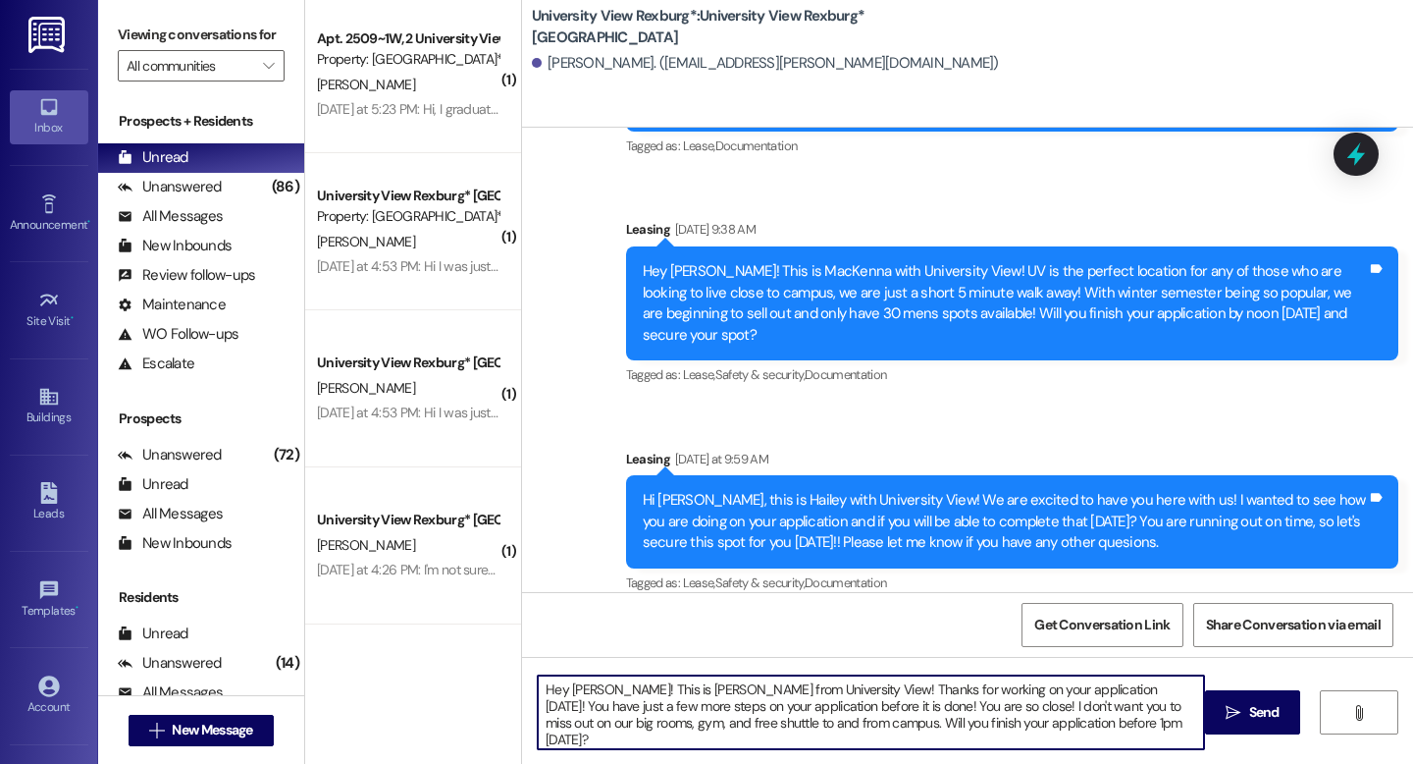
drag, startPoint x: 1080, startPoint y: 724, endPoint x: 532, endPoint y: 680, distance: 549.5
click at [538, 680] on textarea "Hey [PERSON_NAME]! This is [PERSON_NAME] from University View! Thanks for worki…" at bounding box center [871, 712] width 666 height 74
type textarea "Hey [PERSON_NAME]! This is [PERSON_NAME] from University View! Thanks for worki…"
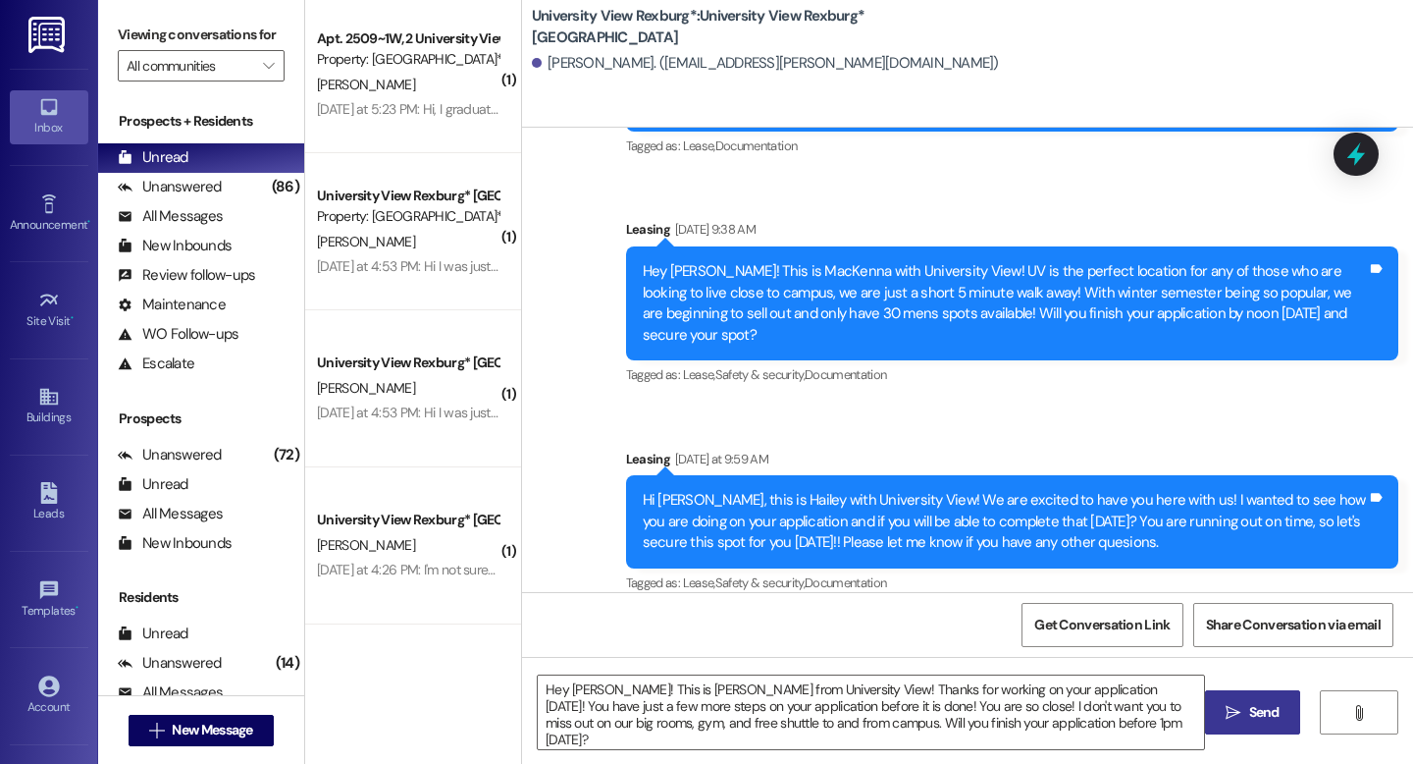
click at [1245, 730] on button " Send" at bounding box center [1252, 712] width 95 height 44
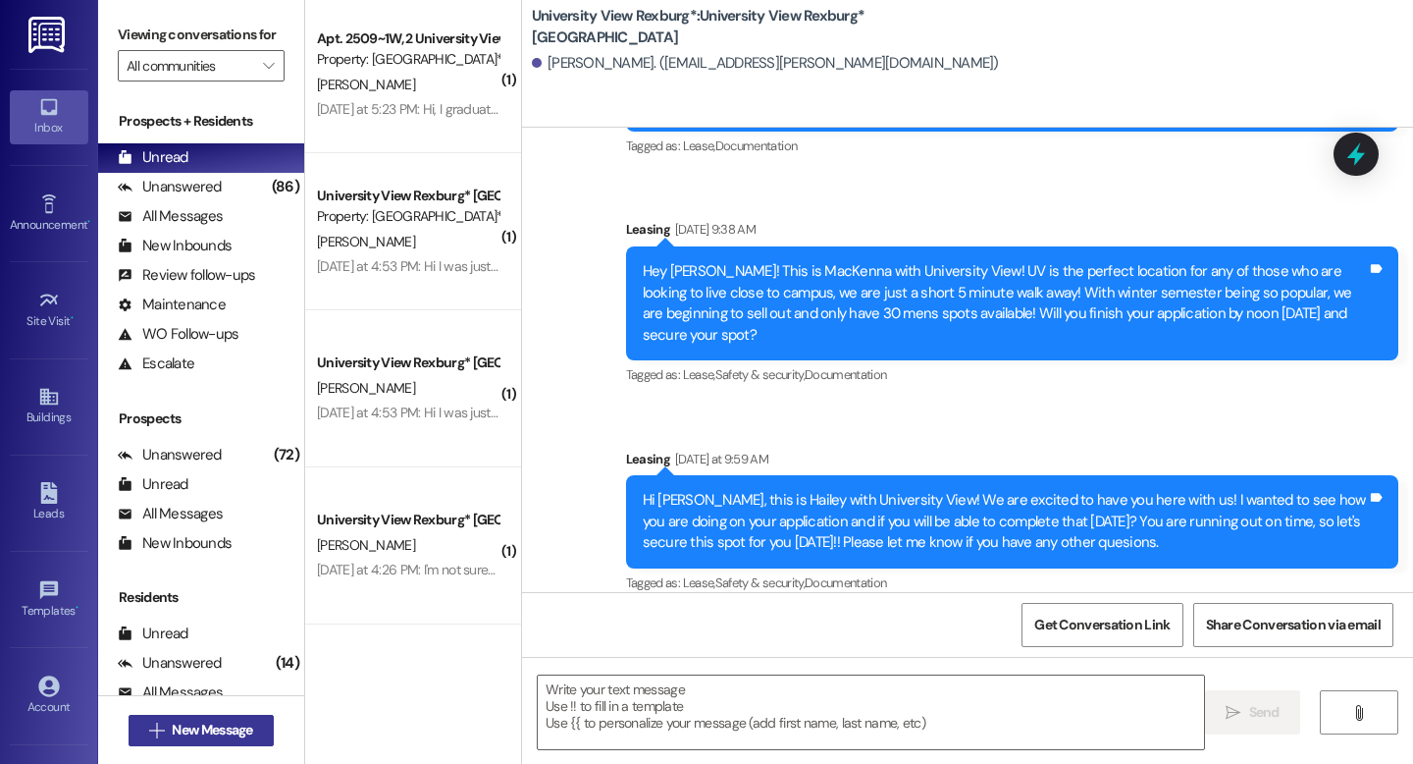
click at [194, 738] on span "New Message" at bounding box center [212, 729] width 80 height 21
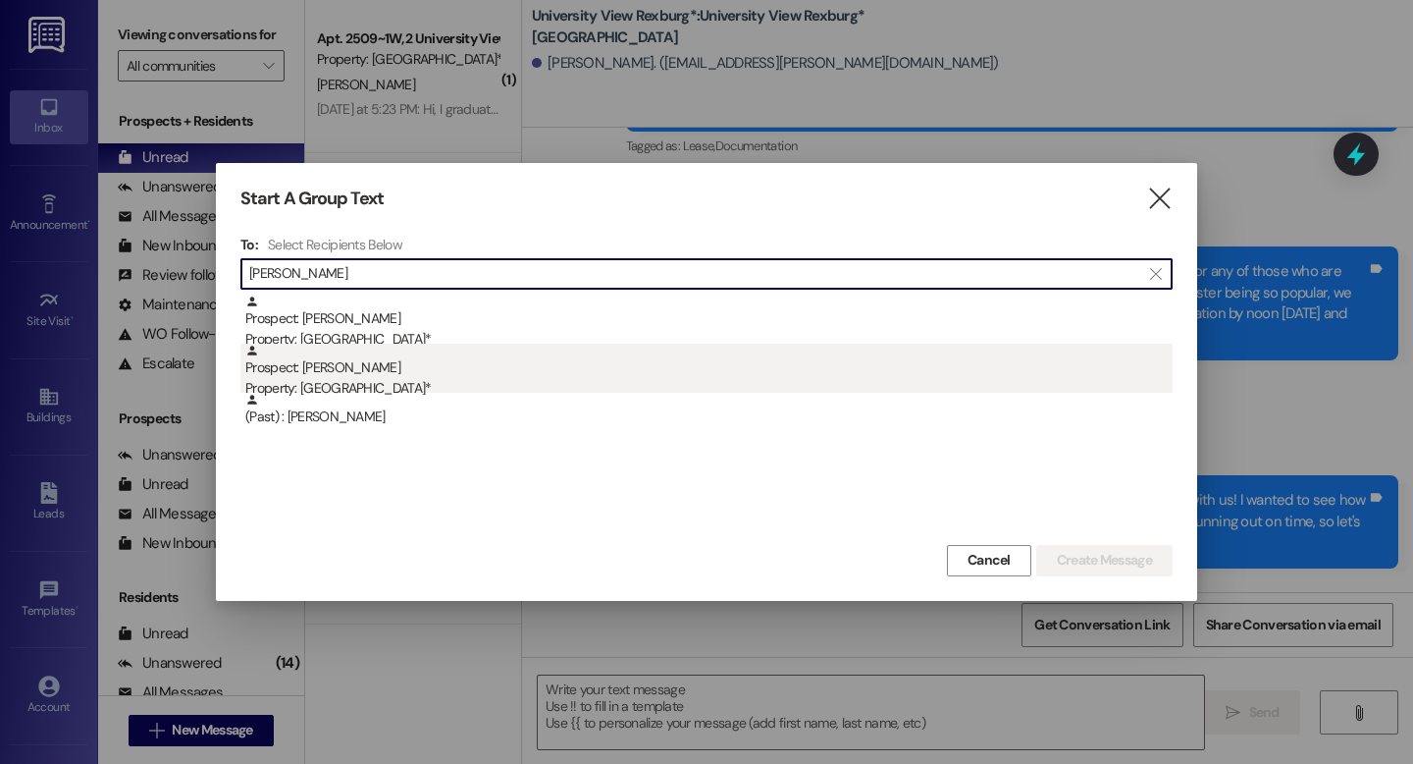
type input "[PERSON_NAME]"
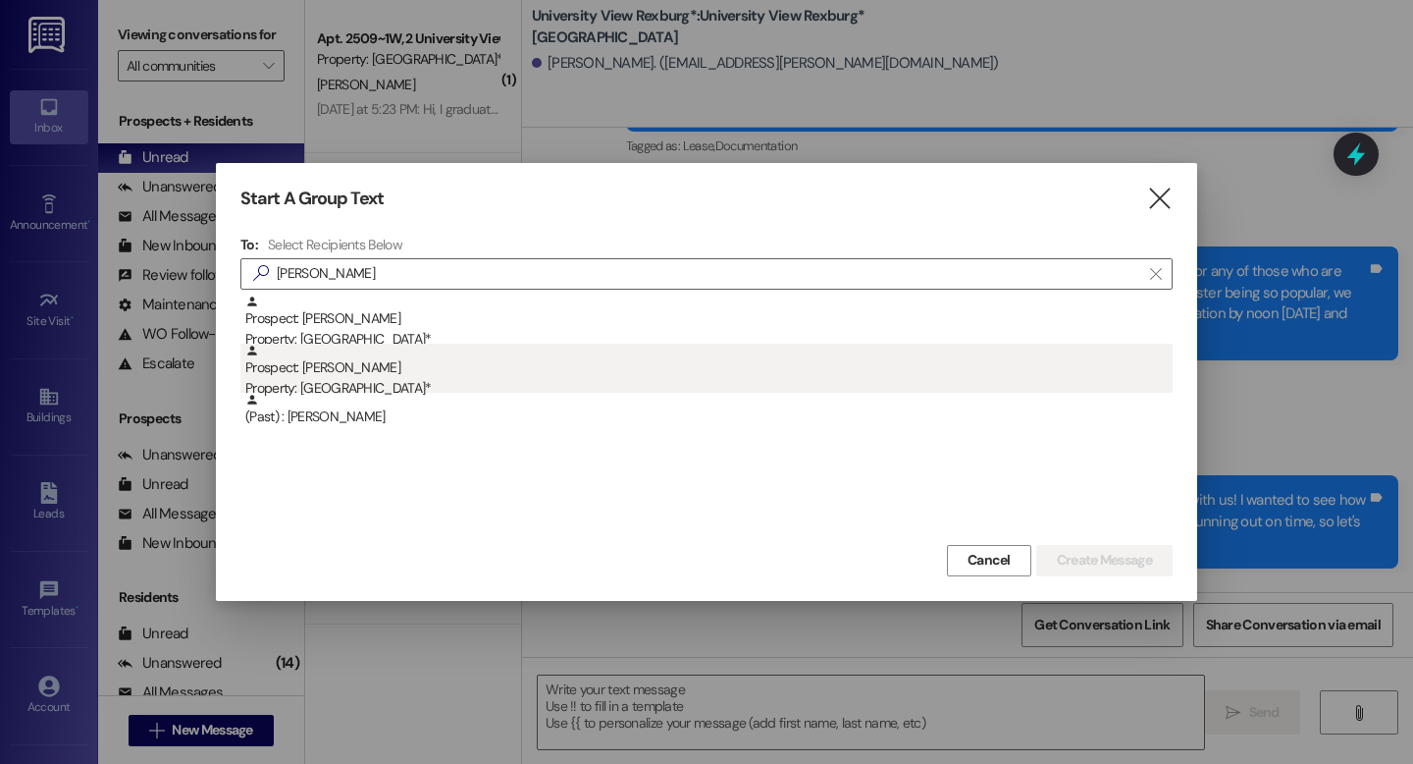
click at [511, 384] on div "Property: [GEOGRAPHIC_DATA]*" at bounding box center [709, 388] width 928 height 21
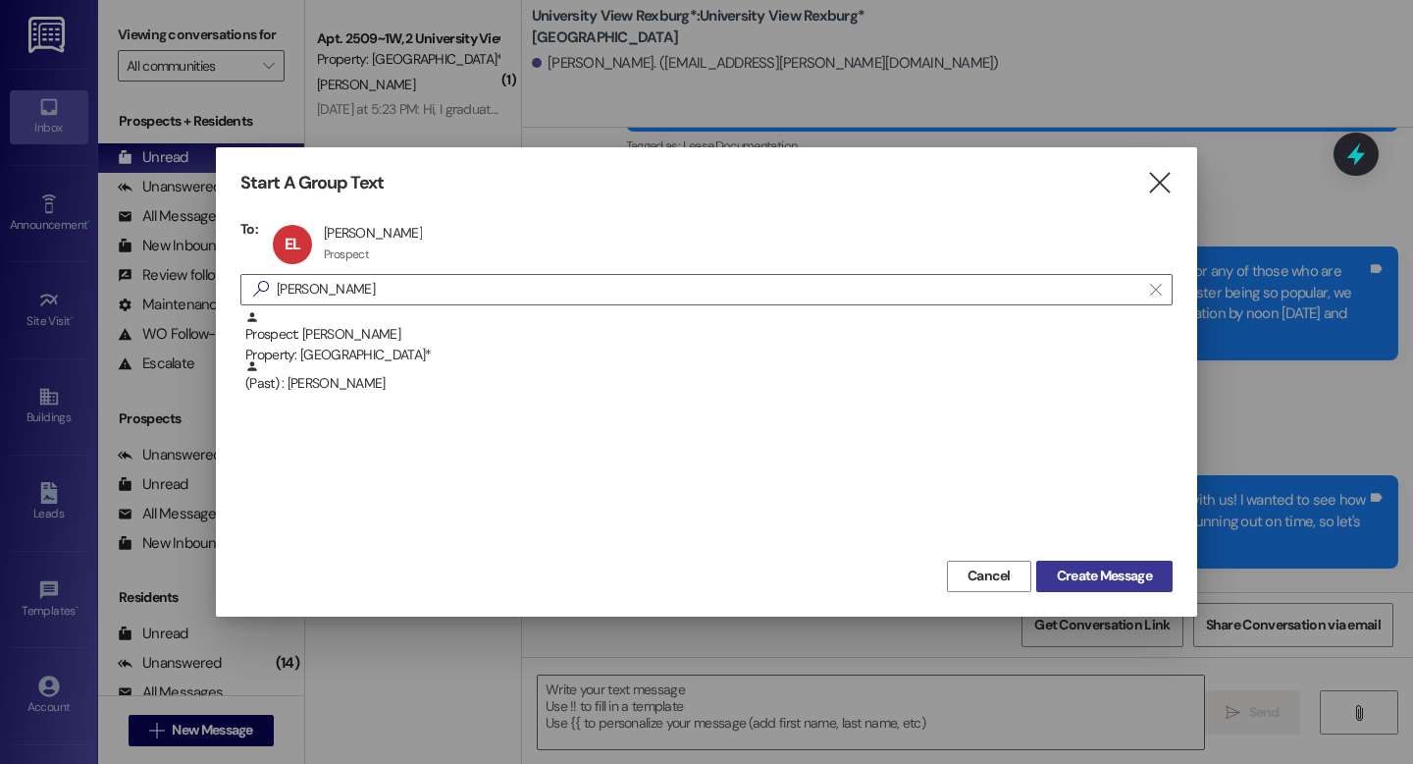
click at [1105, 575] on span "Create Message" at bounding box center [1104, 575] width 95 height 21
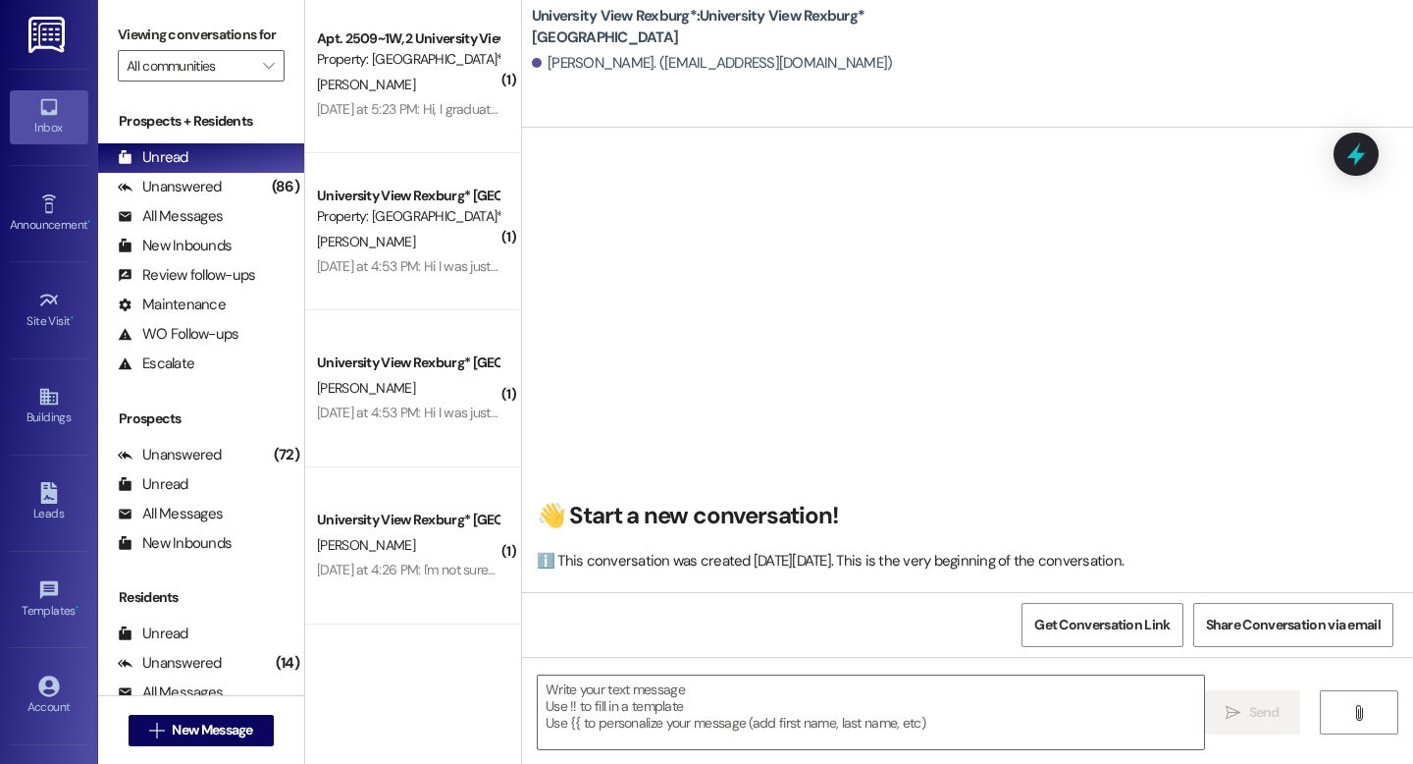
scroll to position [1, 0]
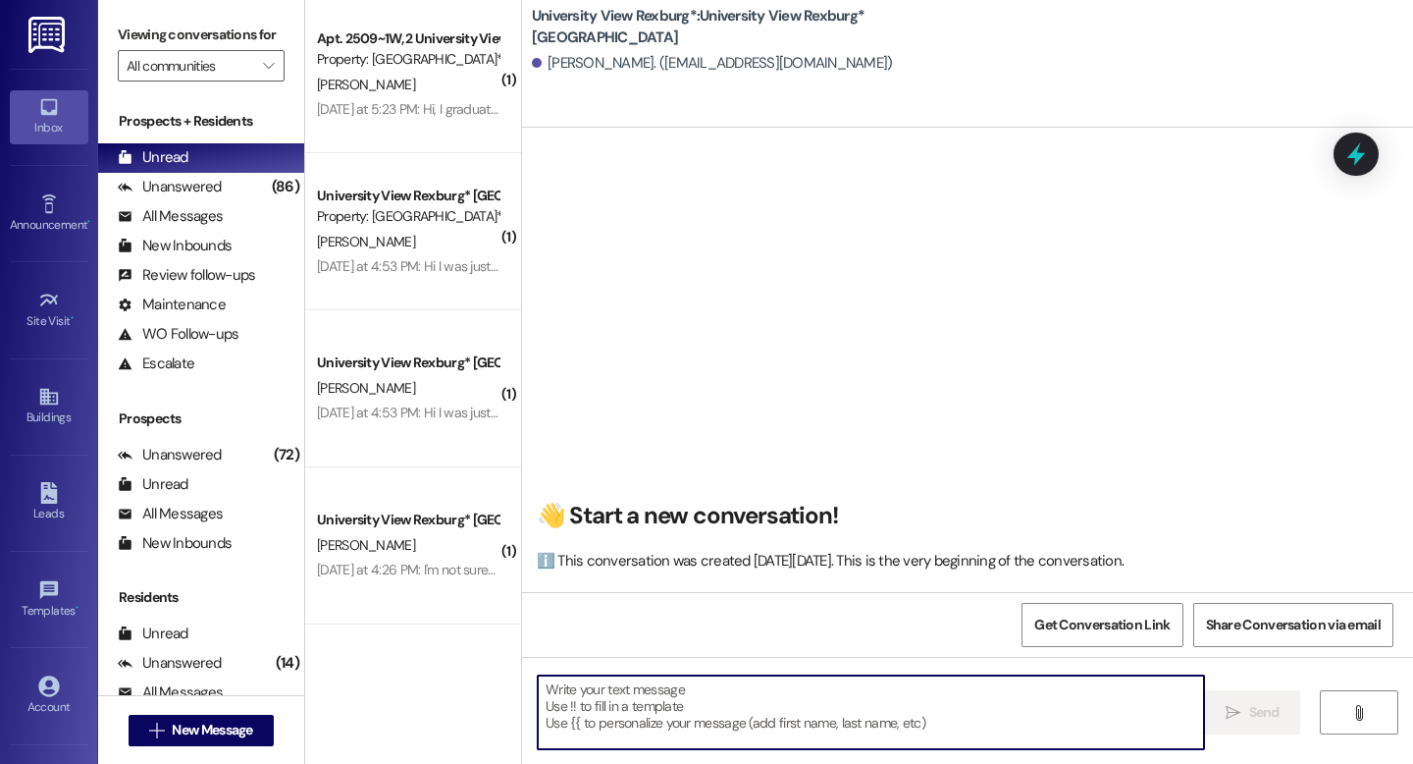
click at [671, 694] on textarea at bounding box center [871, 712] width 666 height 74
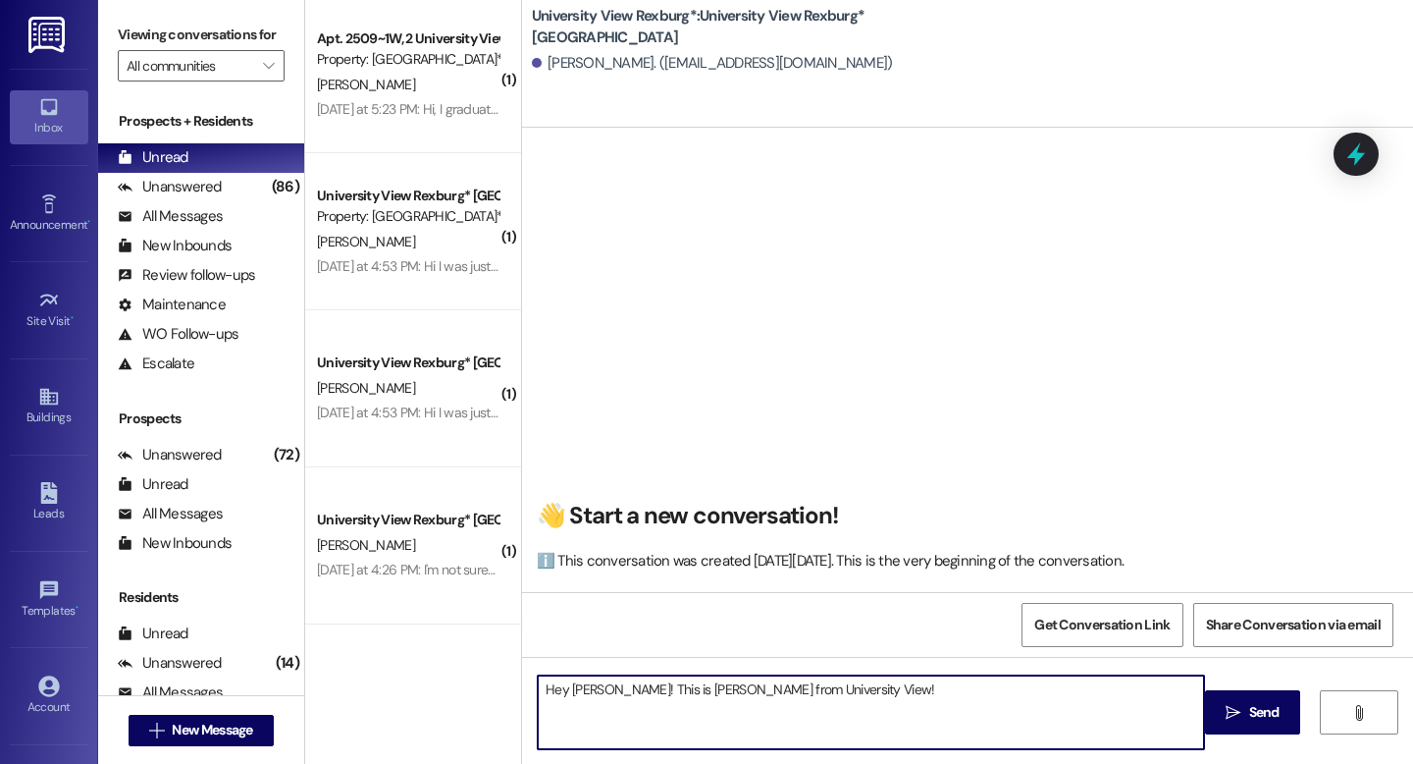
click at [810, 697] on textarea "Hey [PERSON_NAME]! This is [PERSON_NAME] from University View!" at bounding box center [871, 712] width 666 height 74
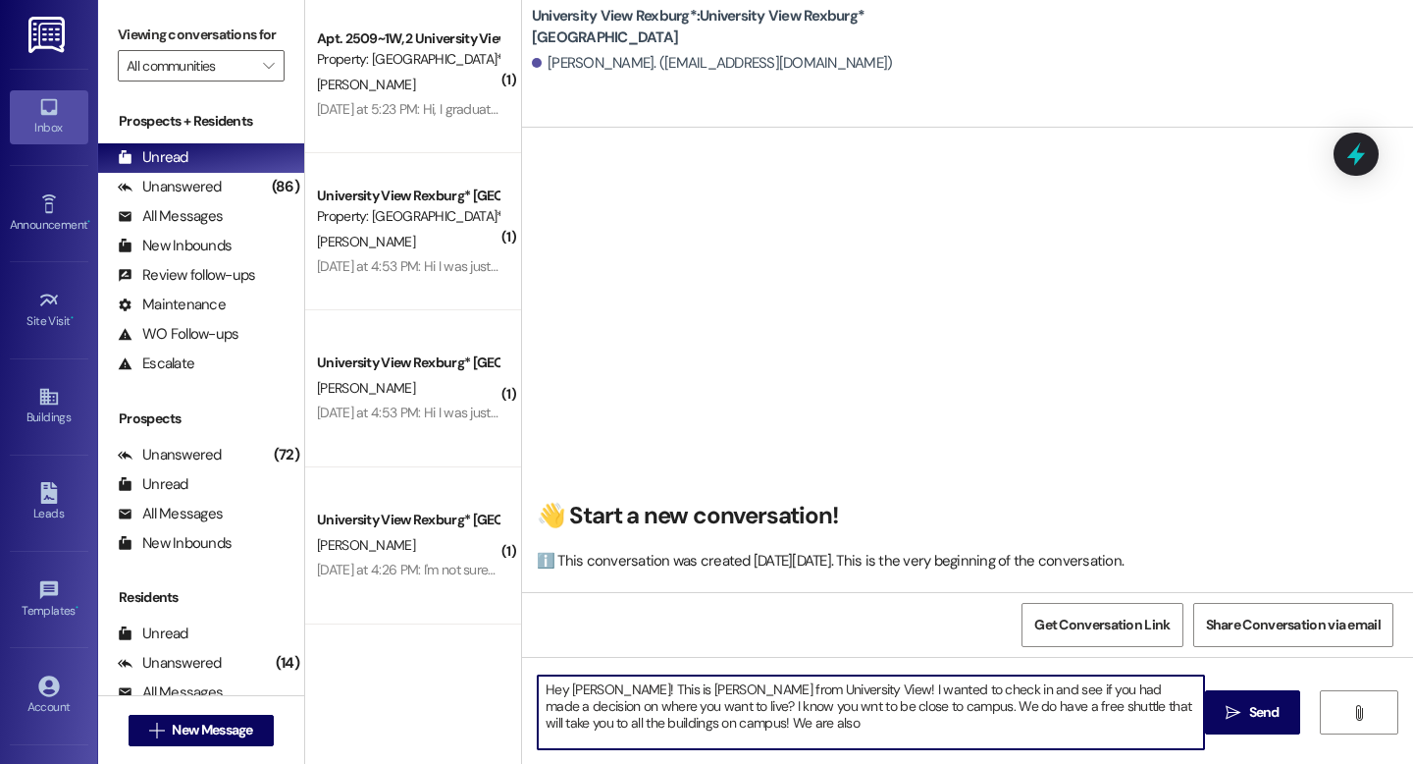
click at [687, 705] on textarea "Hey [PERSON_NAME]! This is [PERSON_NAME] from University View! I wanted to chec…" at bounding box center [871, 712] width 666 height 74
click at [681, 703] on textarea "Hey [PERSON_NAME]! This is [PERSON_NAME] from University View! I wanted to chec…" at bounding box center [871, 712] width 666 height 74
click at [687, 729] on textarea "Hey [PERSON_NAME]! This is [PERSON_NAME] from University View! I wanted to chec…" at bounding box center [871, 712] width 666 height 74
drag, startPoint x: 923, startPoint y: 723, endPoint x: 513, endPoint y: 668, distance: 413.0
click at [522, 668] on div "Hey [PERSON_NAME]! This is [PERSON_NAME] from University View! I wanted to chec…" at bounding box center [967, 730] width 891 height 147
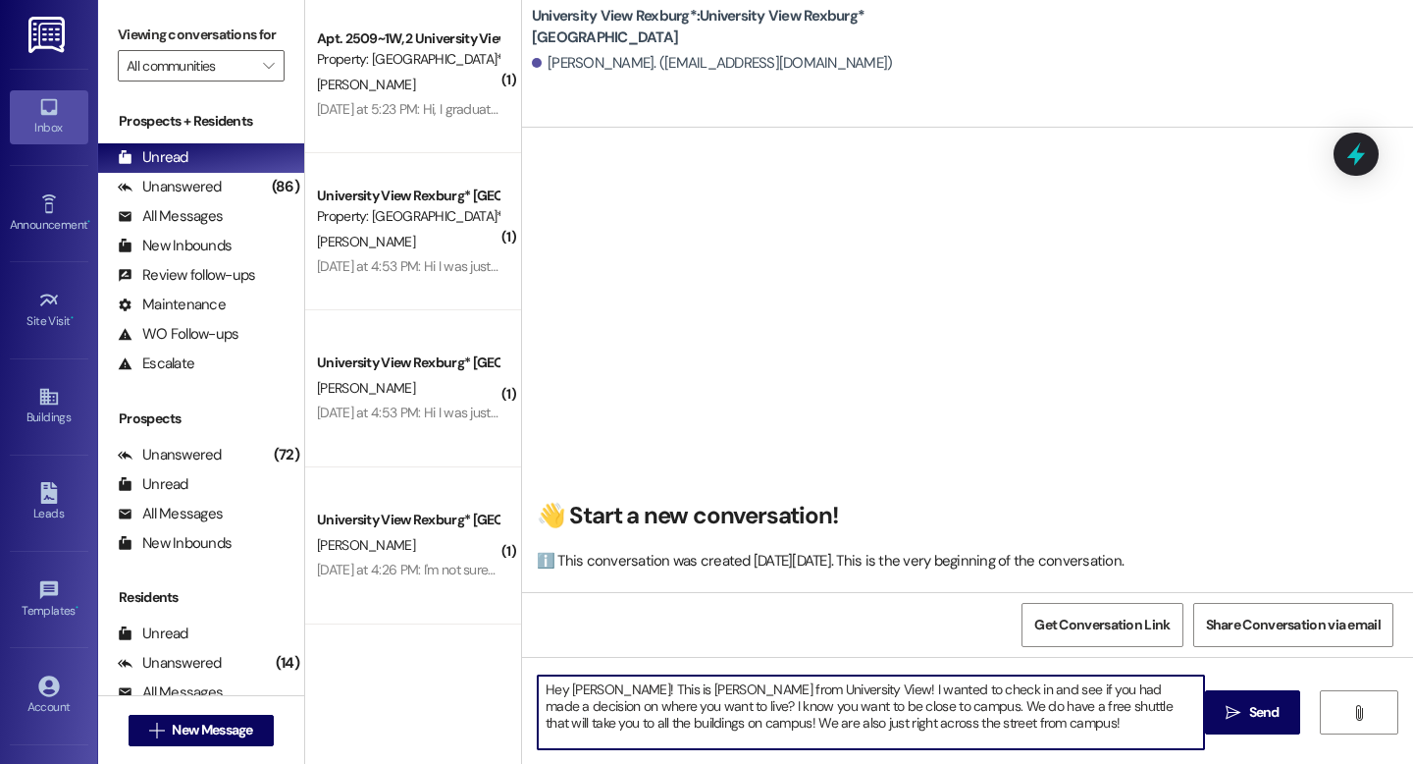
type textarea "Hey [PERSON_NAME]! This is [PERSON_NAME] from University View! I wanted to chec…"
click at [1239, 721] on span " Send" at bounding box center [1253, 712] width 62 height 21
